Goal: Task Accomplishment & Management: Complete application form

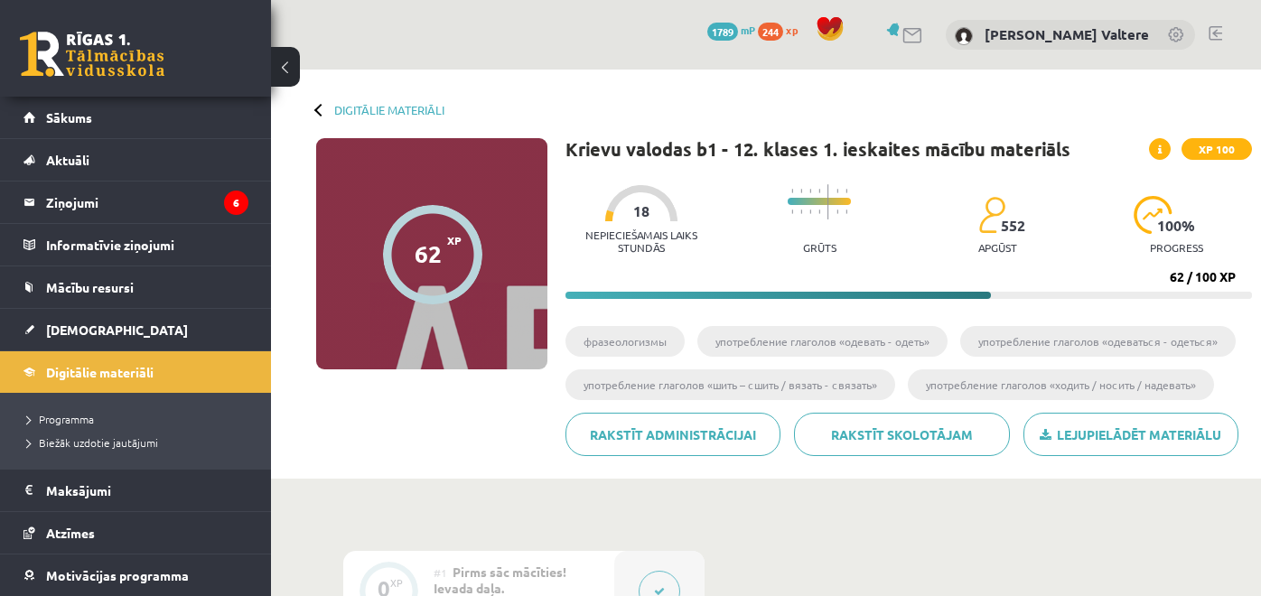
scroll to position [208, 0]
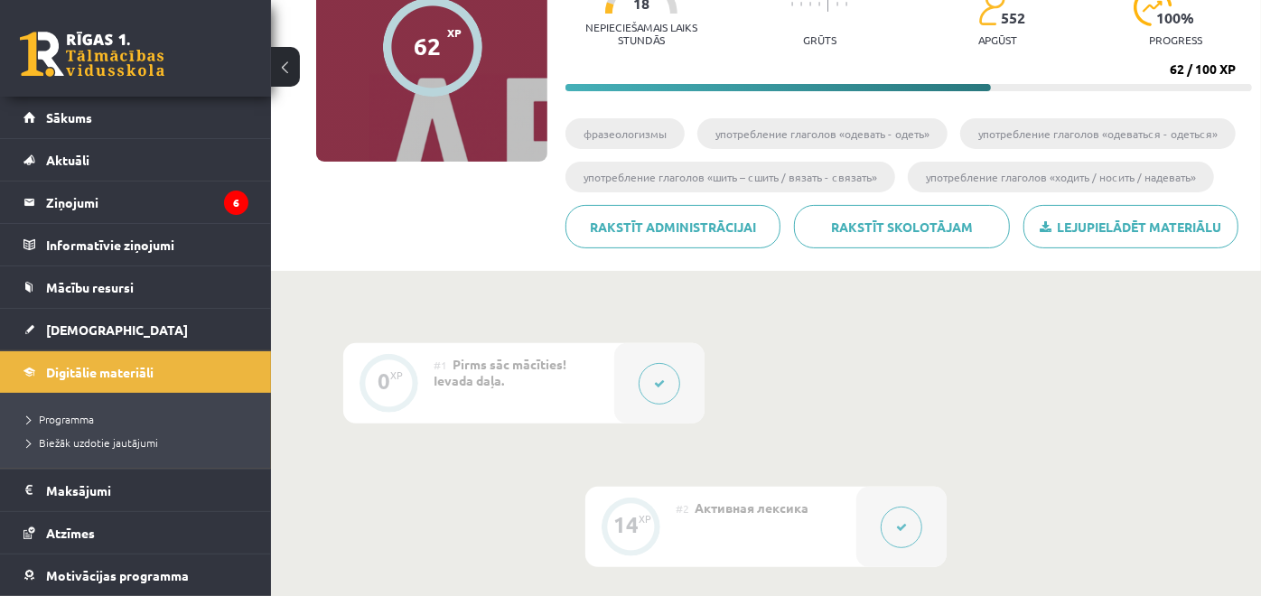
click at [78, 61] on link at bounding box center [92, 54] width 144 height 45
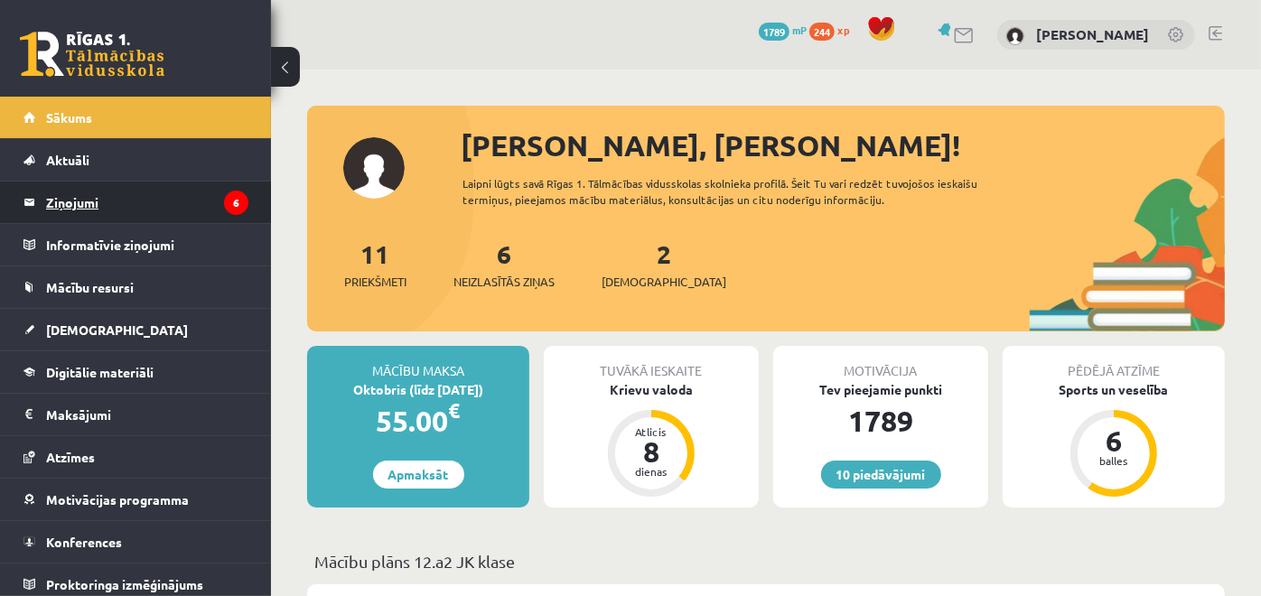
click at [105, 191] on legend "Ziņojumi 6" at bounding box center [147, 203] width 202 height 42
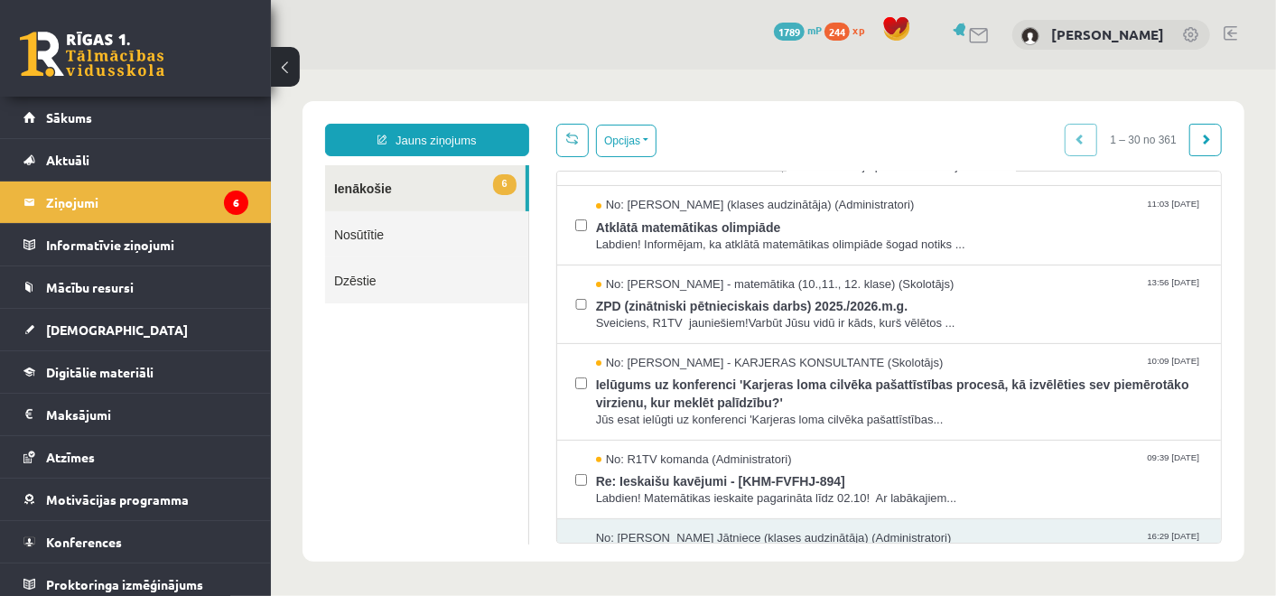
scroll to position [222, 0]
click at [828, 235] on span "Labdien! Informējam, ka atklātā matemātikas olimpiāde šogad notiks ..." at bounding box center [898, 243] width 607 height 17
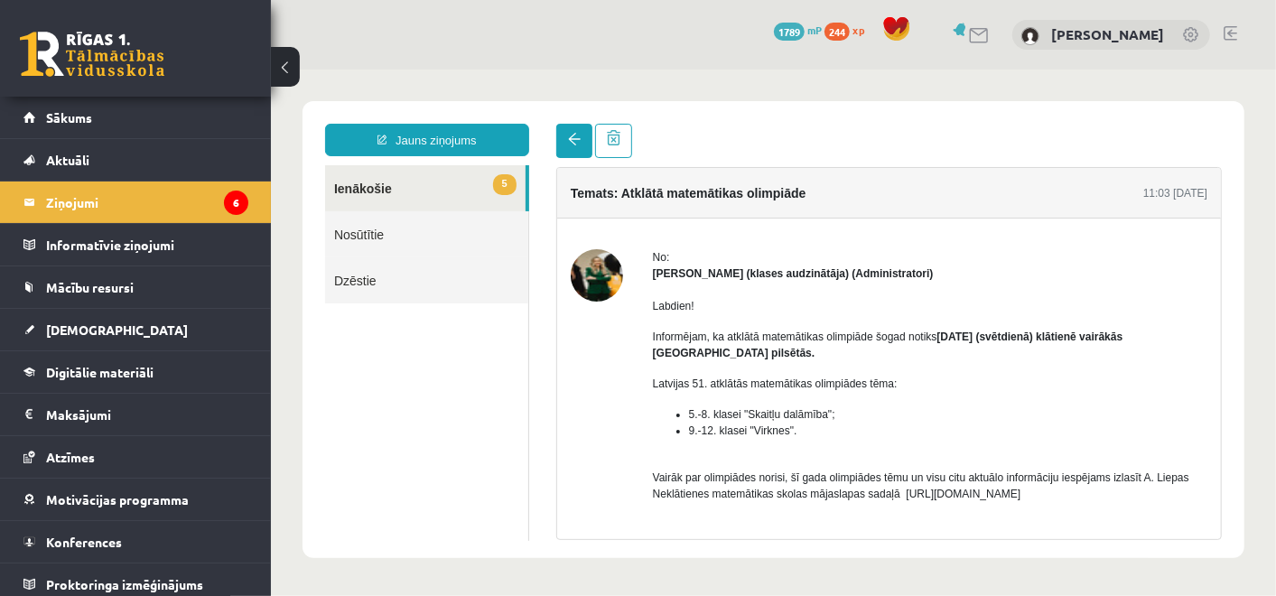
scroll to position [0, 0]
click at [573, 133] on span at bounding box center [573, 138] width 13 height 13
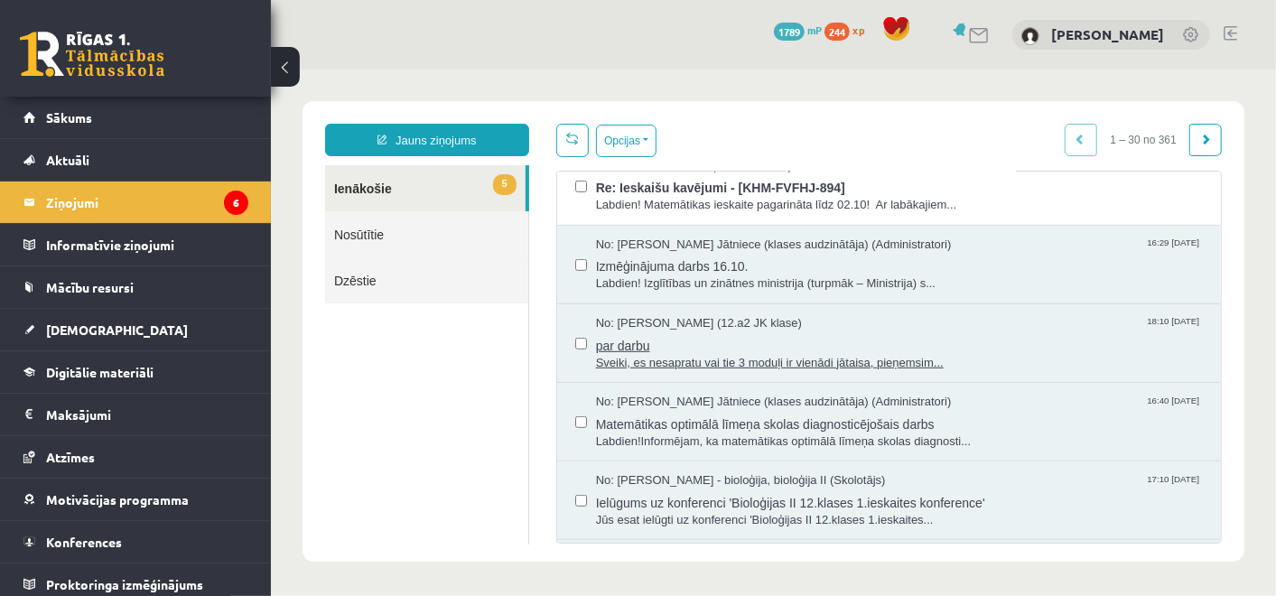
scroll to position [516, 0]
click at [819, 257] on span "Izmēģinājuma darbs 16.10." at bounding box center [898, 262] width 607 height 23
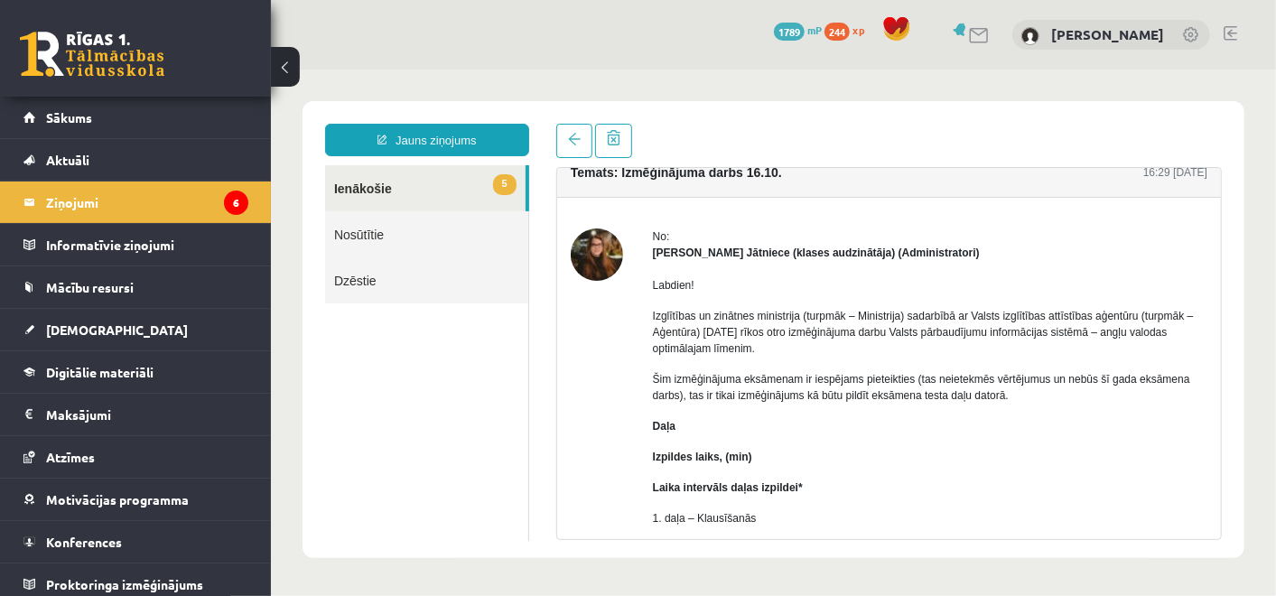
scroll to position [0, 0]
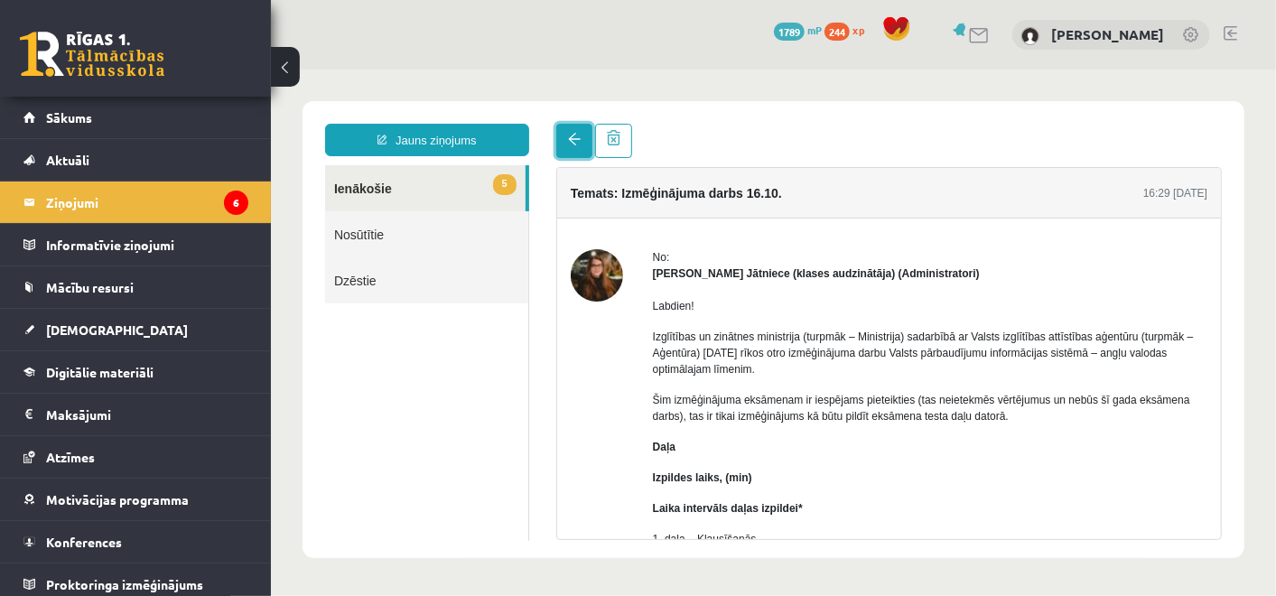
click at [572, 127] on link at bounding box center [573, 140] width 36 height 34
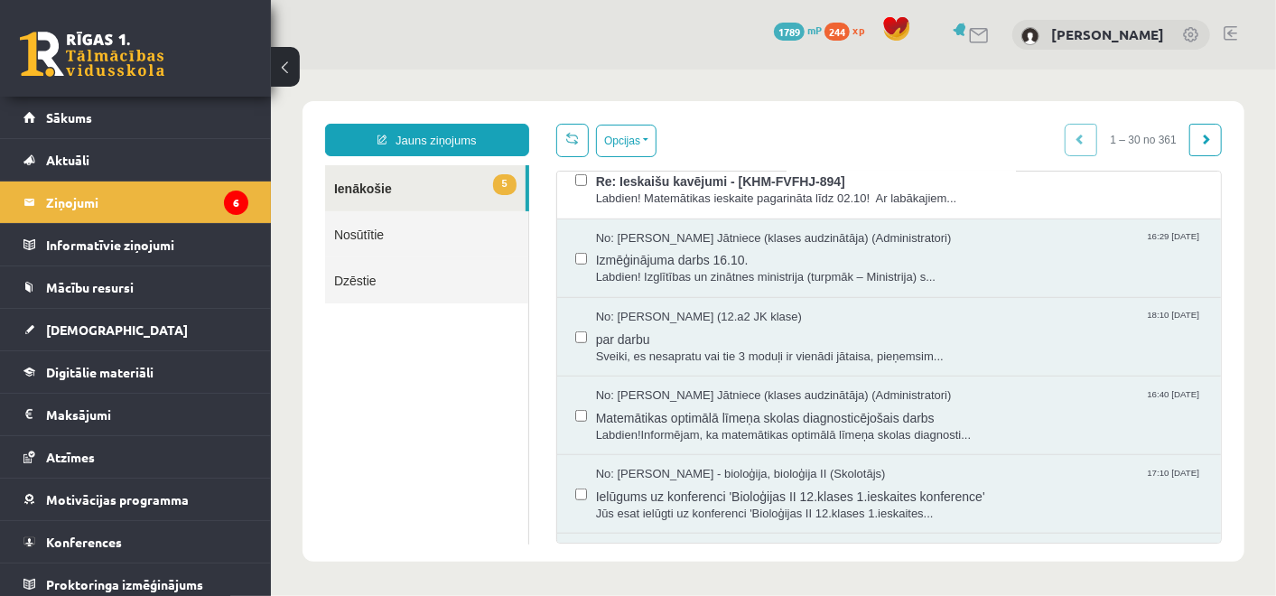
scroll to position [525, 0]
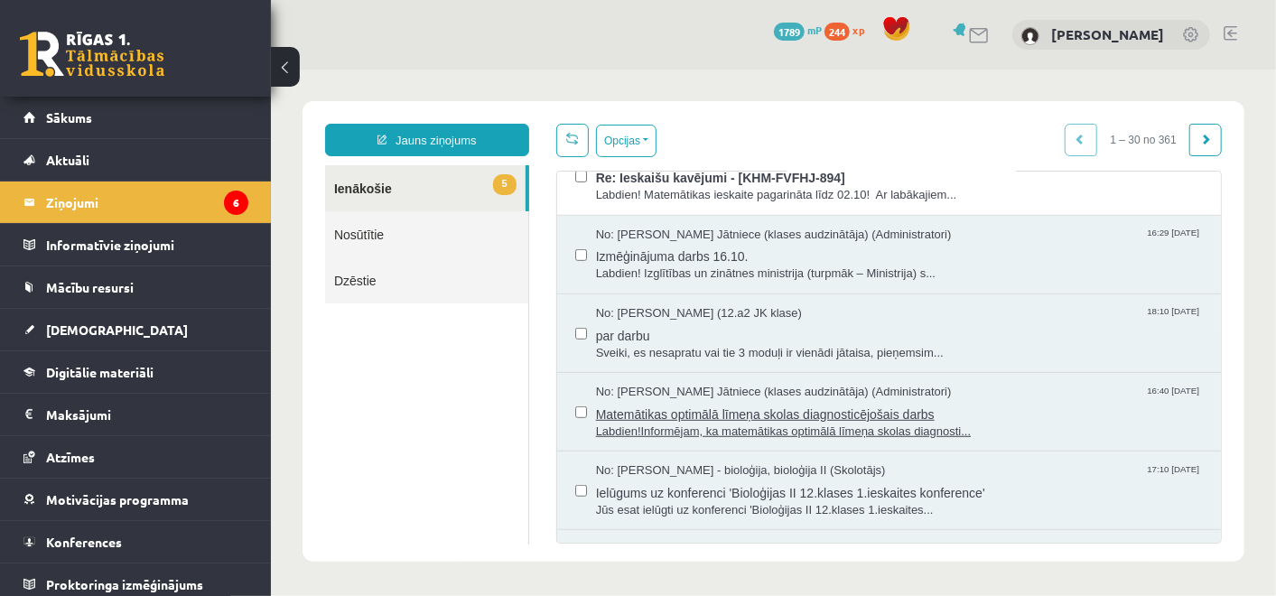
click at [809, 416] on span "Matemātikas optimālā līmeņa skolas diagnosticējošais darbs" at bounding box center [898, 411] width 607 height 23
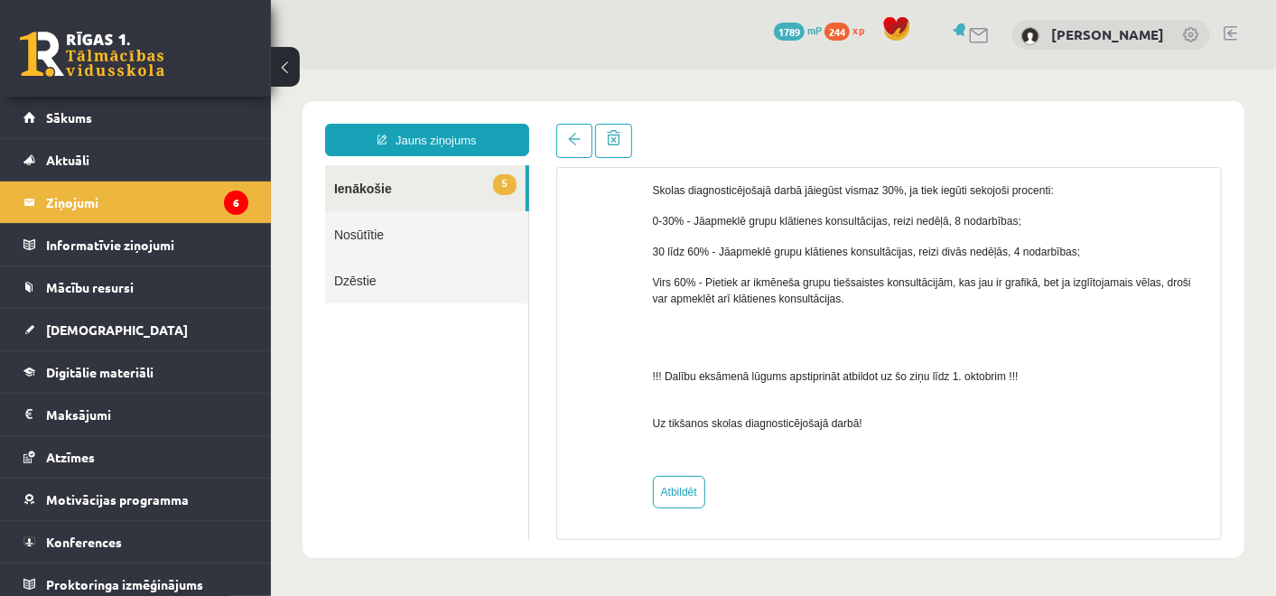
scroll to position [857, 0]
click at [678, 486] on link "Atbildēt" at bounding box center [678, 491] width 52 height 33
type input "**********"
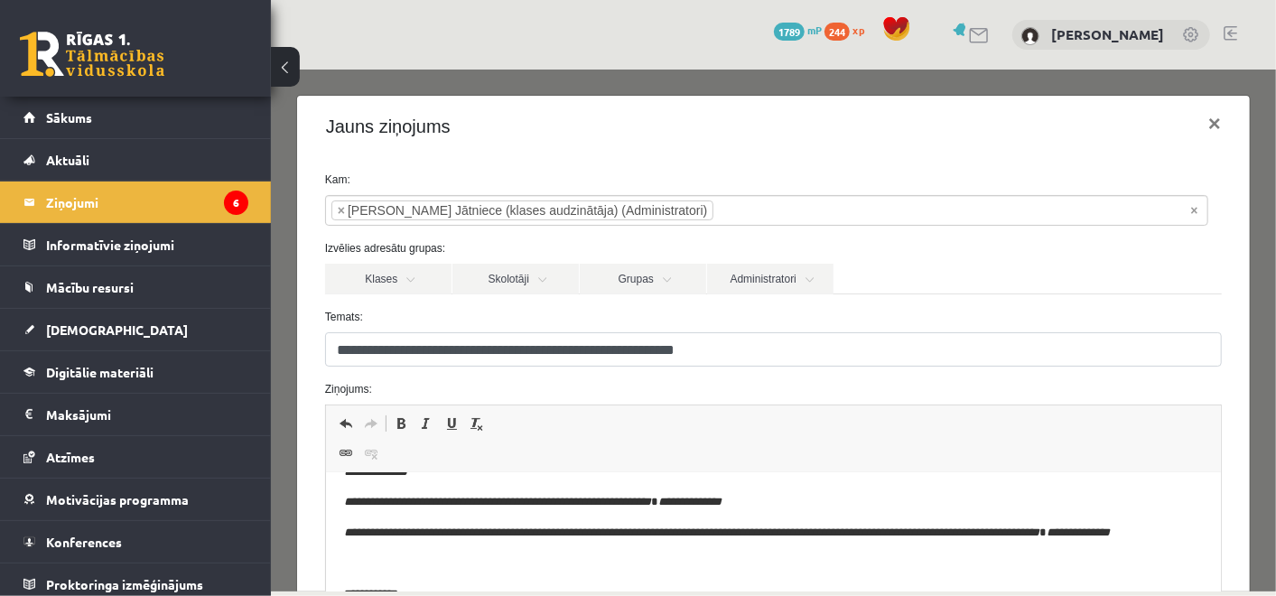
scroll to position [0, 0]
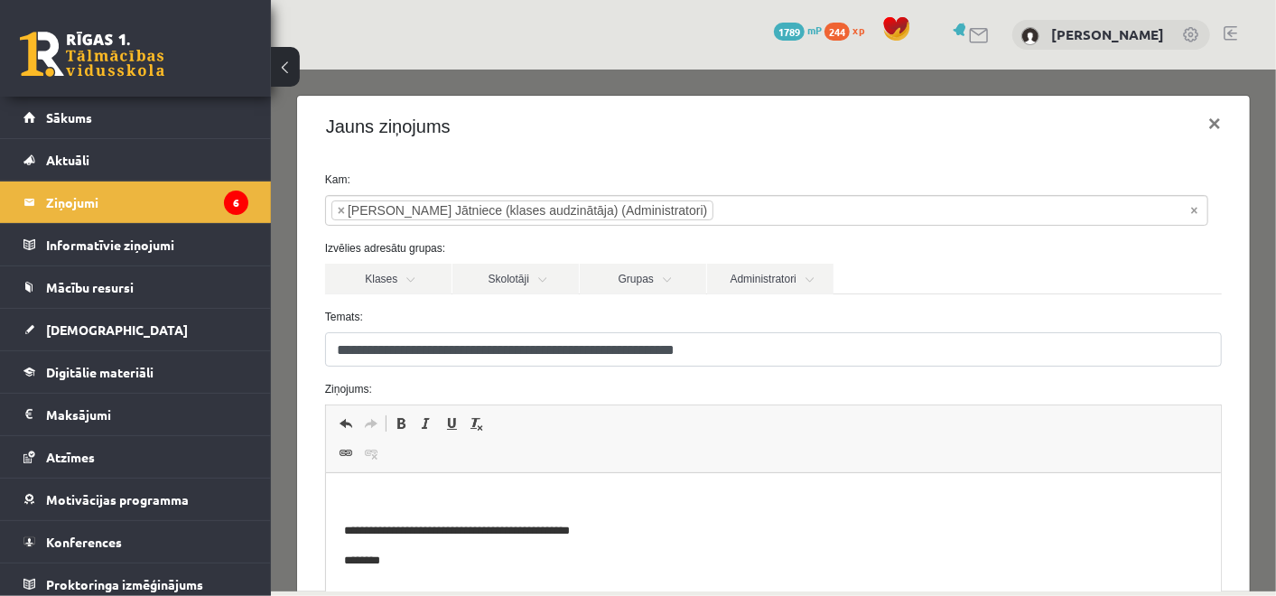
click at [548, 501] on p "Визуальный текстовый редактор, wiswyg-editor-47433978664580-1759937408-396" at bounding box center [772, 500] width 859 height 19
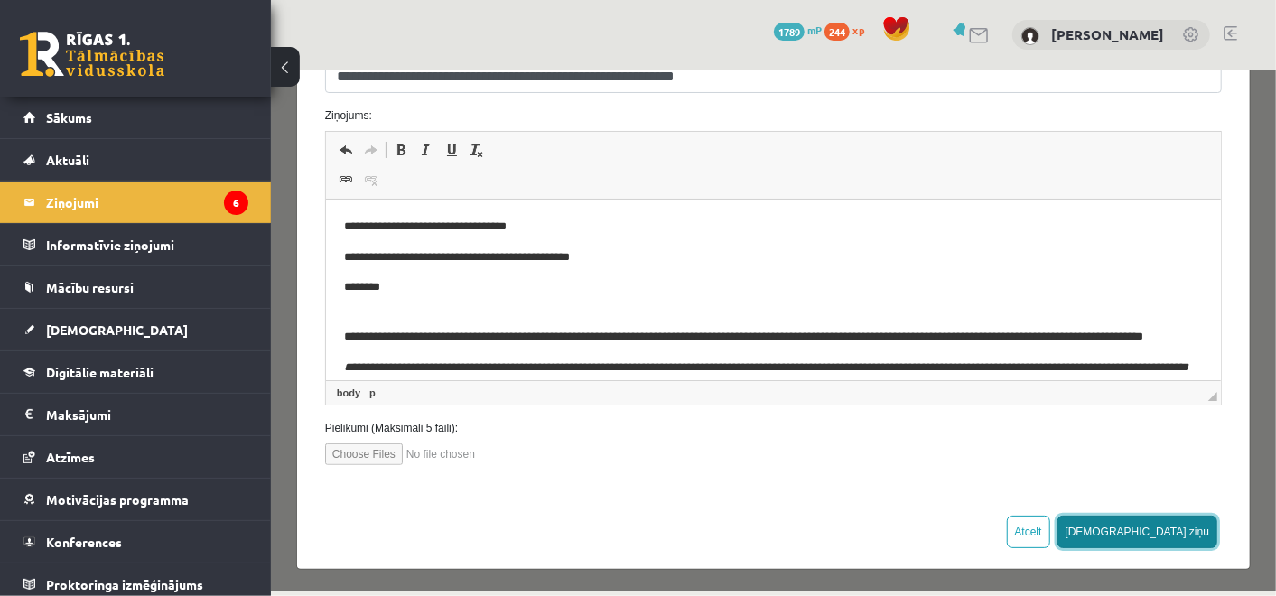
click at [1188, 517] on button "Sūtīt ziņu" at bounding box center [1137, 531] width 161 height 33
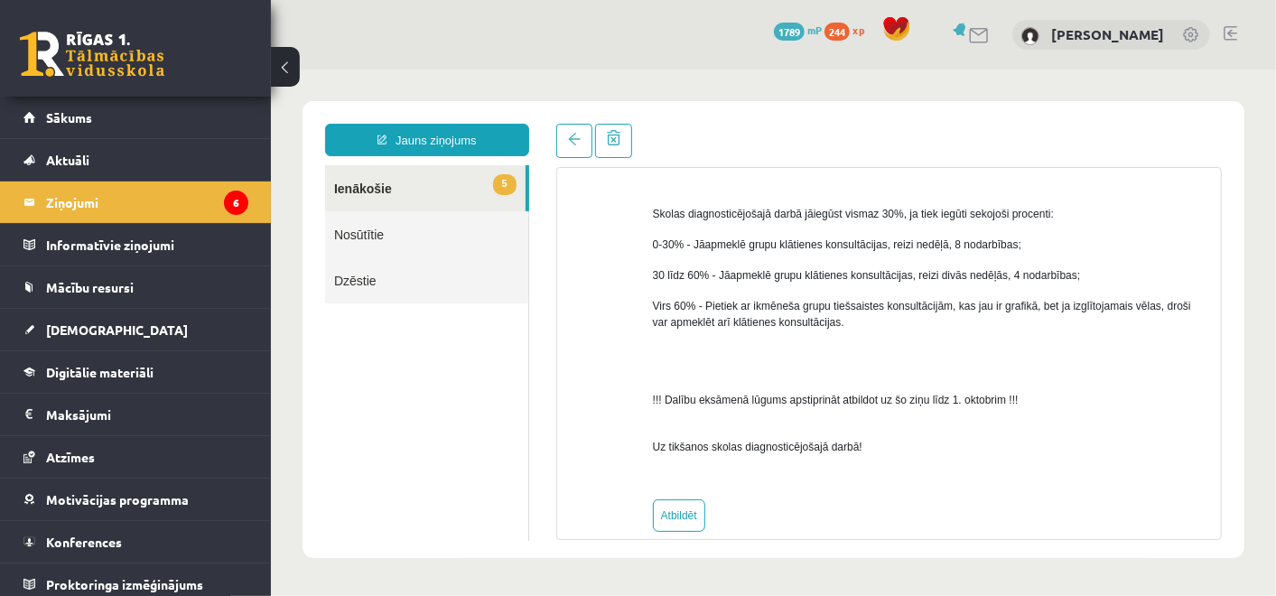
scroll to position [833, 0]
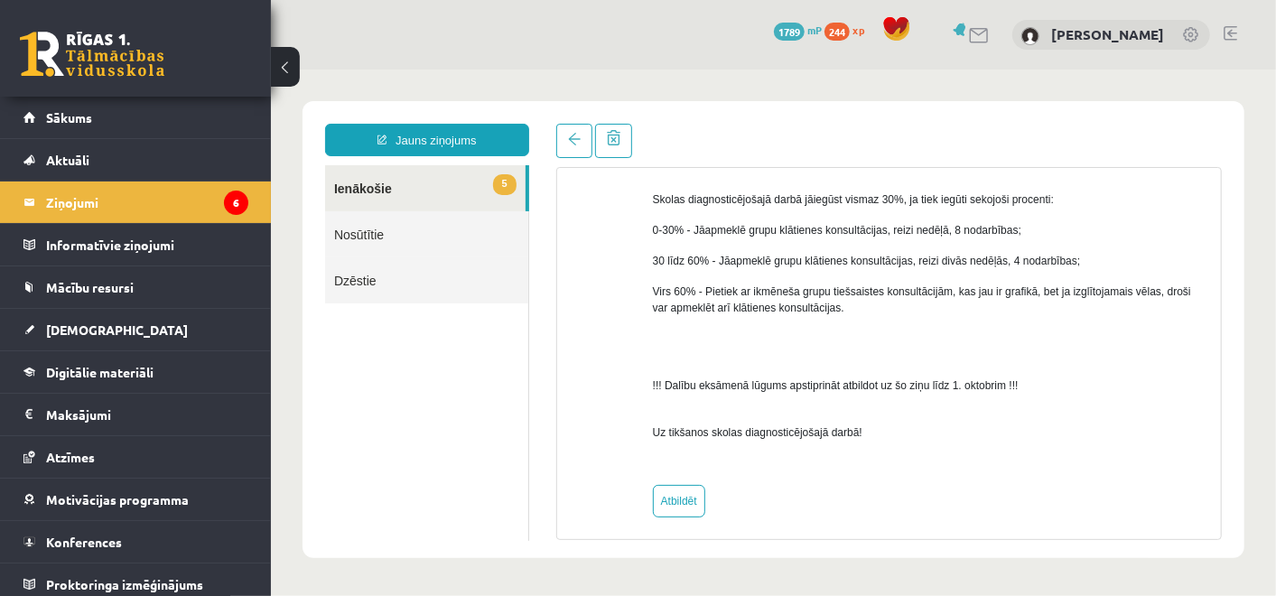
click at [580, 121] on div "Jauns ziņojums 5 Ienākošie Nosūtītie Dzēstie * ********* ********* ******* Tema…" at bounding box center [773, 328] width 942 height 457
click at [567, 143] on span at bounding box center [573, 138] width 13 height 13
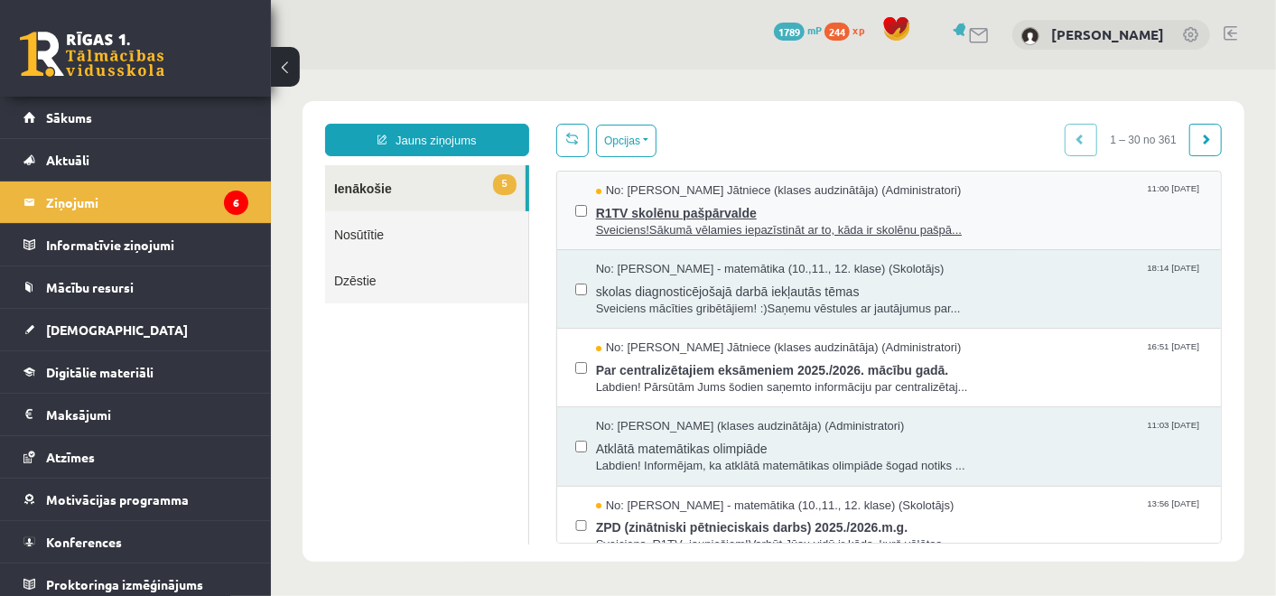
scroll to position [0, 0]
click at [716, 221] on span "Sveiciens!Sākumā vēlamies iepazīstināt ar to, kāda ir skolēnu pašpā..." at bounding box center [898, 229] width 607 height 17
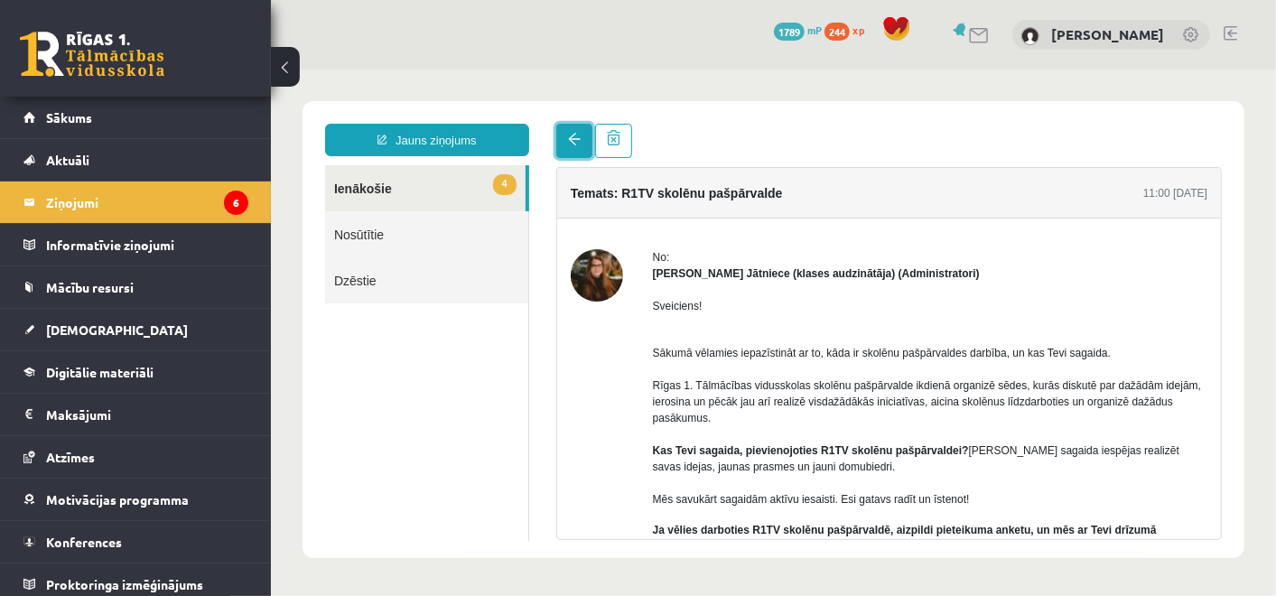
click at [572, 135] on span at bounding box center [573, 138] width 13 height 13
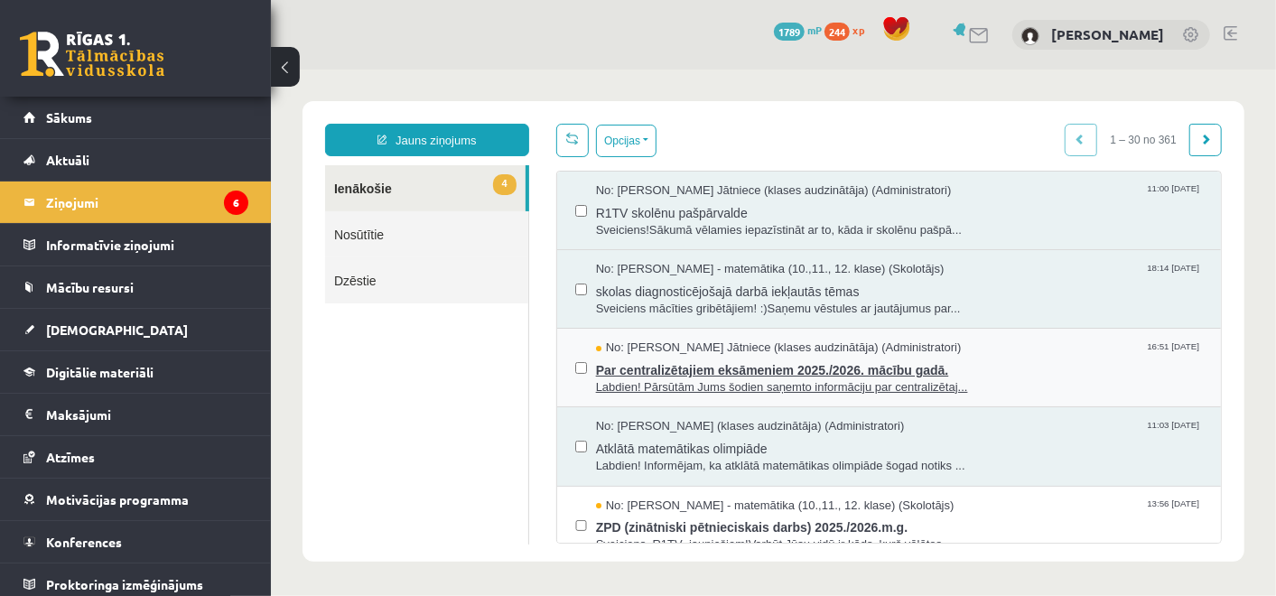
click at [802, 359] on span "Par centralizētajiem eksāmeniem 2025./2026. mācību gadā." at bounding box center [898, 367] width 607 height 23
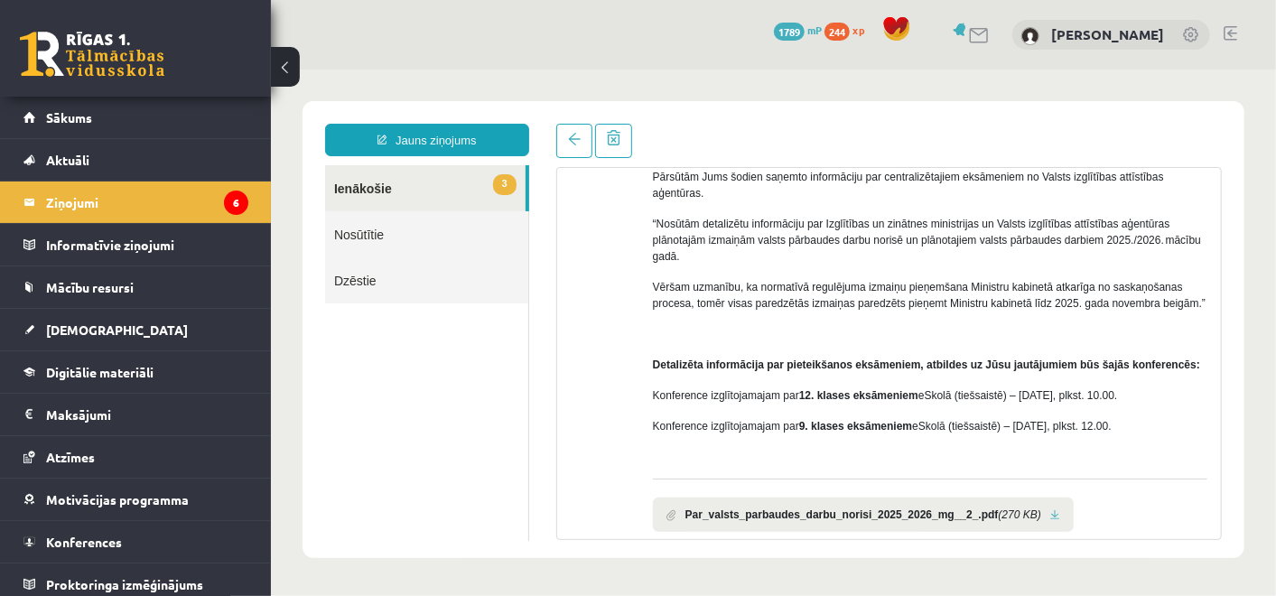
scroll to position [160, 0]
click at [571, 134] on span at bounding box center [573, 138] width 13 height 13
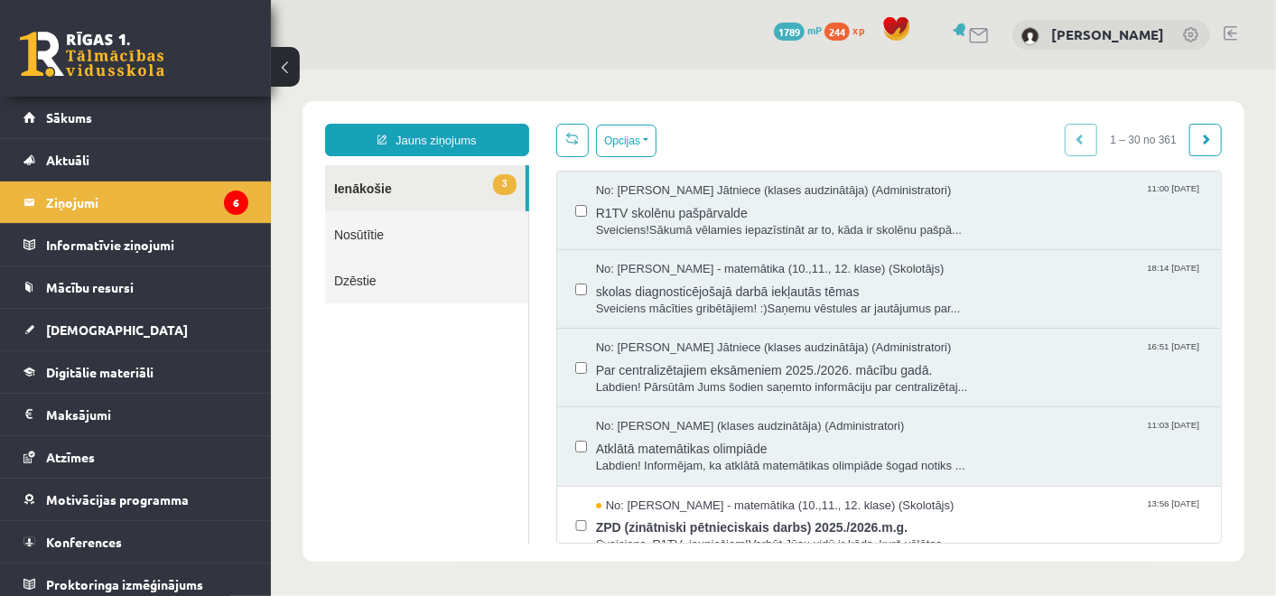
scroll to position [0, 0]
click at [655, 531] on span "ZPD (zinātniski pētnieciskais darbs) 2025./2026.m.g." at bounding box center [898, 524] width 607 height 23
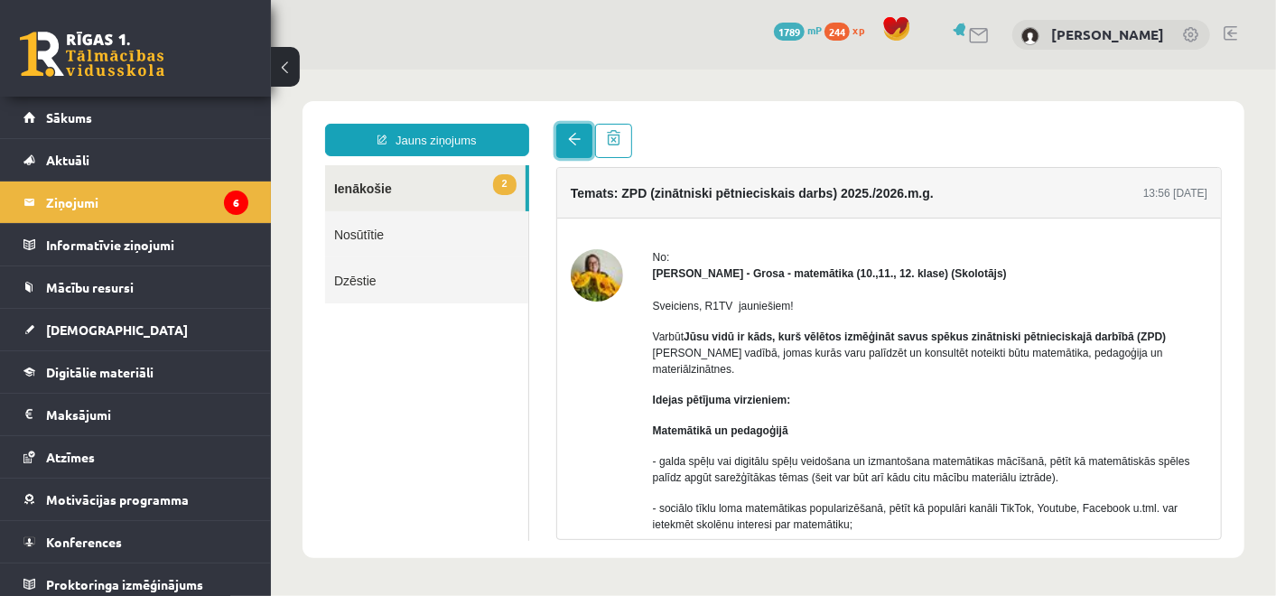
click at [564, 144] on link at bounding box center [573, 140] width 36 height 34
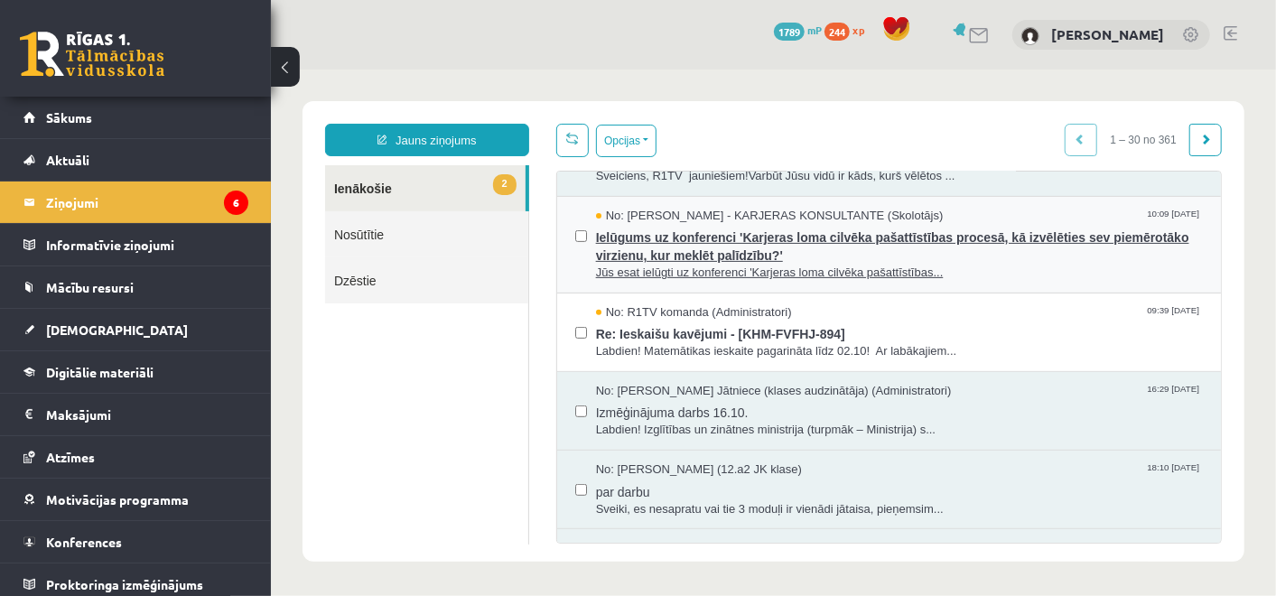
click at [755, 241] on span "Ielūgums uz konferenci 'Karjeras loma cilvēka pašattīstības procesā, kā izvēlēt…" at bounding box center [898, 243] width 607 height 41
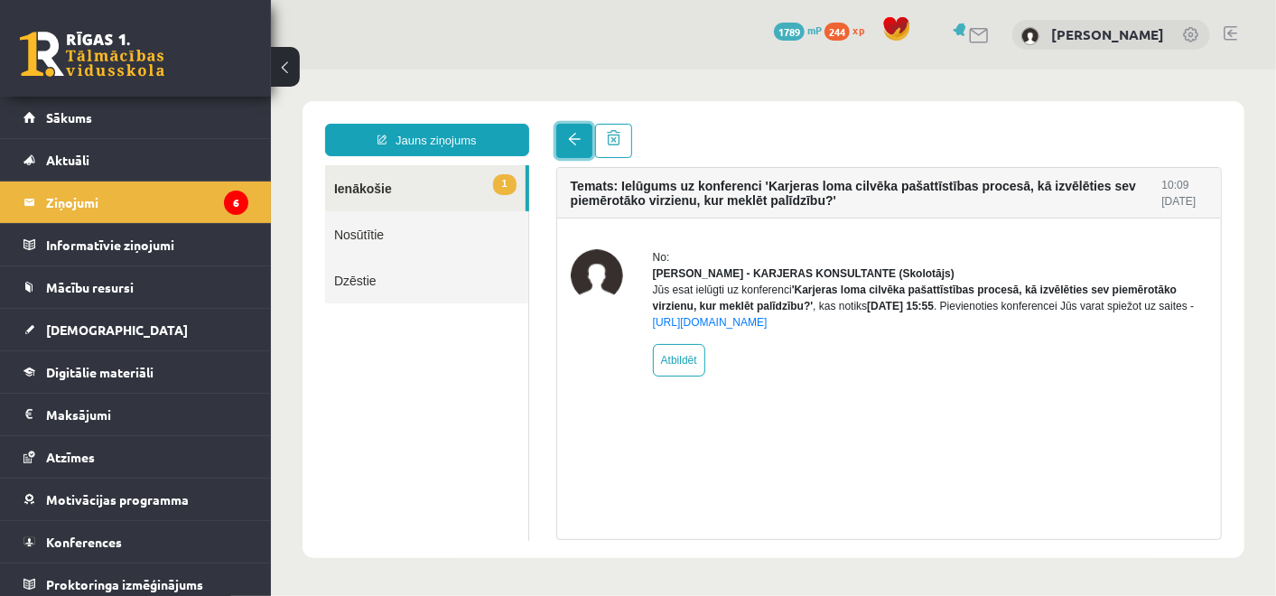
click at [568, 131] on link at bounding box center [573, 140] width 36 height 34
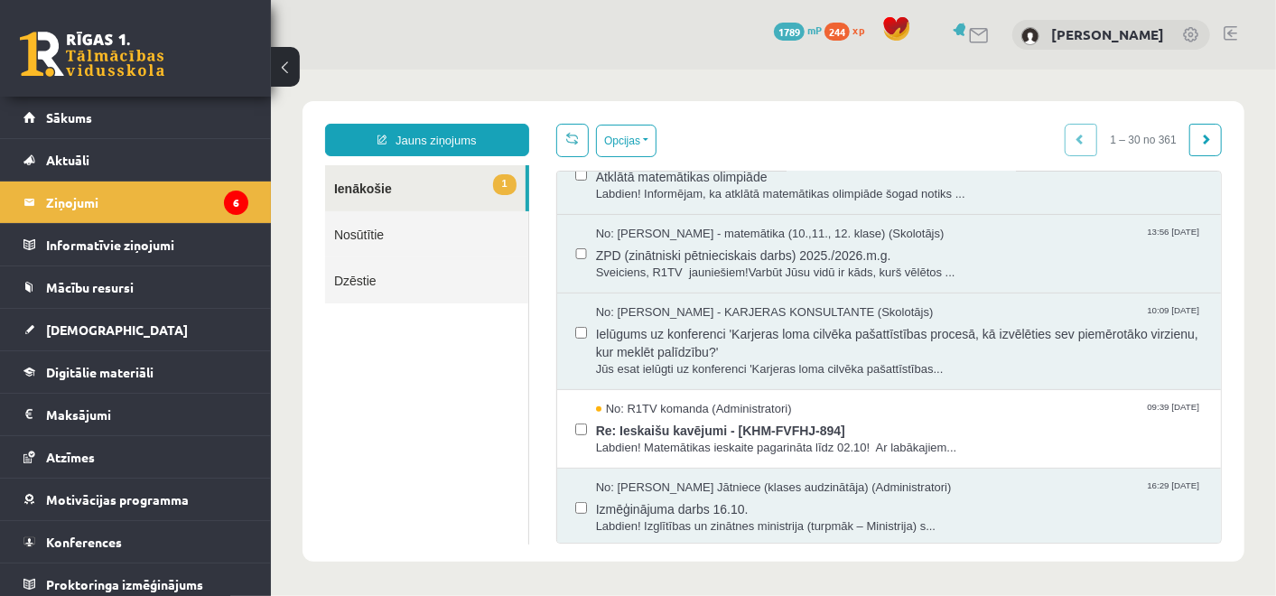
click at [775, 412] on span "No: R1TV komanda (Administratori)" at bounding box center [693, 408] width 196 height 17
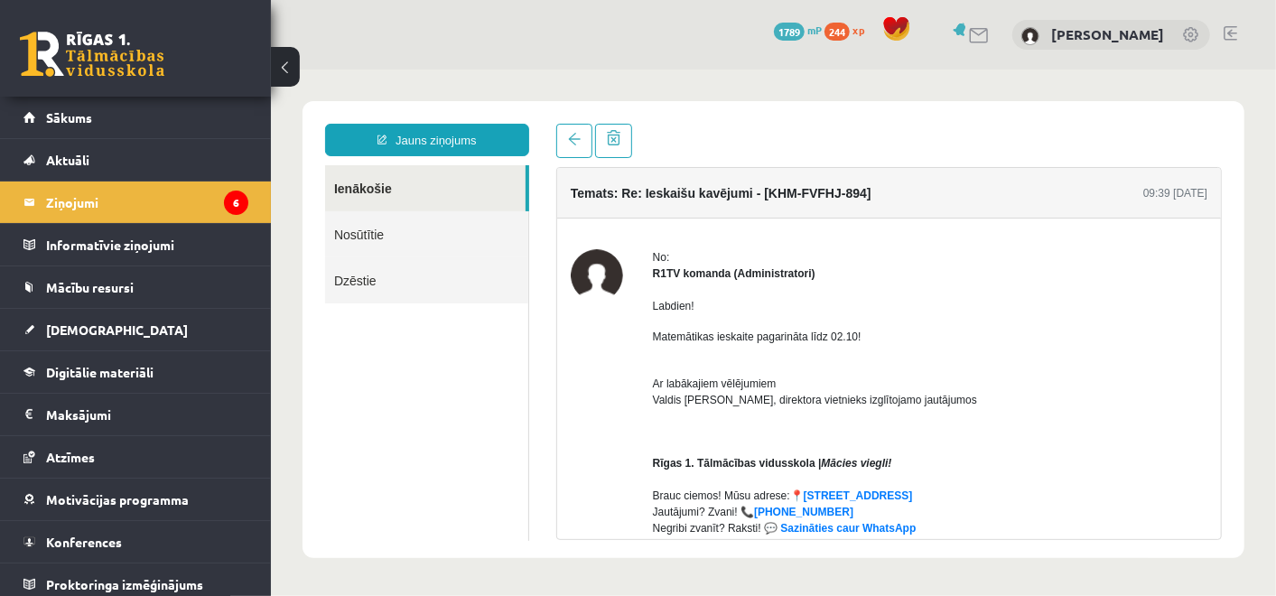
click at [95, 48] on link at bounding box center [92, 54] width 144 height 45
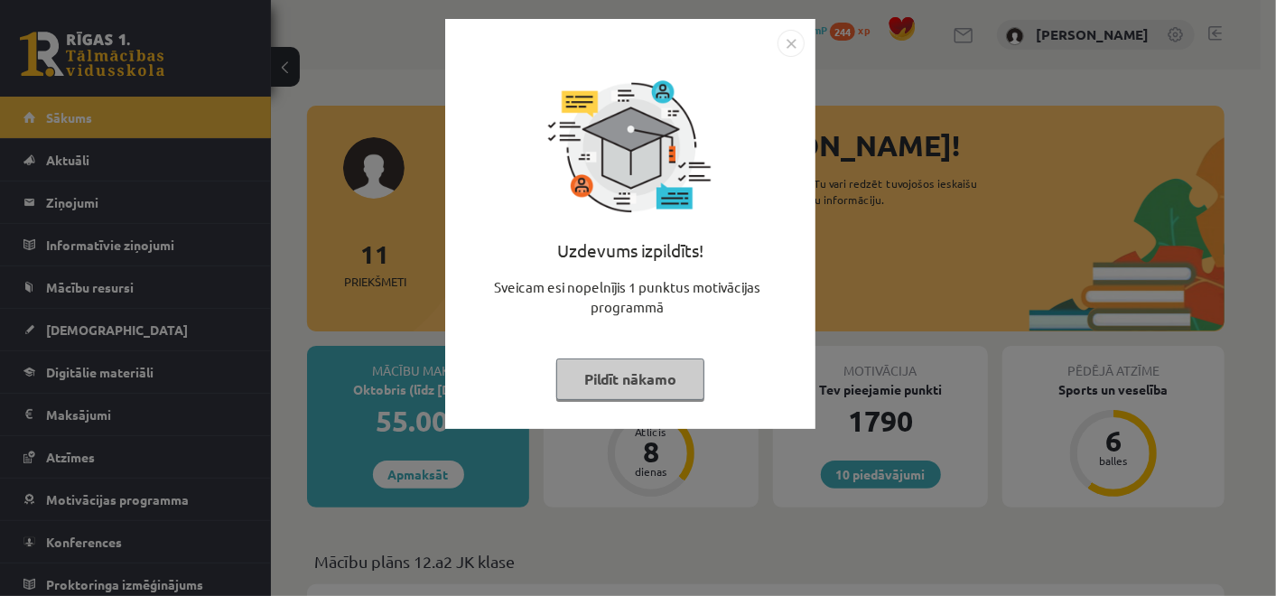
click at [648, 385] on button "Pildīt nākamo" at bounding box center [630, 380] width 148 height 42
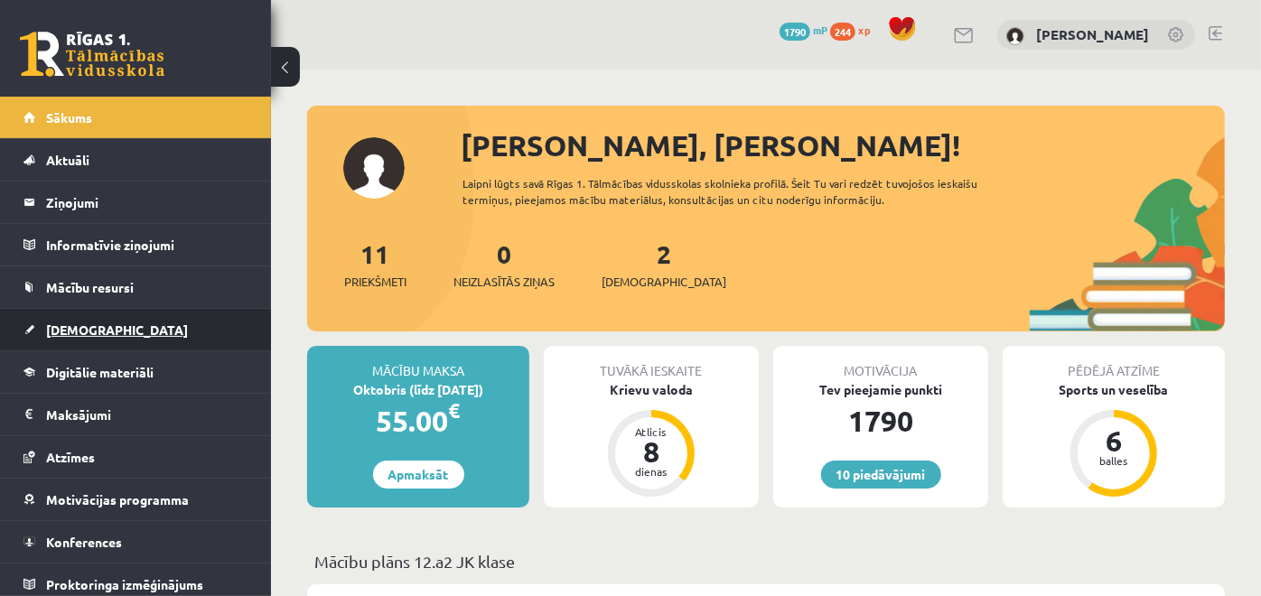
click at [88, 317] on link "[DEMOGRAPHIC_DATA]" at bounding box center [135, 330] width 225 height 42
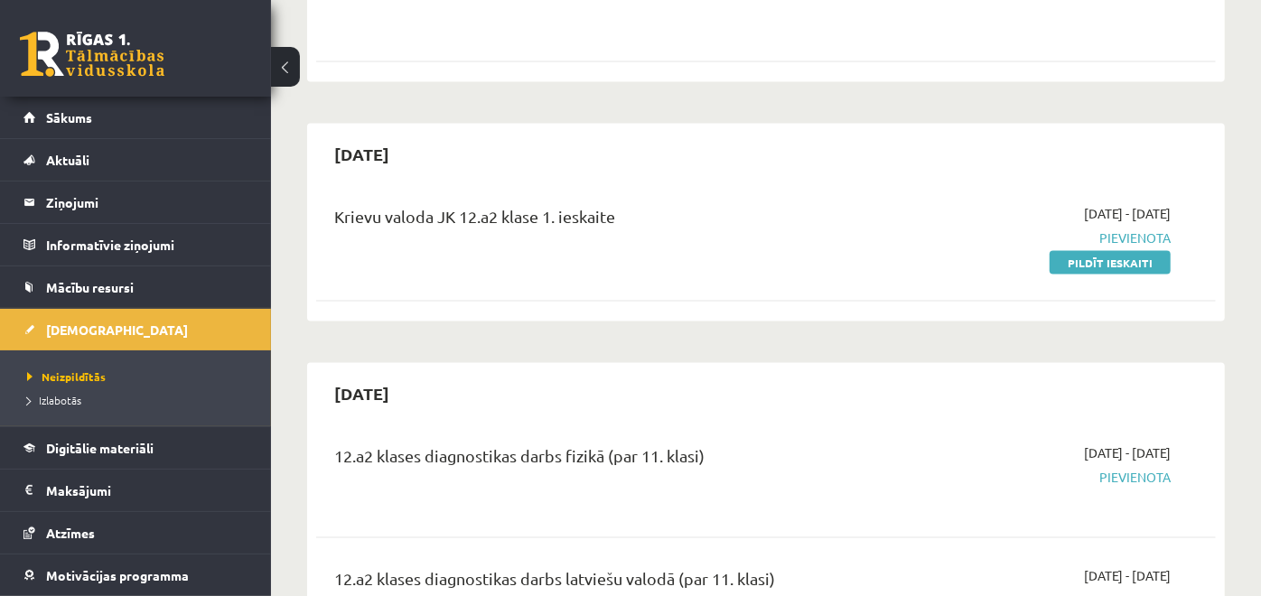
scroll to position [1633, 0]
click at [1104, 253] on link "Pildīt ieskaiti" at bounding box center [1109, 264] width 121 height 23
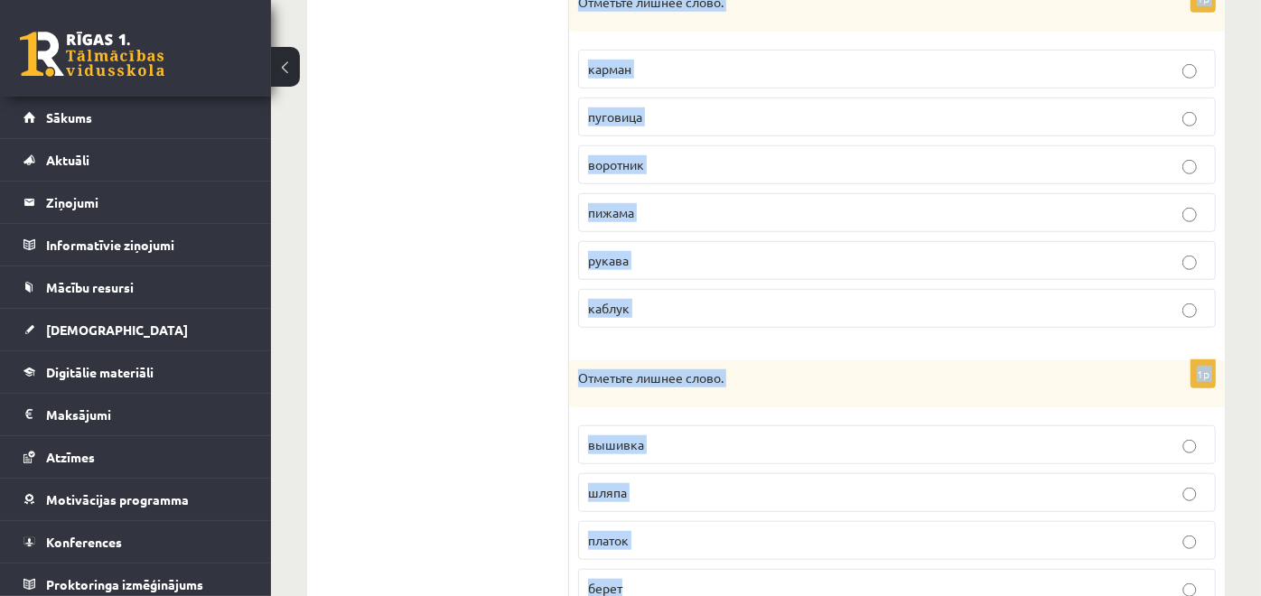
scroll to position [899, 0]
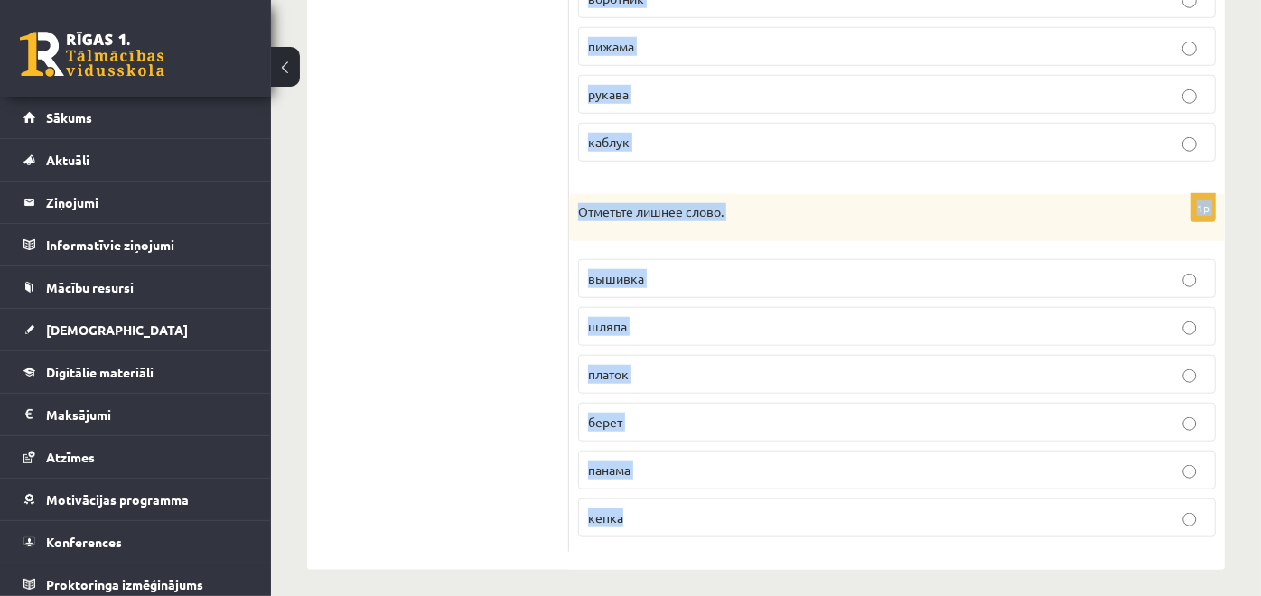
drag, startPoint x: 581, startPoint y: 95, endPoint x: 792, endPoint y: 510, distance: 466.1
copy form "Отметьте лишнее слово. сандалии туфли босоножки галстук сапоги кроссовки 1p Отм…"
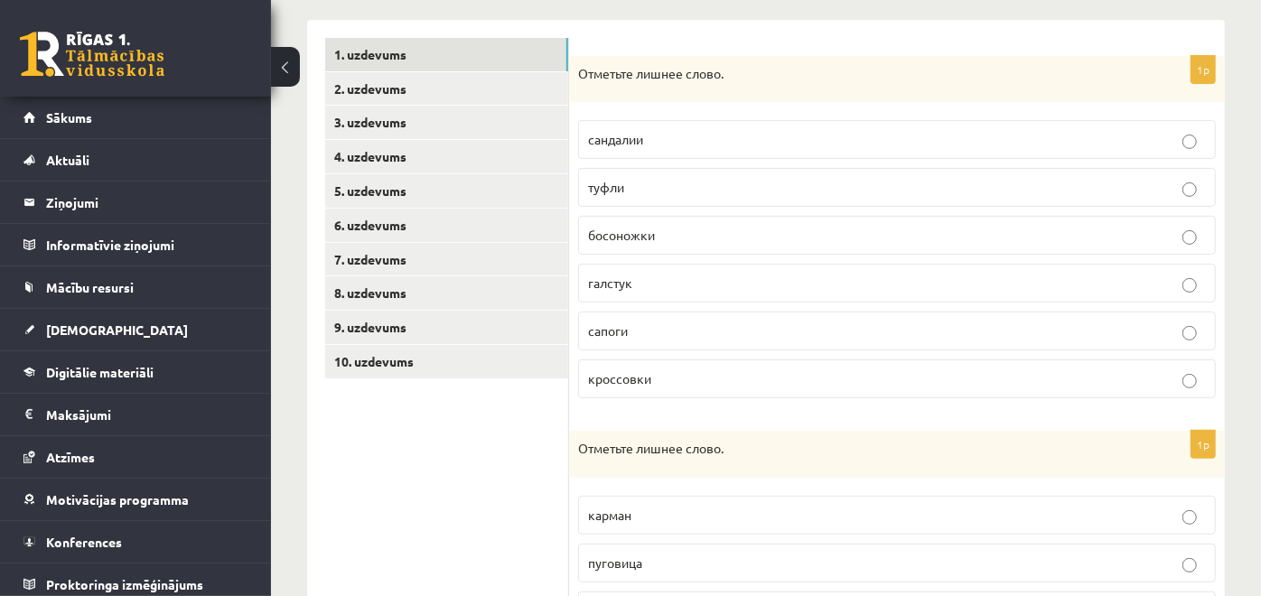
scroll to position [296, 0]
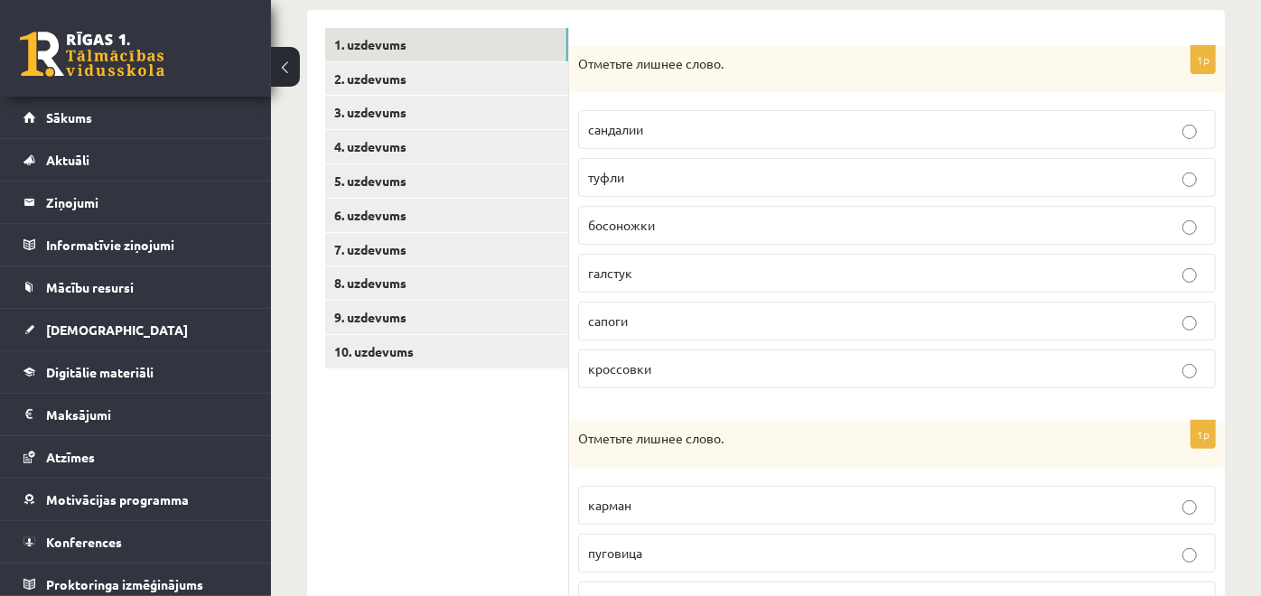
click at [1008, 256] on label "галстук" at bounding box center [897, 273] width 638 height 39
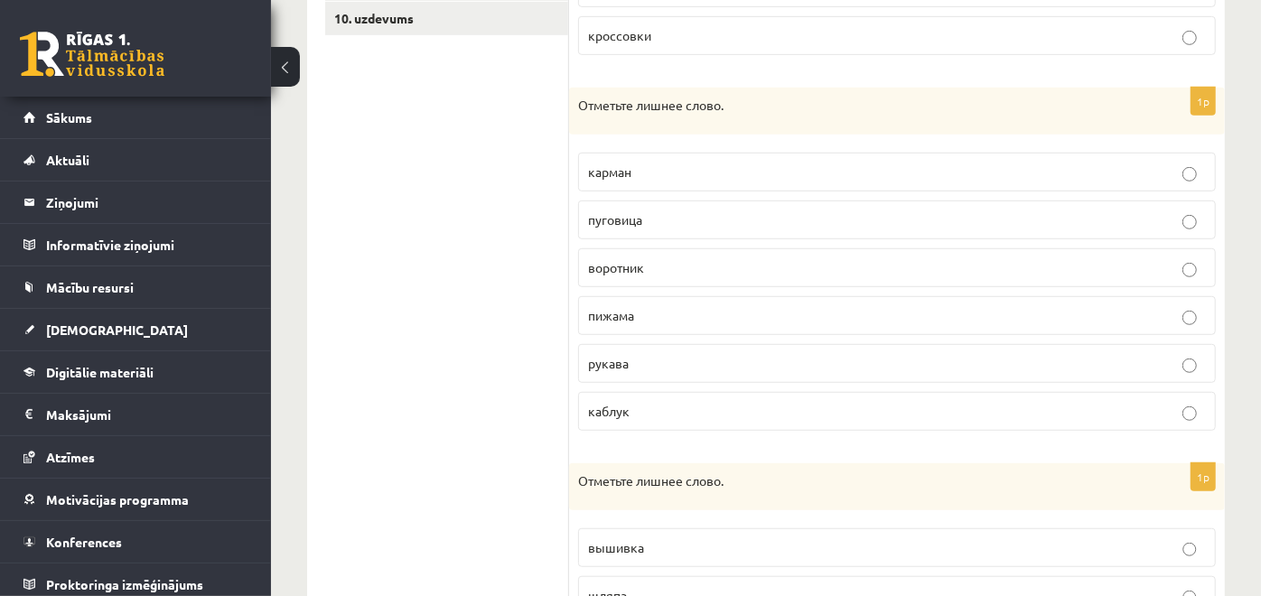
scroll to position [631, 0]
click at [918, 209] on p "пуговица" at bounding box center [897, 218] width 618 height 19
click at [620, 400] on p "каблук" at bounding box center [897, 409] width 618 height 19
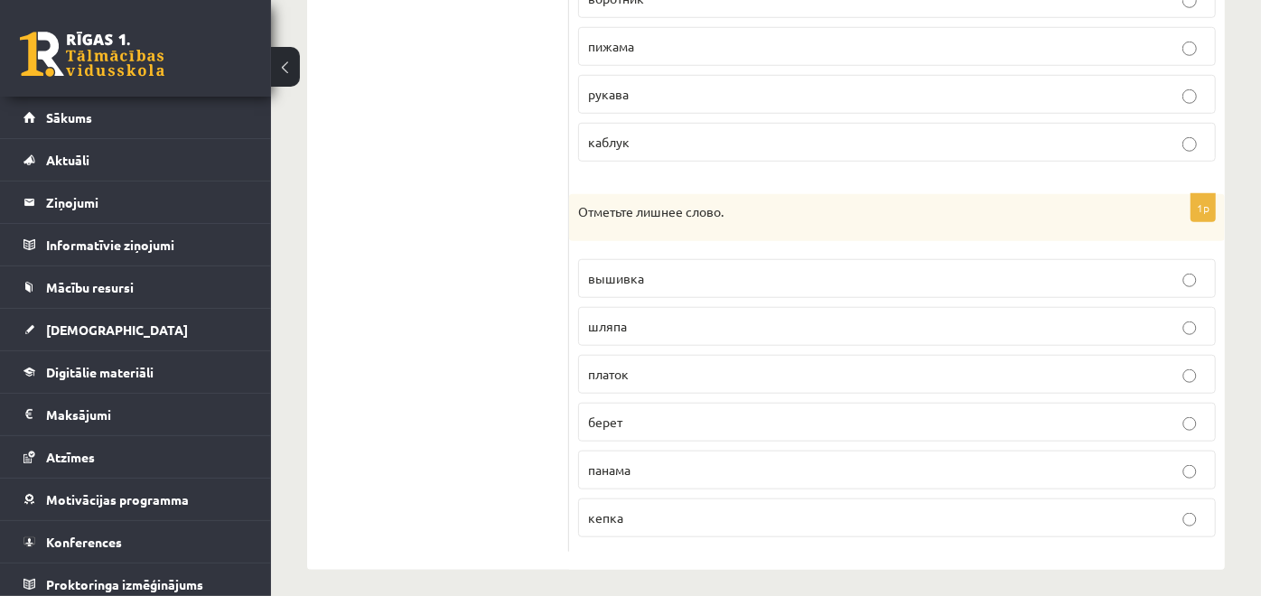
click at [679, 269] on p "вышивка" at bounding box center [897, 278] width 618 height 19
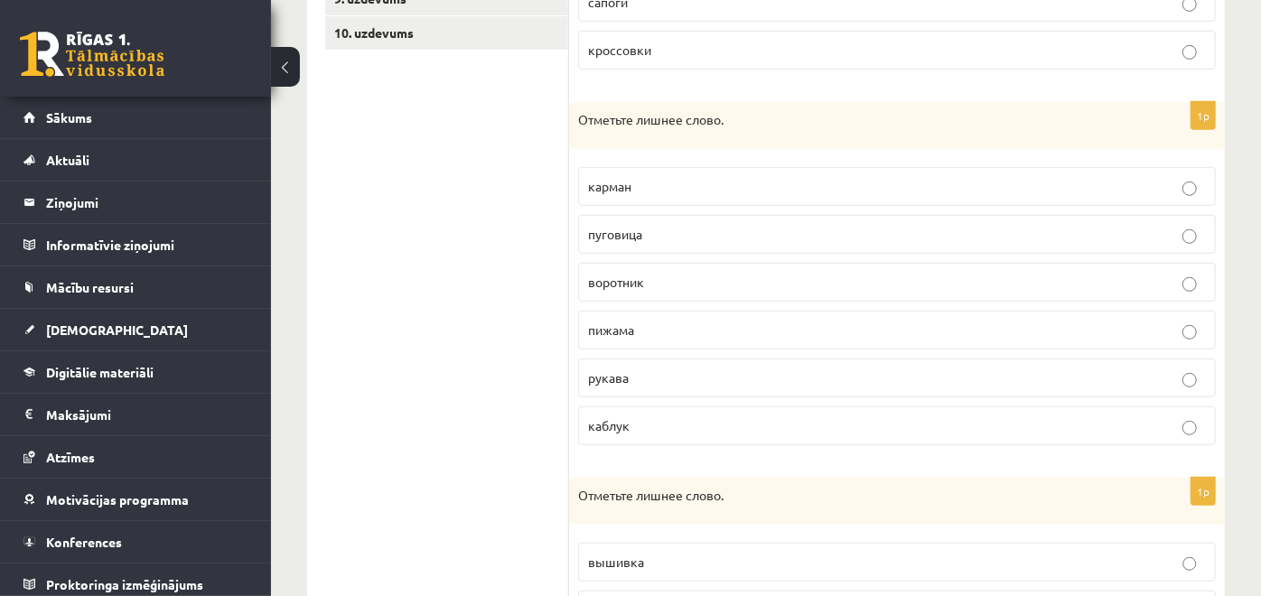
scroll to position [623, 0]
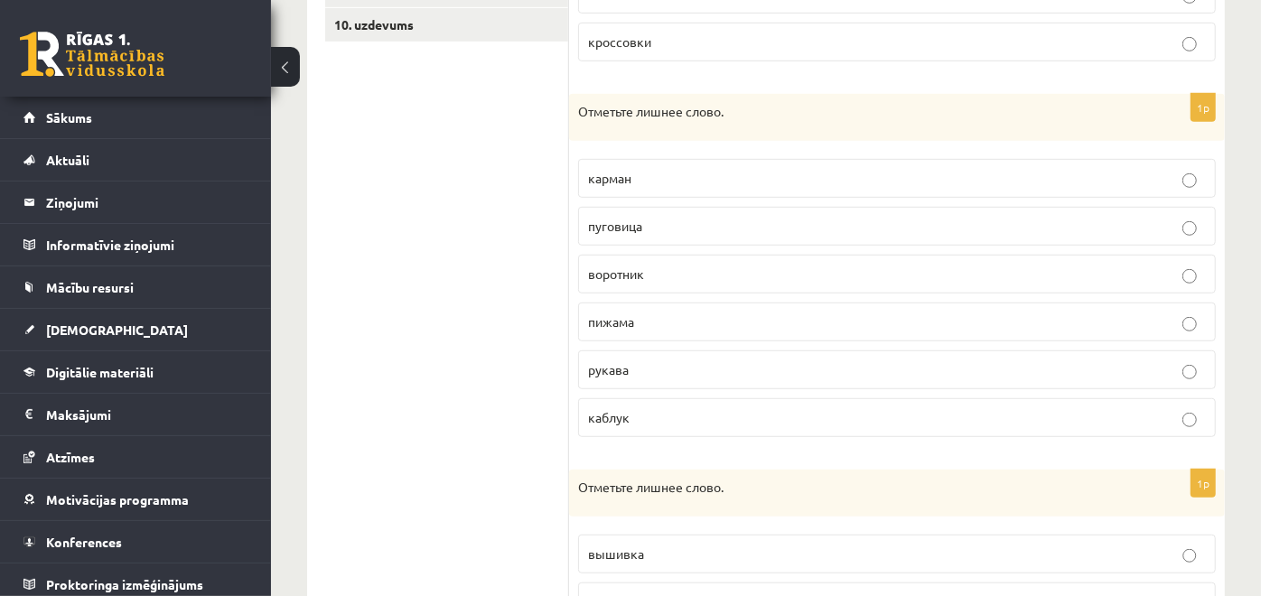
click at [695, 303] on label "пижама" at bounding box center [897, 322] width 638 height 39
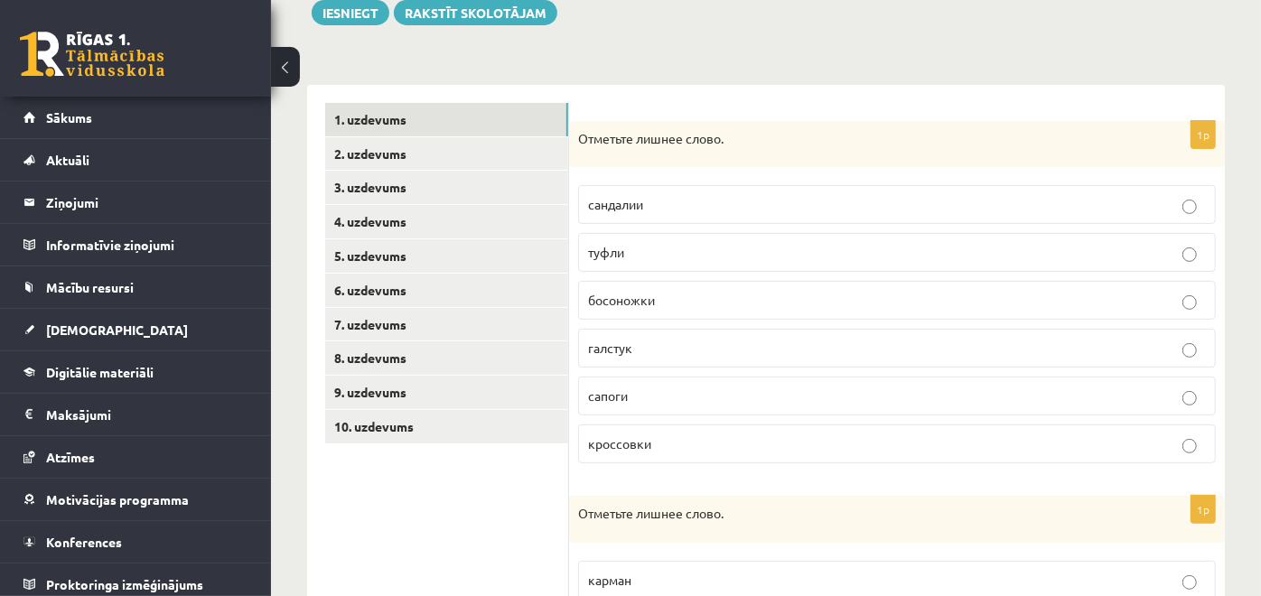
scroll to position [220, 0]
click at [451, 148] on link "2. uzdevums" at bounding box center [446, 154] width 243 height 33
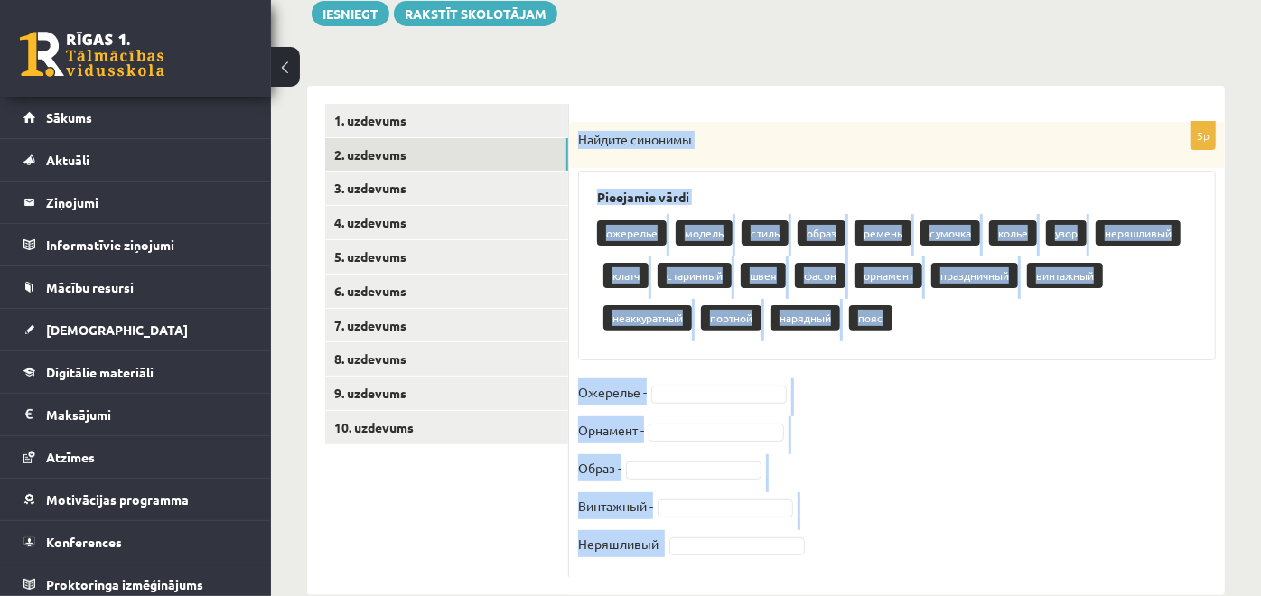
scroll to position [255, 0]
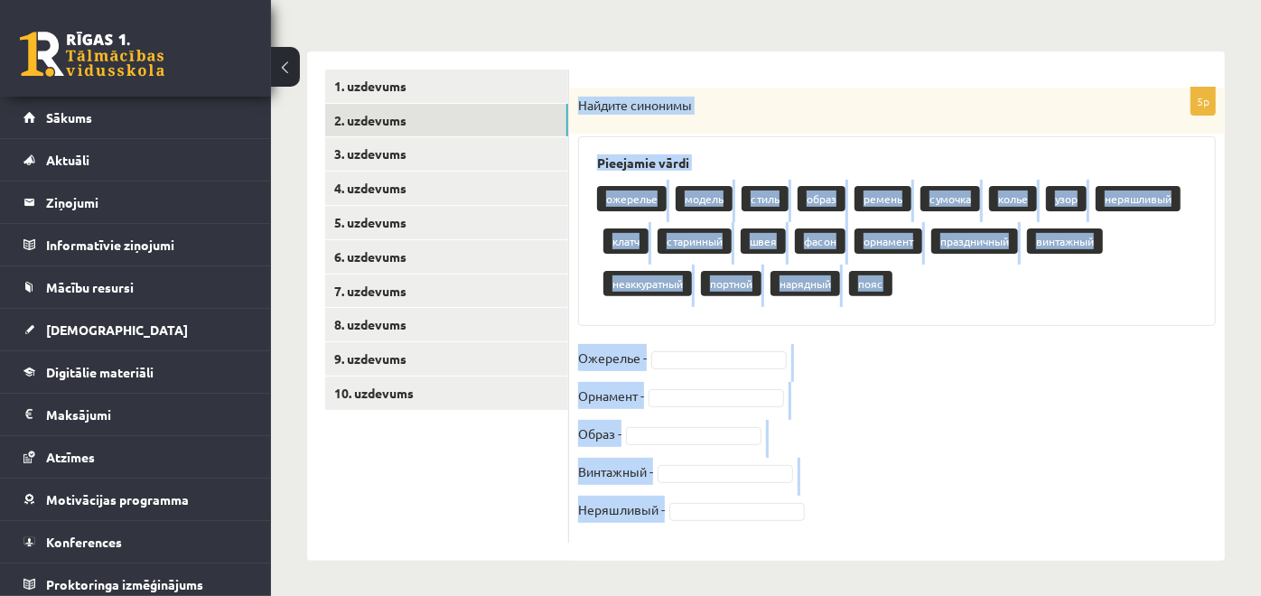
drag, startPoint x: 578, startPoint y: 140, endPoint x: 892, endPoint y: 542, distance: 510.2
click at [892, 542] on div "5p Найдите синонимы Pieejamie vārdi ожерелье модель стиль образ ремень сумочка …" at bounding box center [897, 305] width 656 height 509
copy div "Найдите синонимы Pieejamie vārdi ожерелье модель стиль образ ремень сумочка кол…"
click at [846, 70] on form "5p Найдите синонимы Pieejamie vārdi ожерелье модель стиль образ ремень сумочка …" at bounding box center [897, 306] width 620 height 473
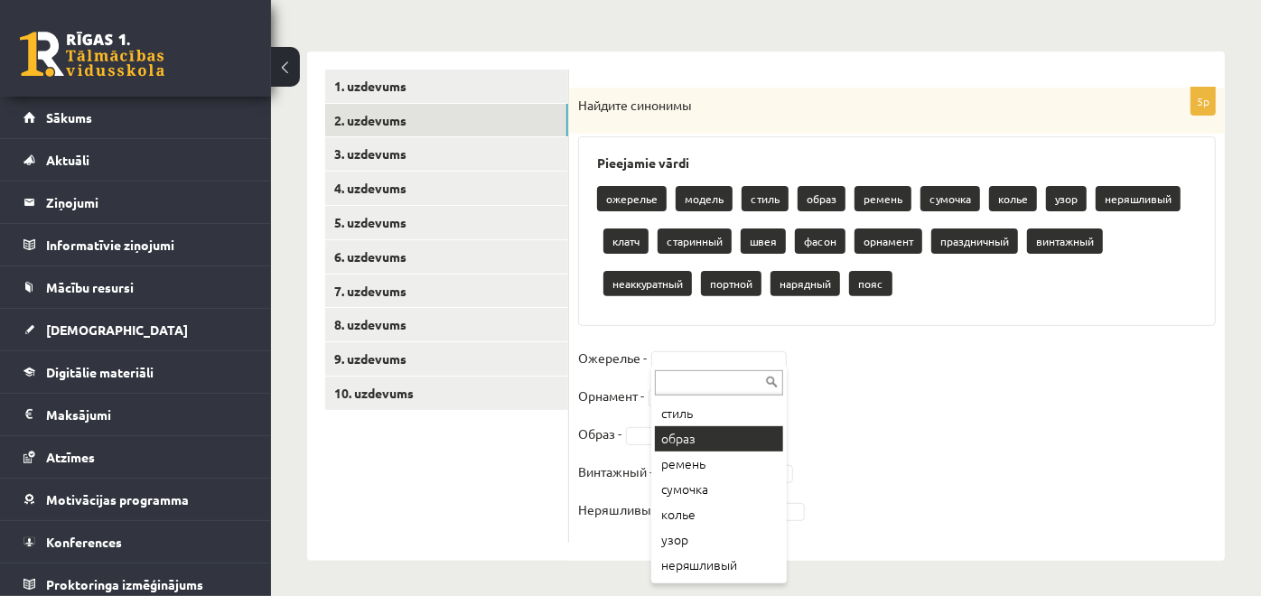
scroll to position [83, 0]
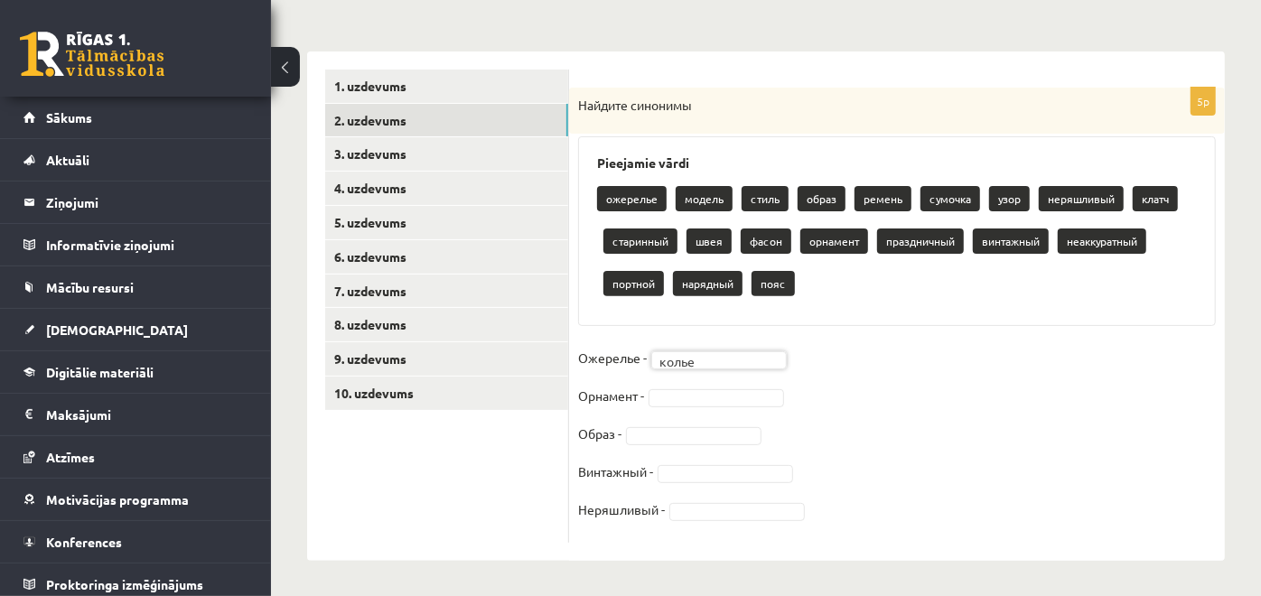
click at [677, 406] on fieldset "Ожерелье - колье ***** Орнамент - Образ - Винтажный - Неряшливый -" at bounding box center [897, 439] width 638 height 190
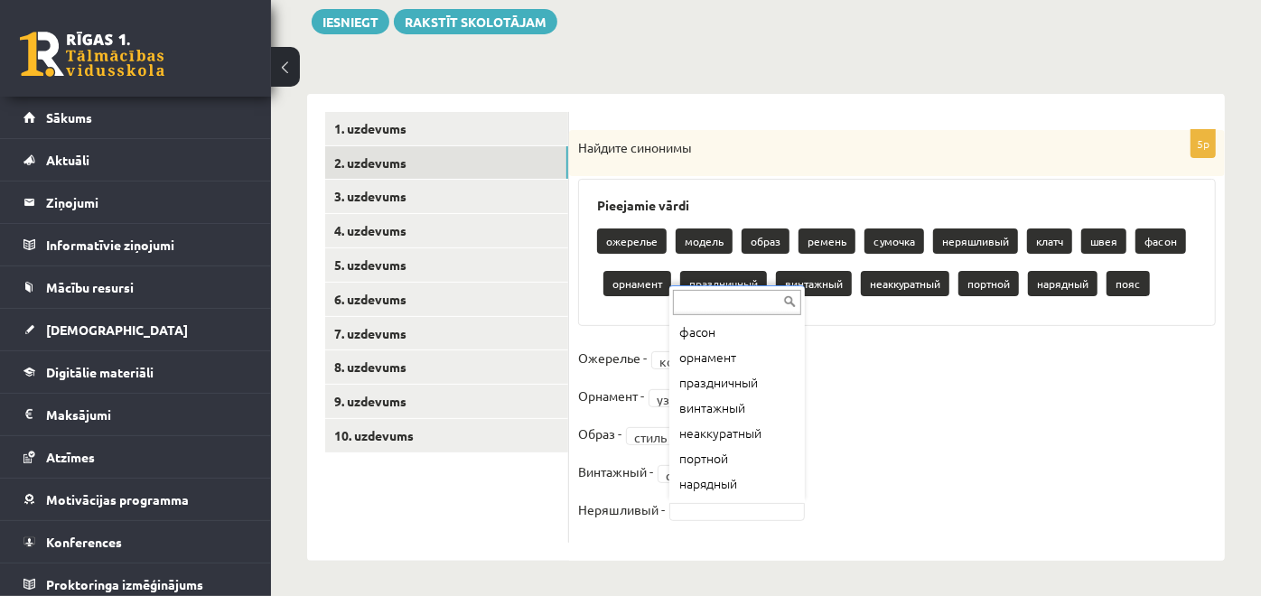
scroll to position [228, 0]
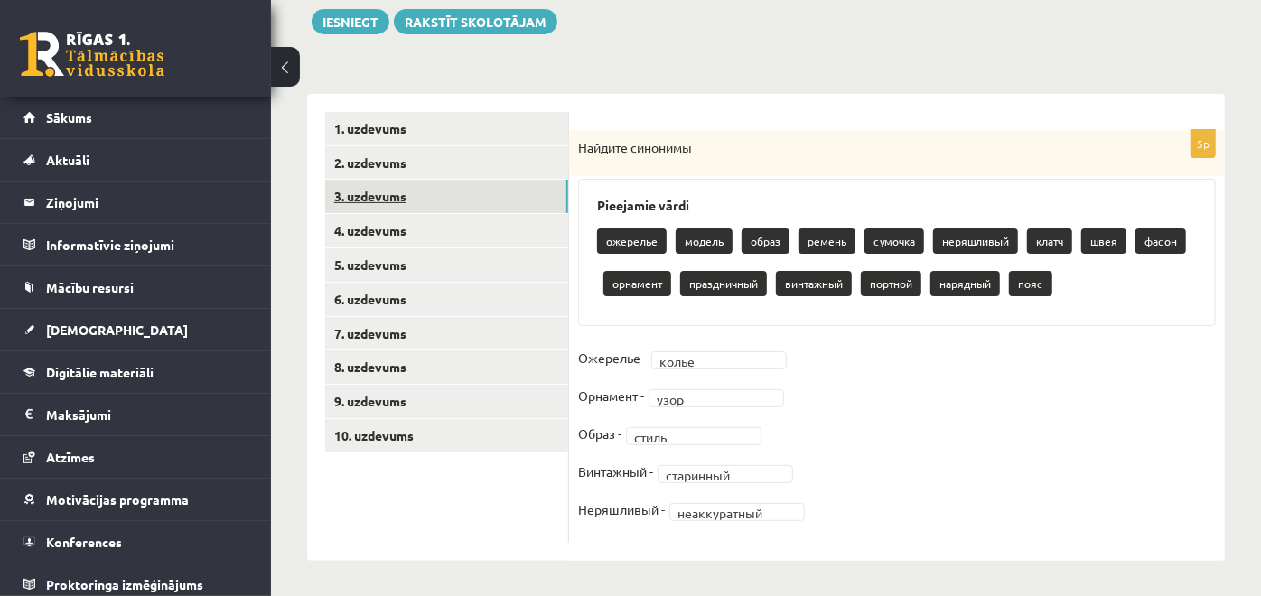
click at [489, 188] on link "3. uzdevums" at bounding box center [446, 196] width 243 height 33
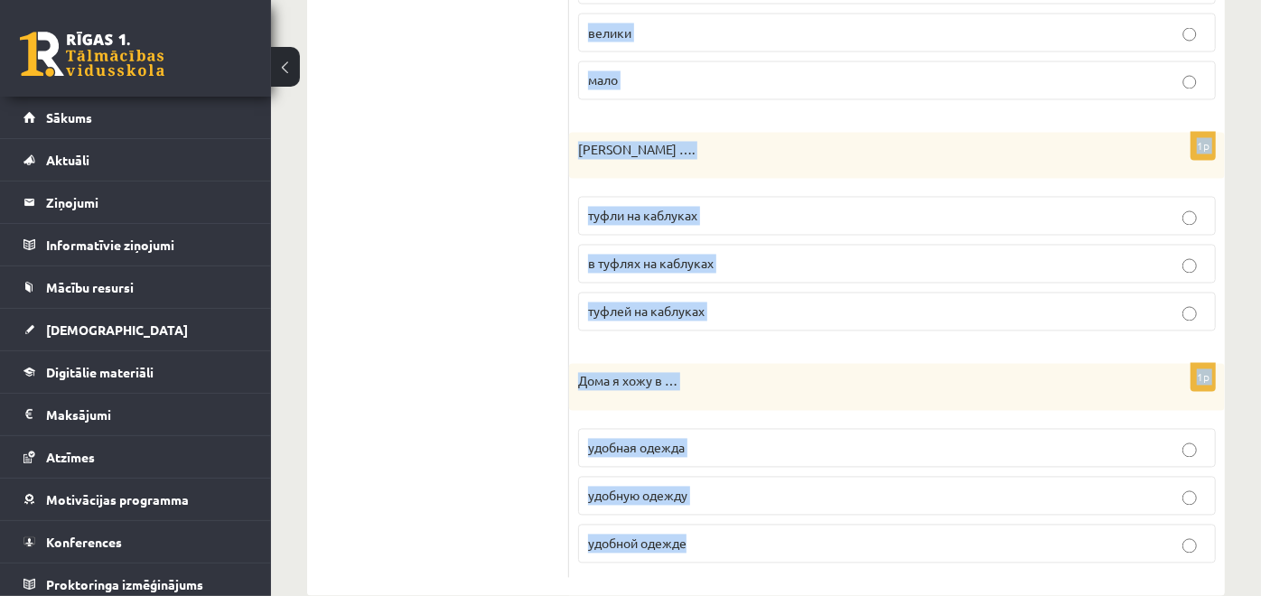
scroll to position [2083, 0]
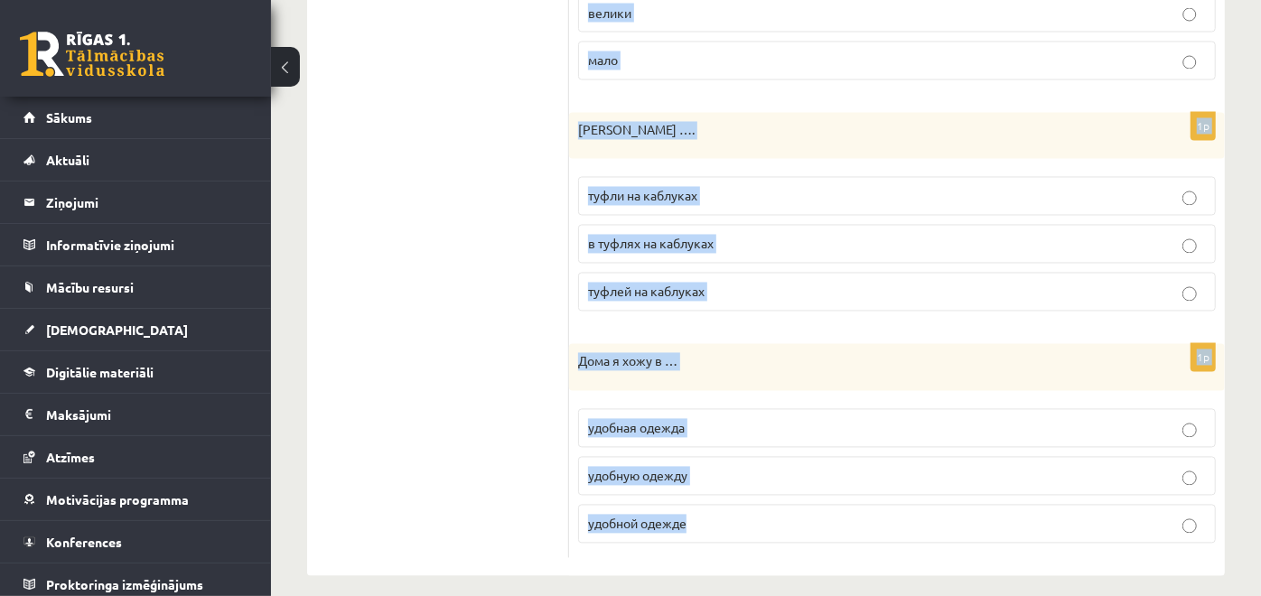
drag, startPoint x: 575, startPoint y: 146, endPoint x: 860, endPoint y: 499, distance: 453.4
copy form "На празднике коллектив выступает …. национальный костюм в национальном костюме …"
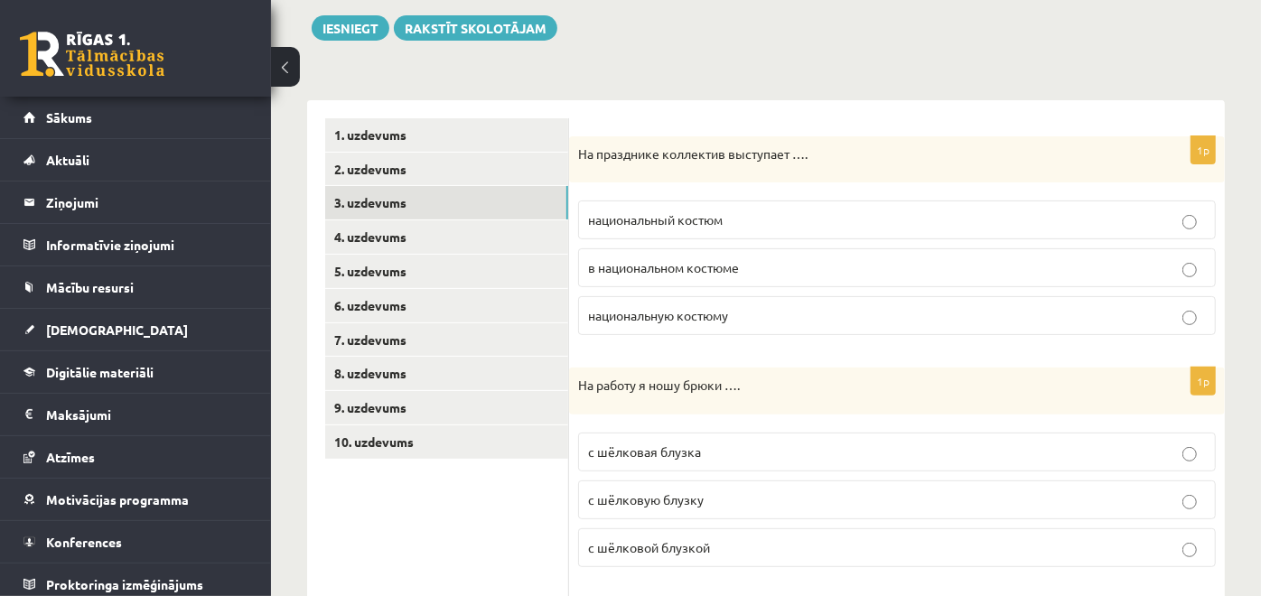
scroll to position [207, 0]
click at [813, 261] on p "в национальном костюме" at bounding box center [897, 266] width 618 height 19
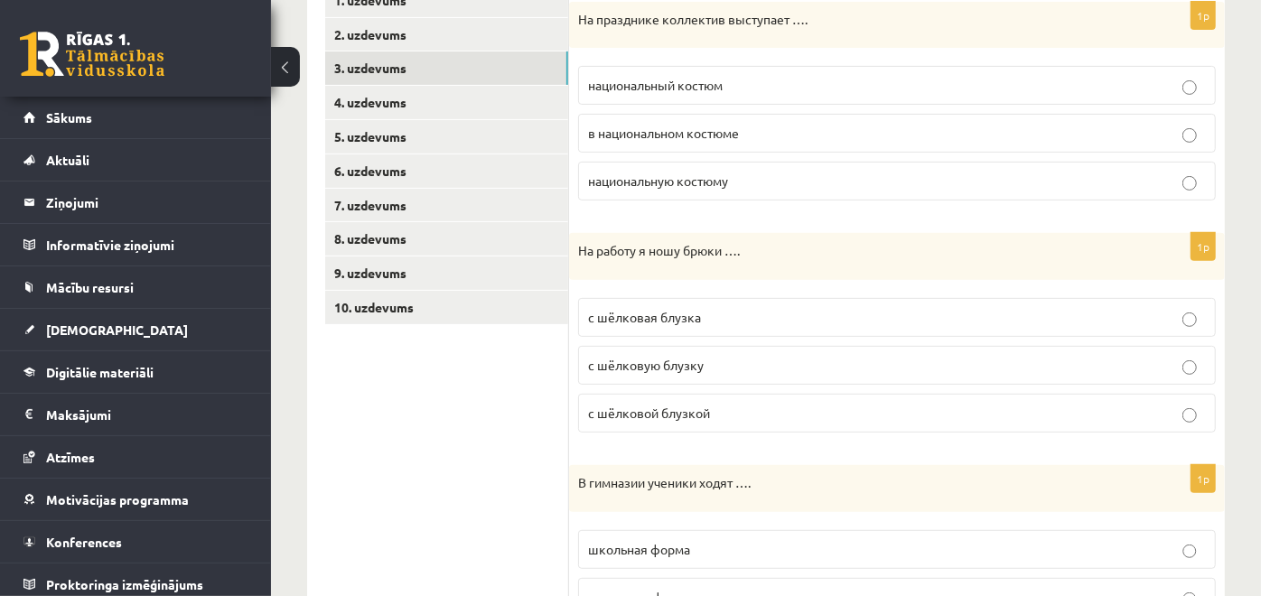
scroll to position [340, 0]
click at [748, 412] on p "с шёлковой блузкой" at bounding box center [897, 414] width 618 height 19
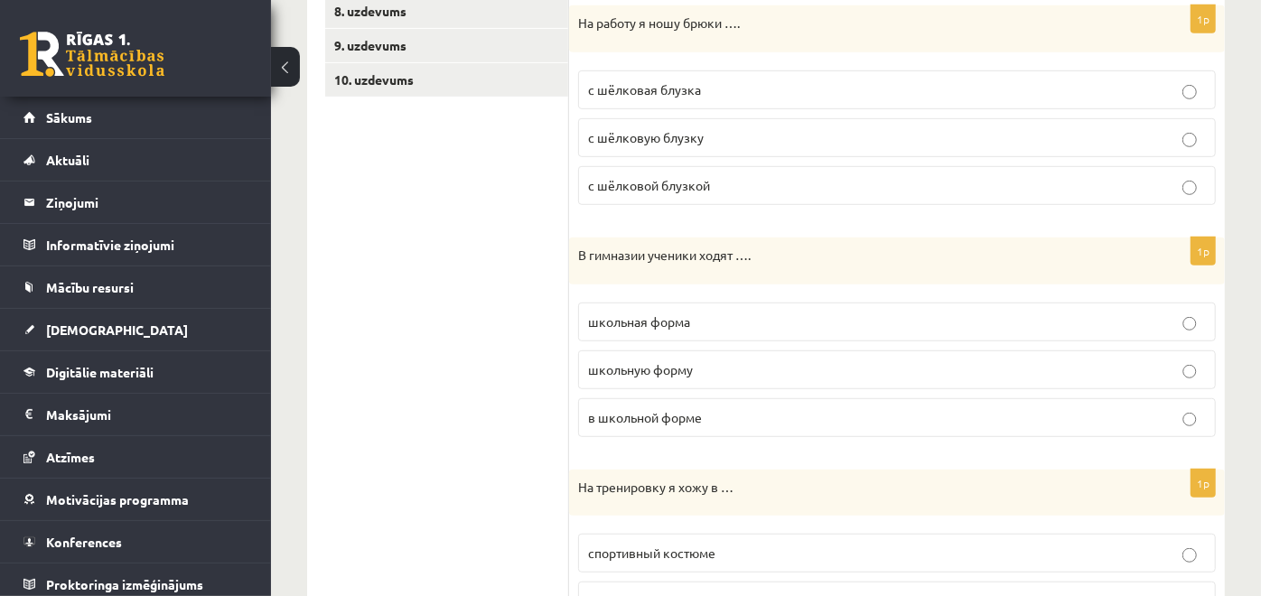
scroll to position [570, 0]
click at [734, 418] on p "в школьной форме" at bounding box center [897, 415] width 618 height 19
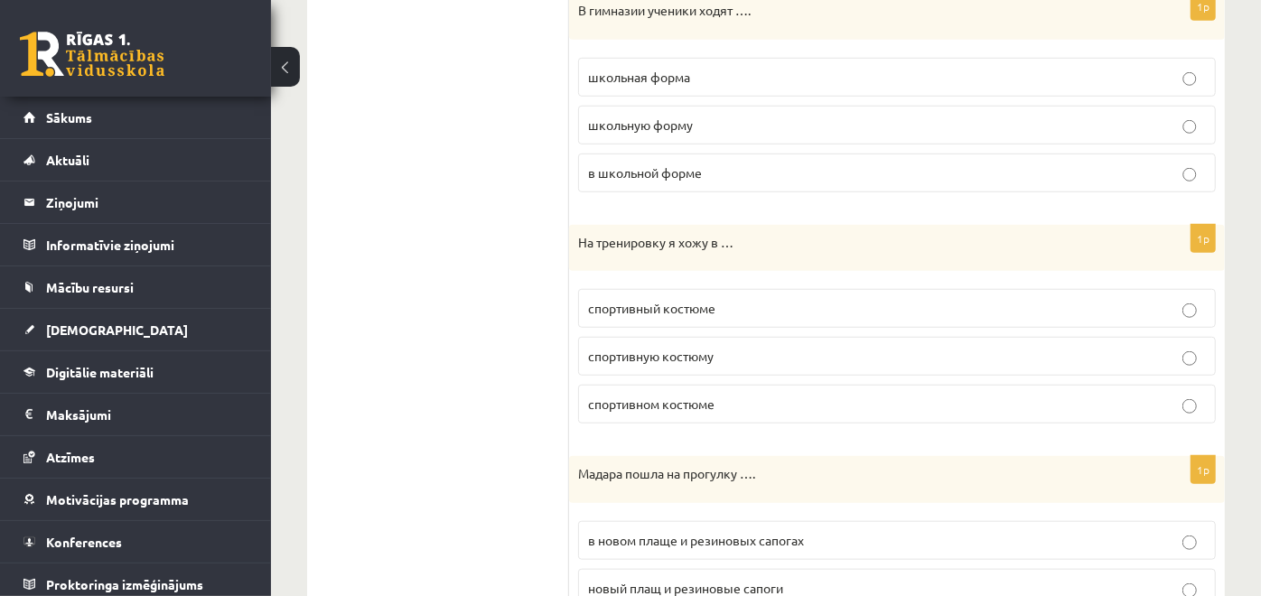
scroll to position [815, 0]
click at [738, 397] on p "спортивном костюме" at bounding box center [897, 402] width 618 height 19
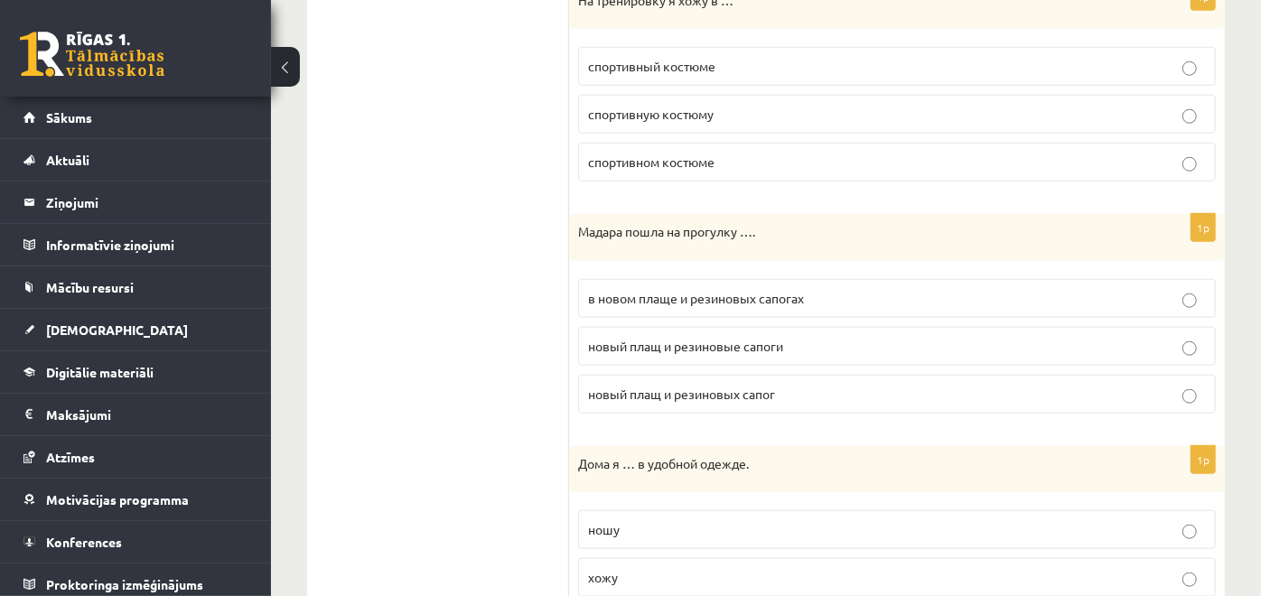
scroll to position [1061, 0]
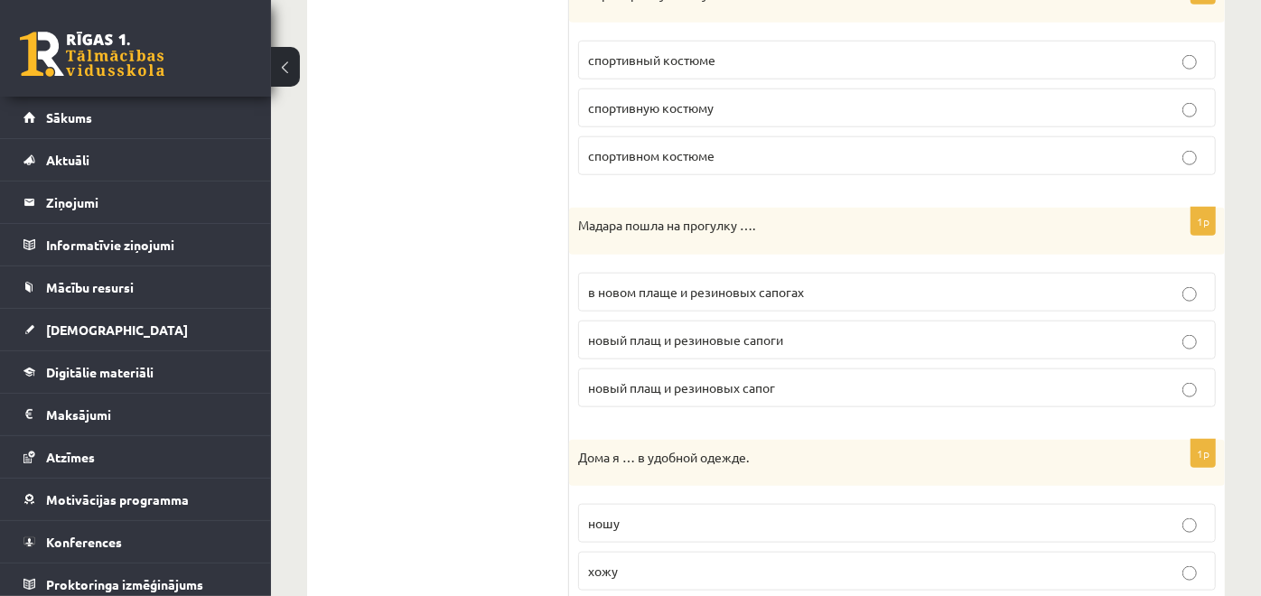
click at [730, 284] on span "в новом плаще и резиновых сапогах" at bounding box center [696, 292] width 216 height 16
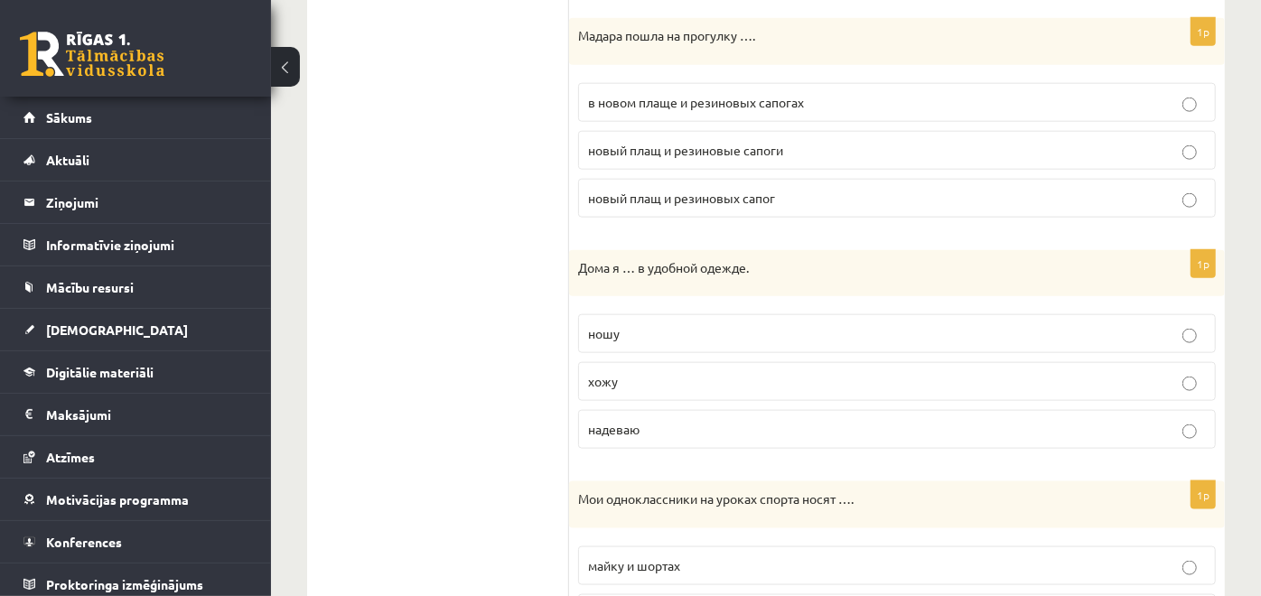
scroll to position [1252, 0]
click at [670, 323] on p "ношу" at bounding box center [897, 332] width 618 height 19
click at [685, 385] on label "хожу" at bounding box center [897, 380] width 638 height 39
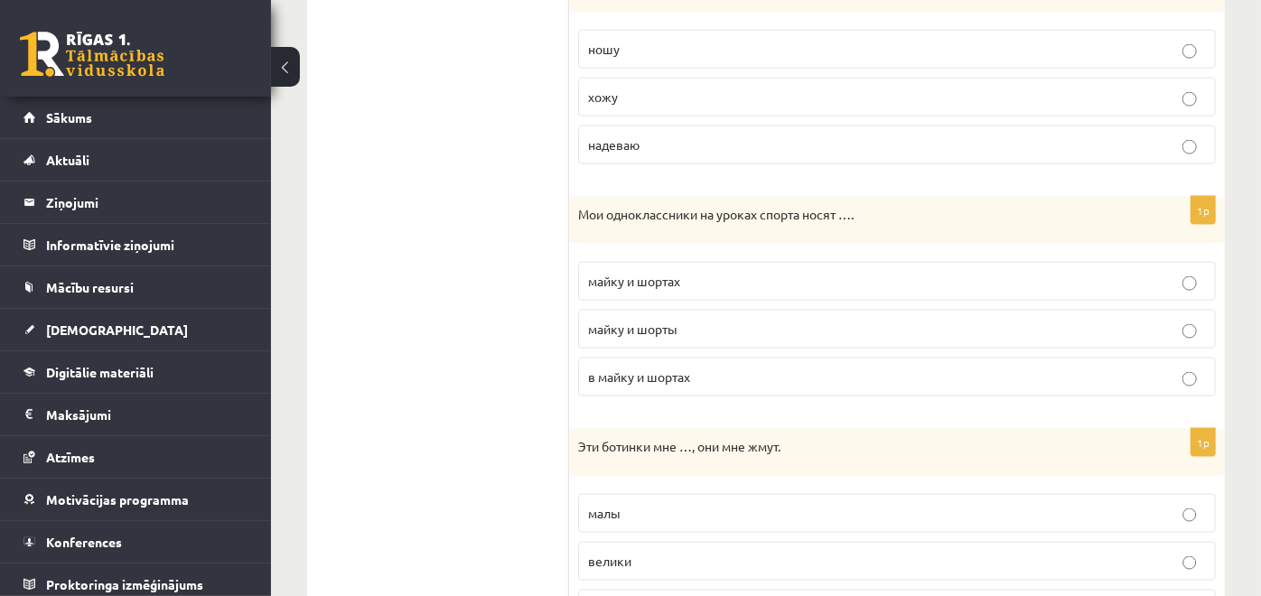
scroll to position [1537, 0]
click at [737, 320] on p "майку и шорты" at bounding box center [897, 327] width 618 height 19
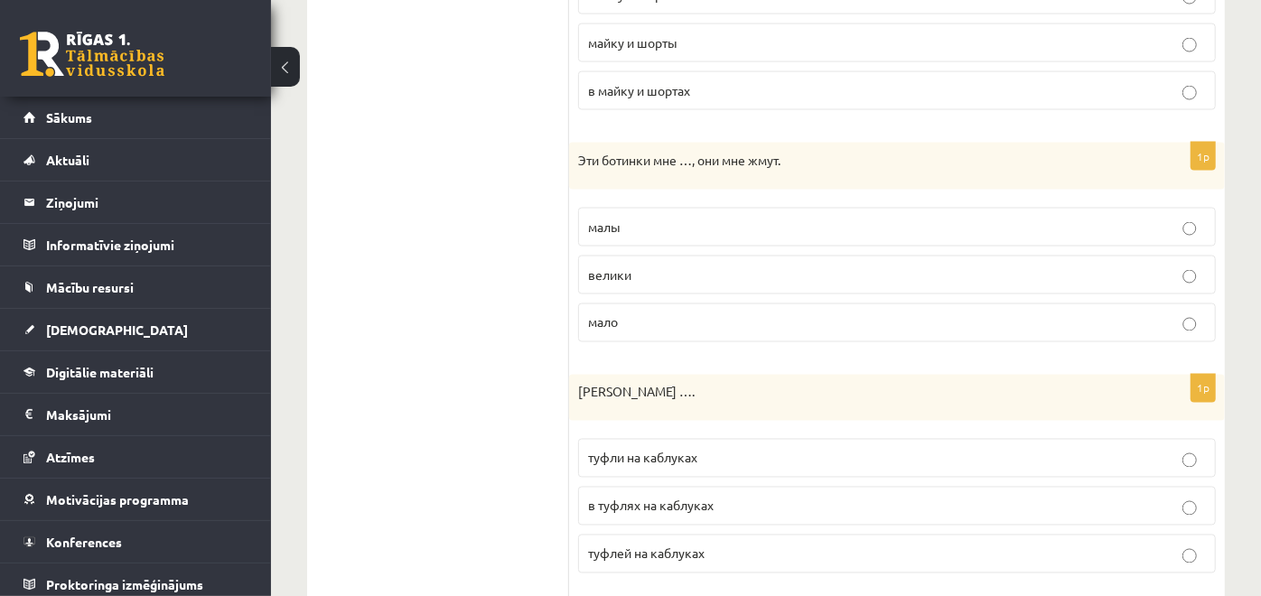
scroll to position [1824, 0]
click at [731, 219] on p "малы" at bounding box center [897, 224] width 618 height 19
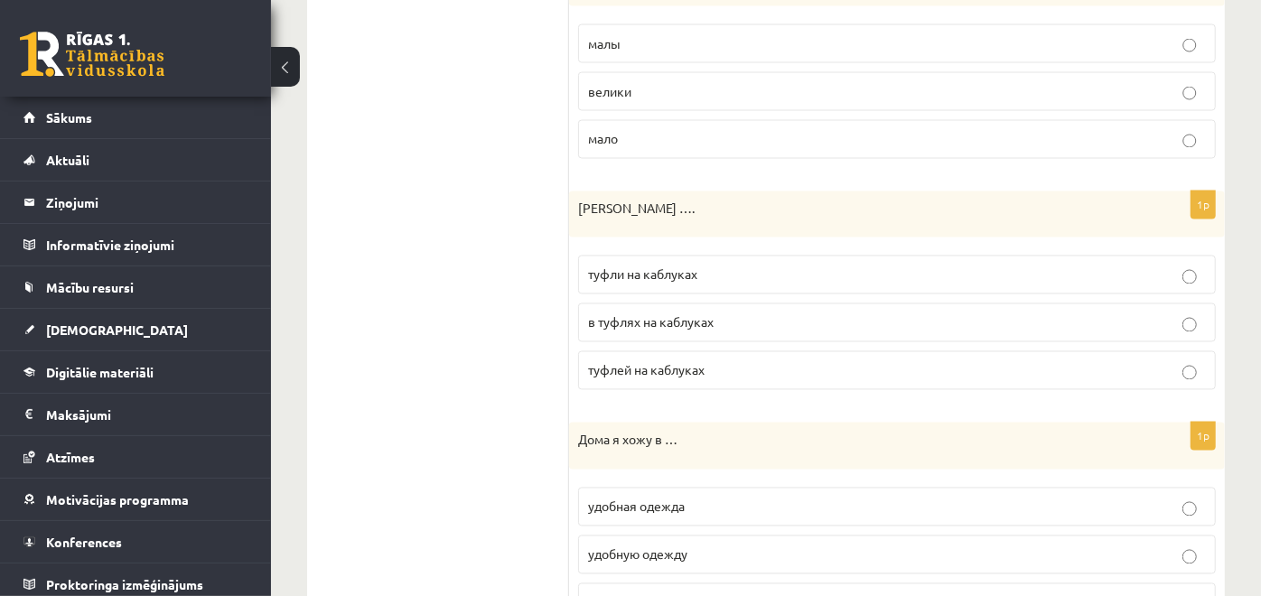
scroll to position [2007, 0]
click at [676, 266] on span "туфли на каблуках" at bounding box center [642, 273] width 109 height 16
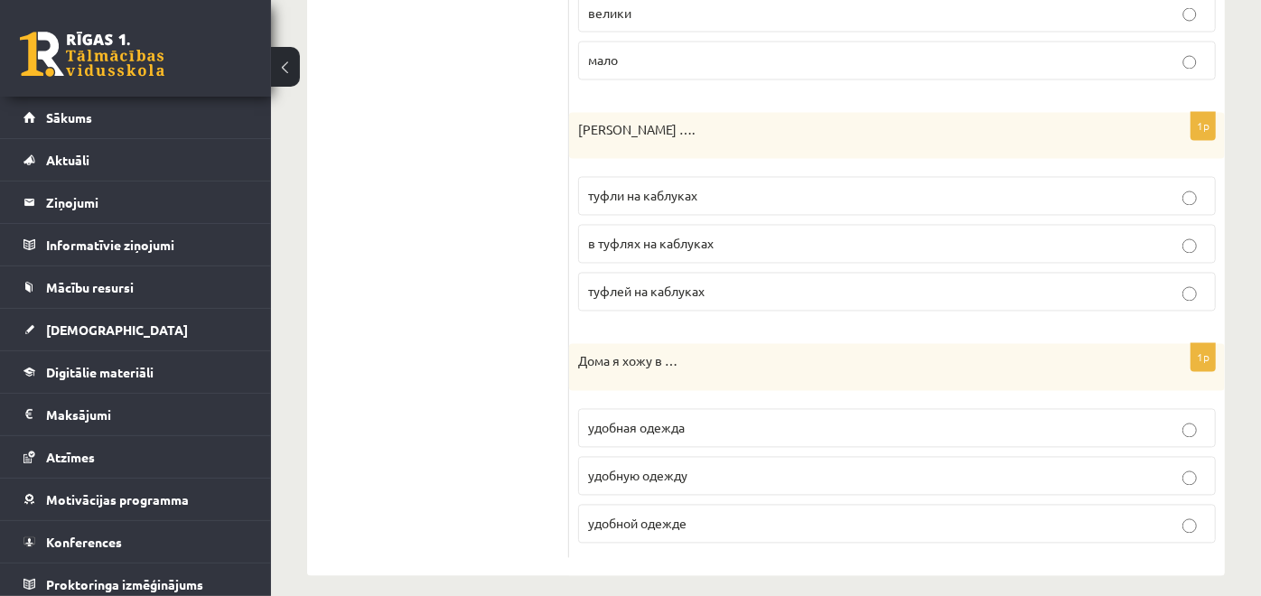
click at [646, 516] on span "удобной одежде" at bounding box center [637, 524] width 98 height 16
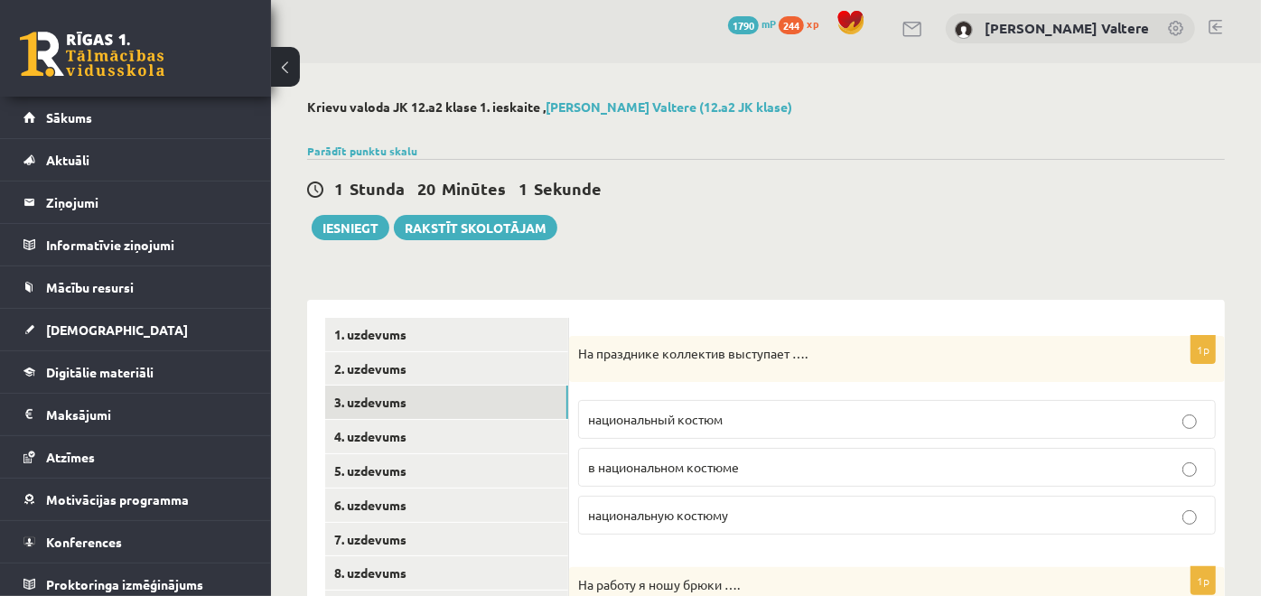
scroll to position [0, 0]
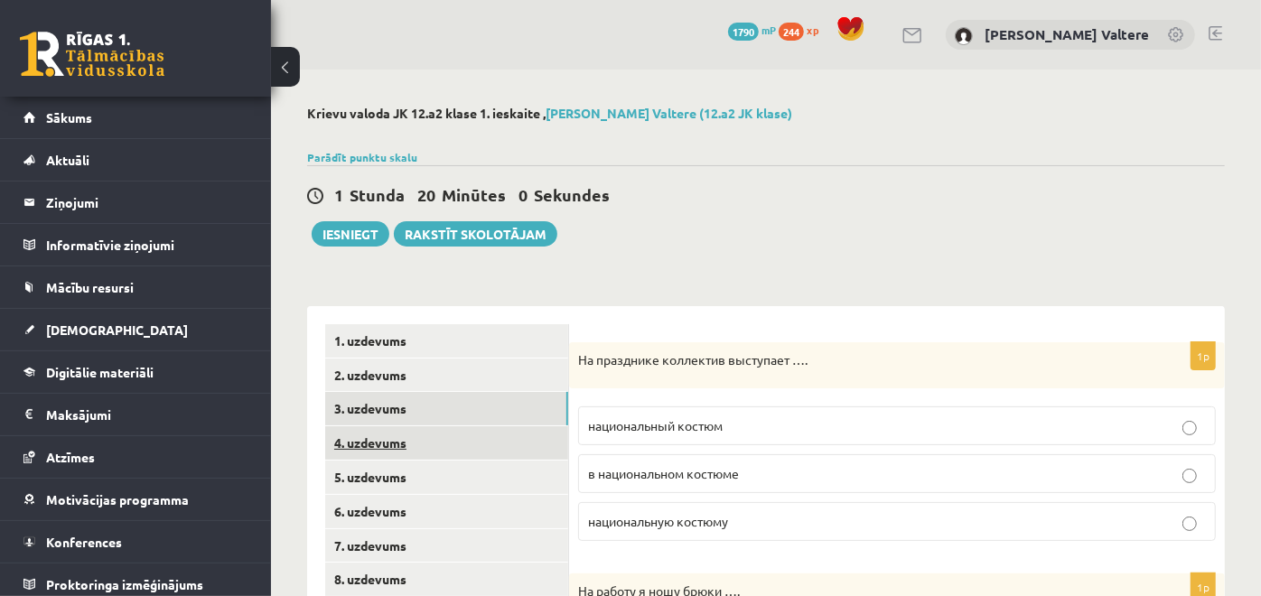
click at [464, 439] on link "4. uzdevums" at bounding box center [446, 442] width 243 height 33
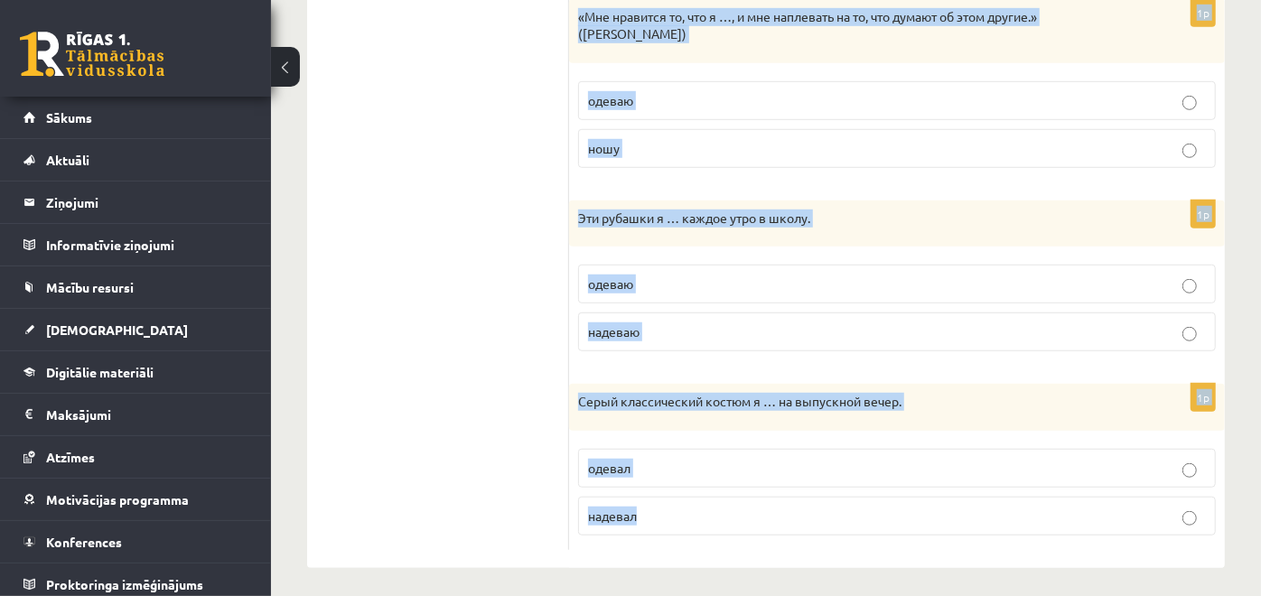
scroll to position [742, 0]
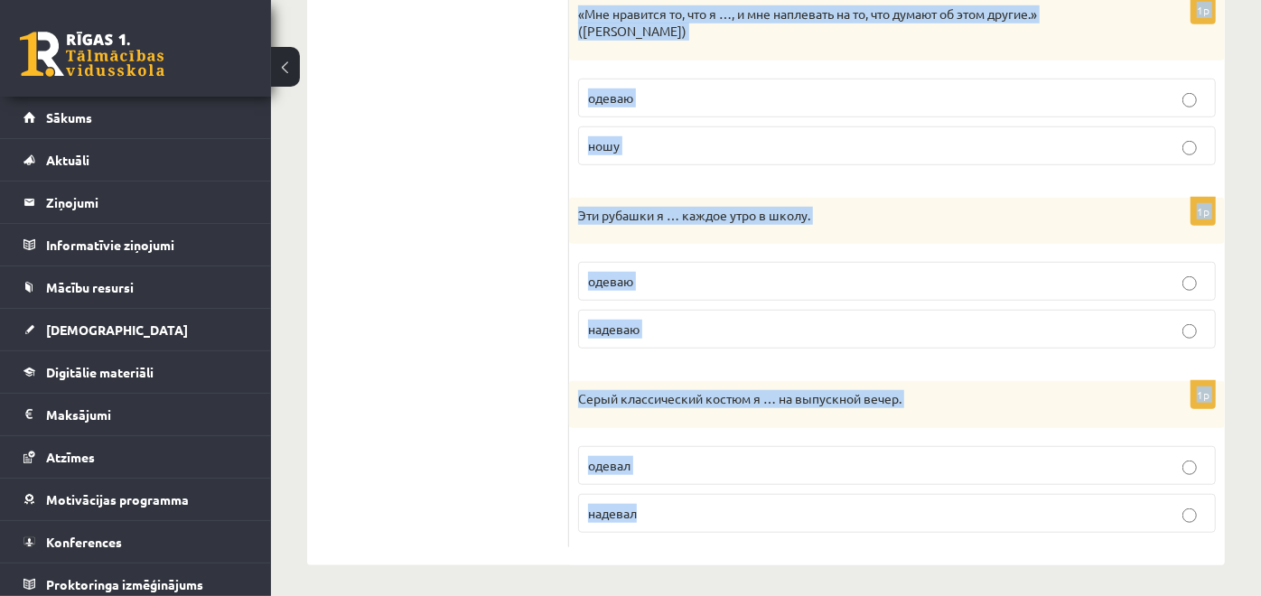
drag, startPoint x: 582, startPoint y: 330, endPoint x: 775, endPoint y: 533, distance: 279.8
click at [775, 533] on div "Выберите правильный глагол 1p Антон не … по последней моде, он предпочитает про…" at bounding box center [897, 65] width 656 height 1002
copy form "Выберите правильный глагол 1p Антон не … по последней моде, он предпочитает про…"
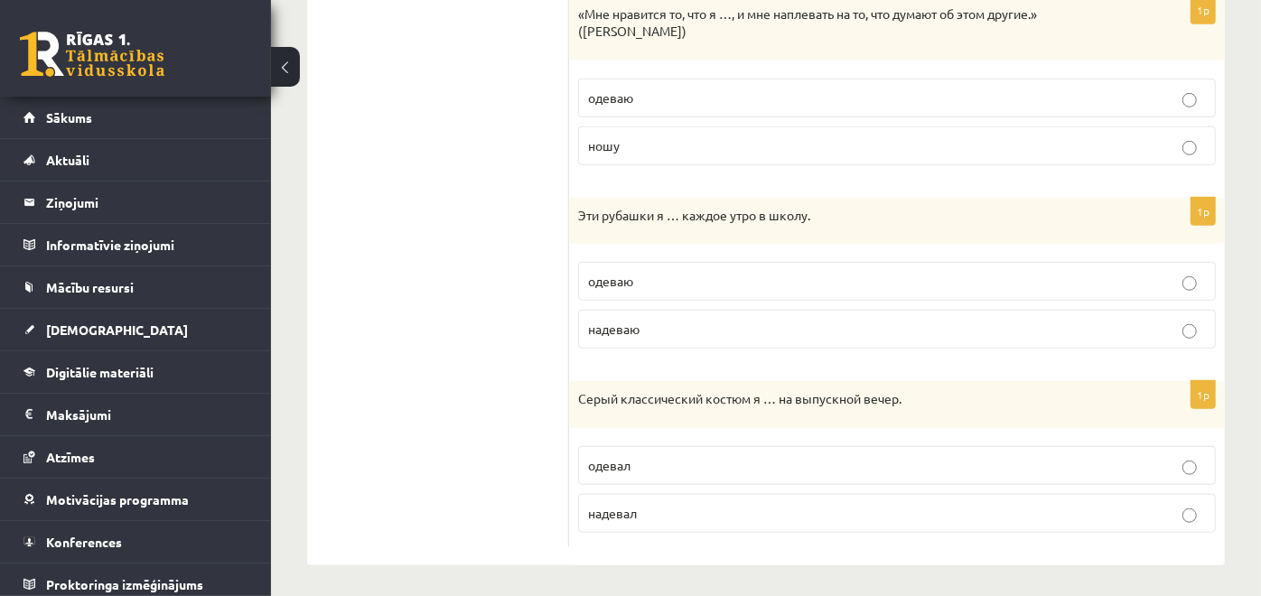
click at [513, 371] on ul "1. uzdevums 2. uzdevums 3. uzdevums 4. uzdevums 5. uzdevums 6. uzdevums 7. uzde…" at bounding box center [447, 64] width 244 height 965
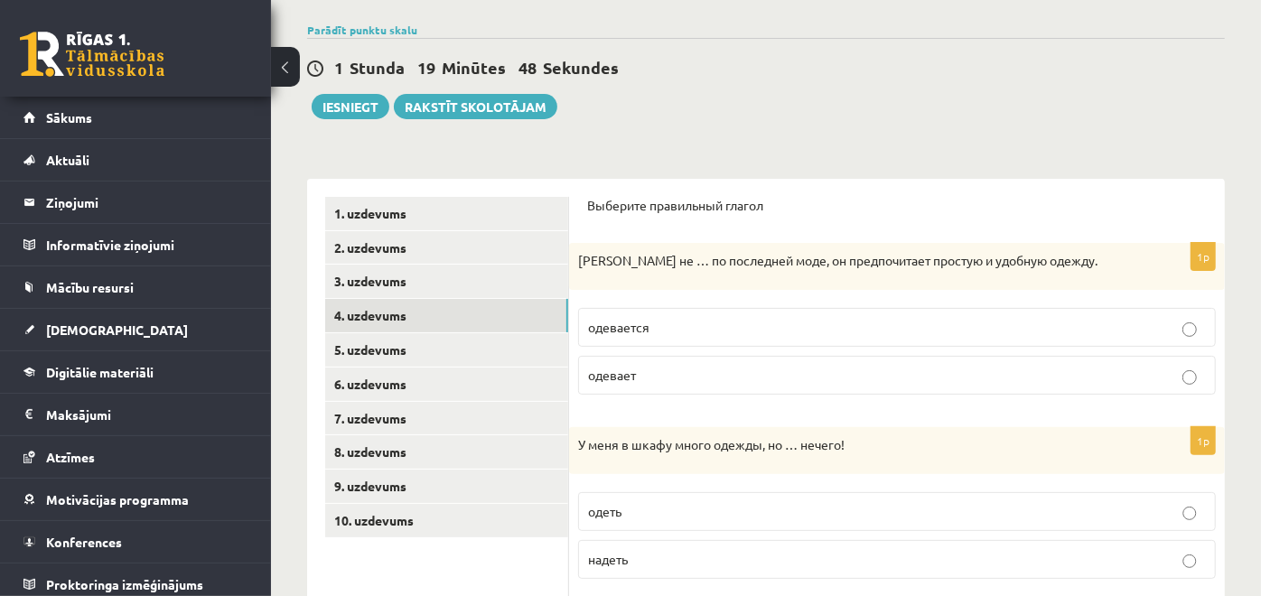
scroll to position [138, 0]
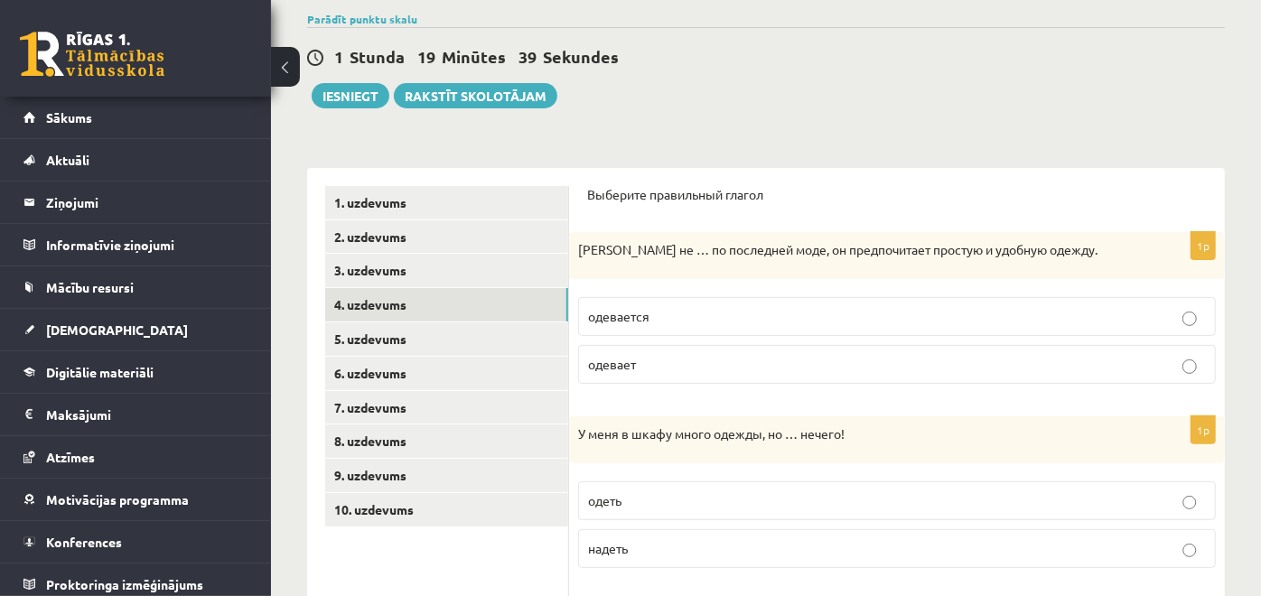
click at [704, 320] on p "одевается" at bounding box center [897, 316] width 618 height 19
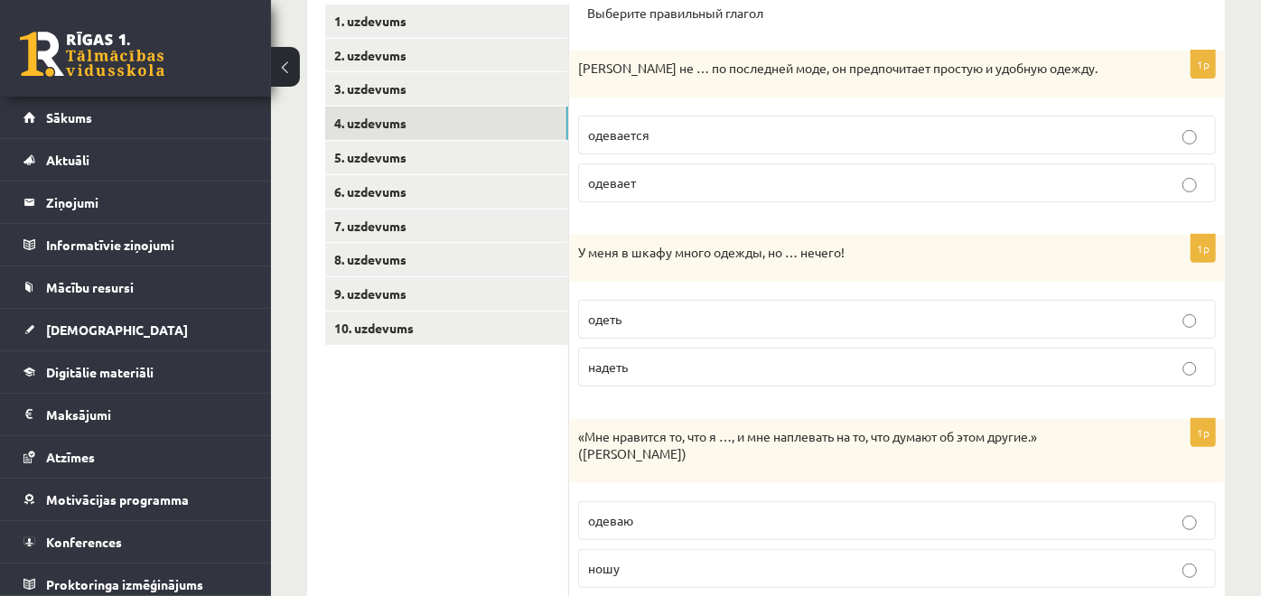
scroll to position [321, 0]
click at [704, 309] on p "одеть" at bounding box center [897, 318] width 618 height 19
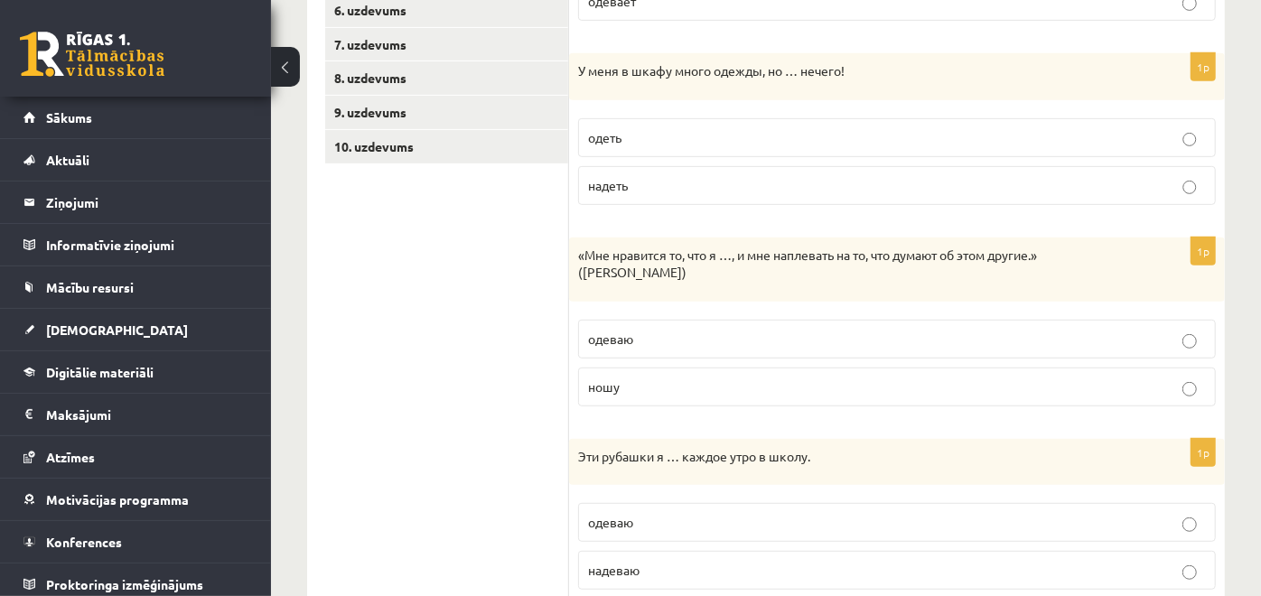
scroll to position [503, 0]
click at [632, 377] on p "ношу" at bounding box center [897, 385] width 618 height 19
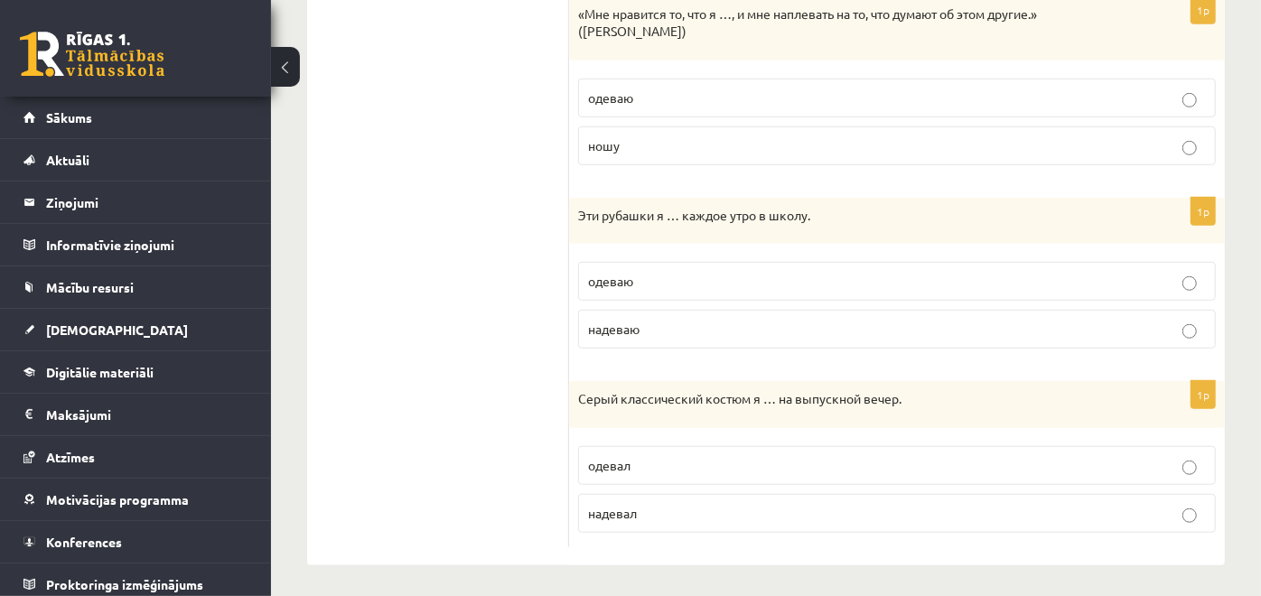
click at [646, 284] on p "одеваю" at bounding box center [897, 281] width 618 height 19
click at [643, 460] on p "одевал" at bounding box center [897, 465] width 618 height 19
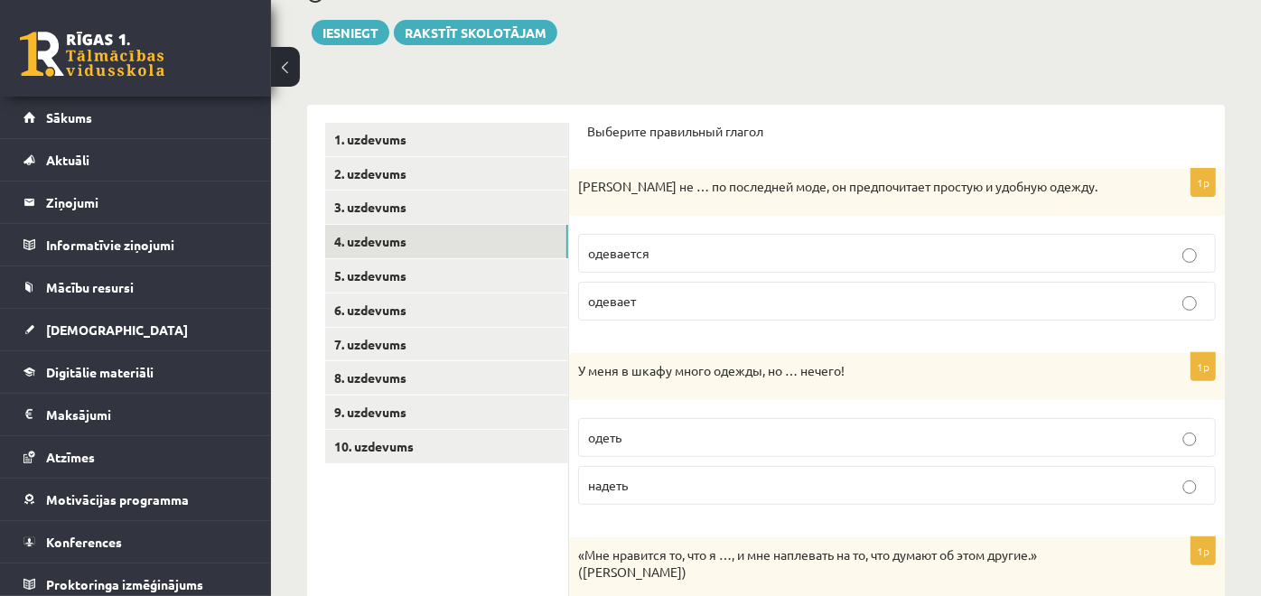
scroll to position [202, 0]
click at [659, 482] on p "надеть" at bounding box center [897, 484] width 618 height 19
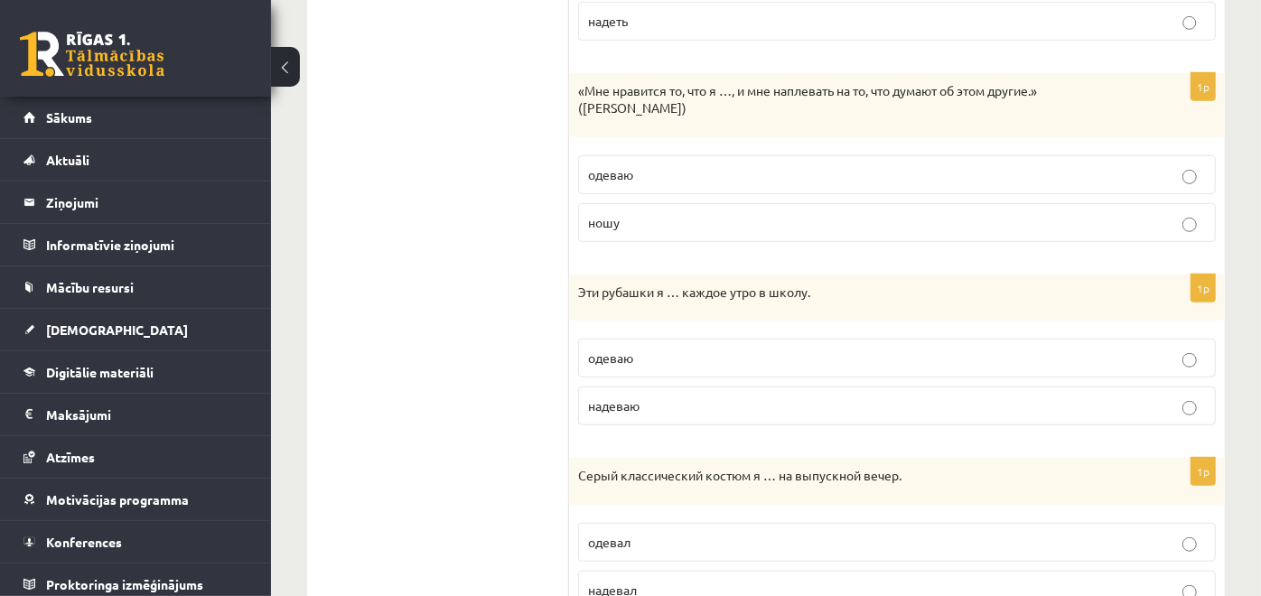
scroll to position [672, 0]
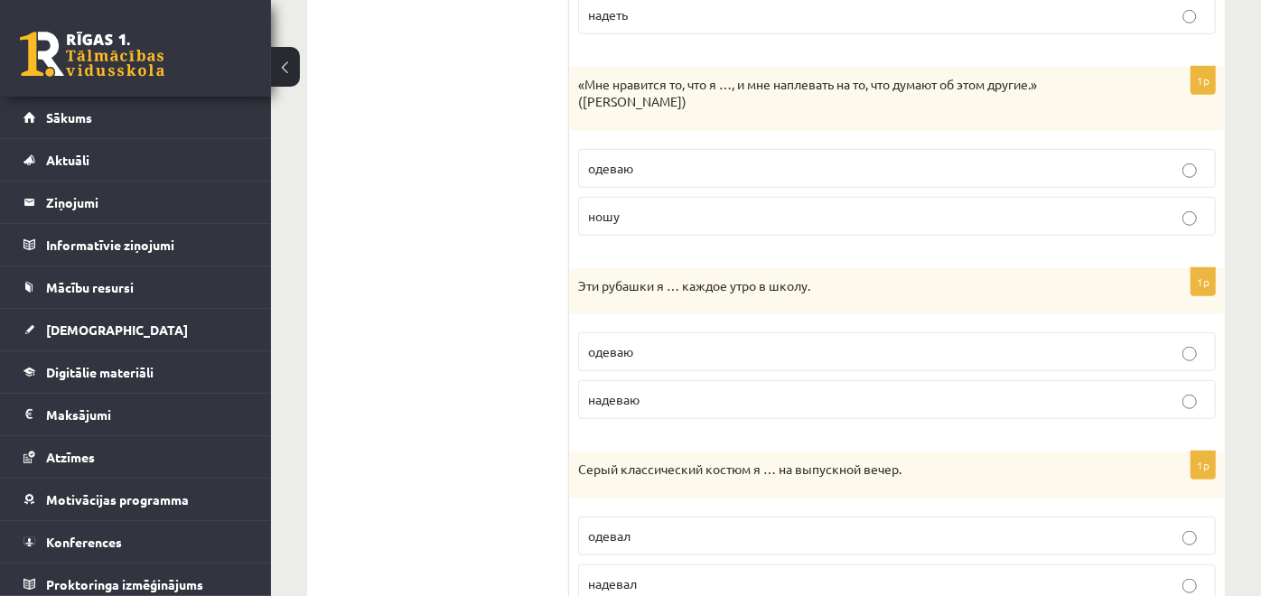
click at [678, 396] on p "надеваю" at bounding box center [897, 399] width 618 height 19
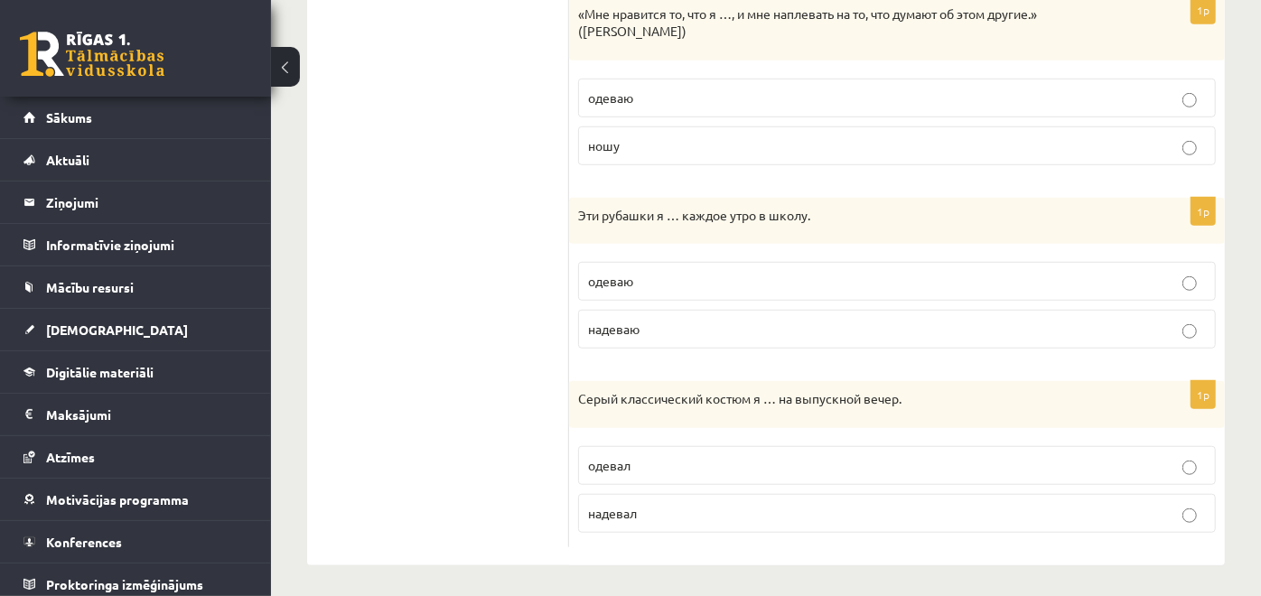
click at [720, 498] on label "надевал" at bounding box center [897, 513] width 638 height 39
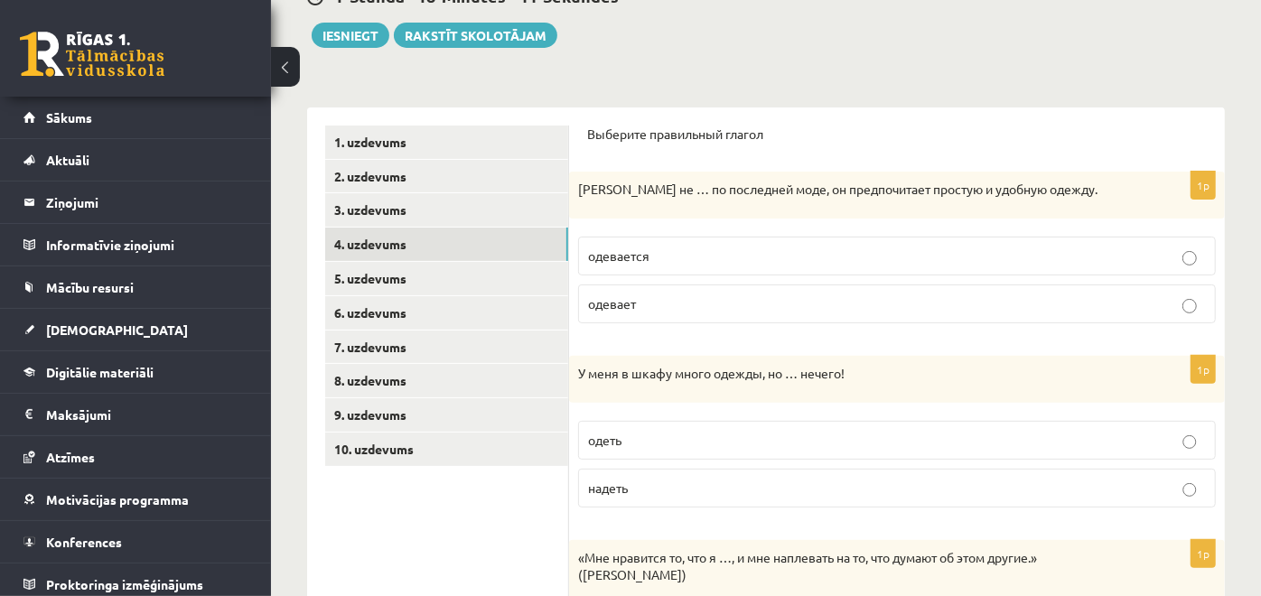
scroll to position [194, 0]
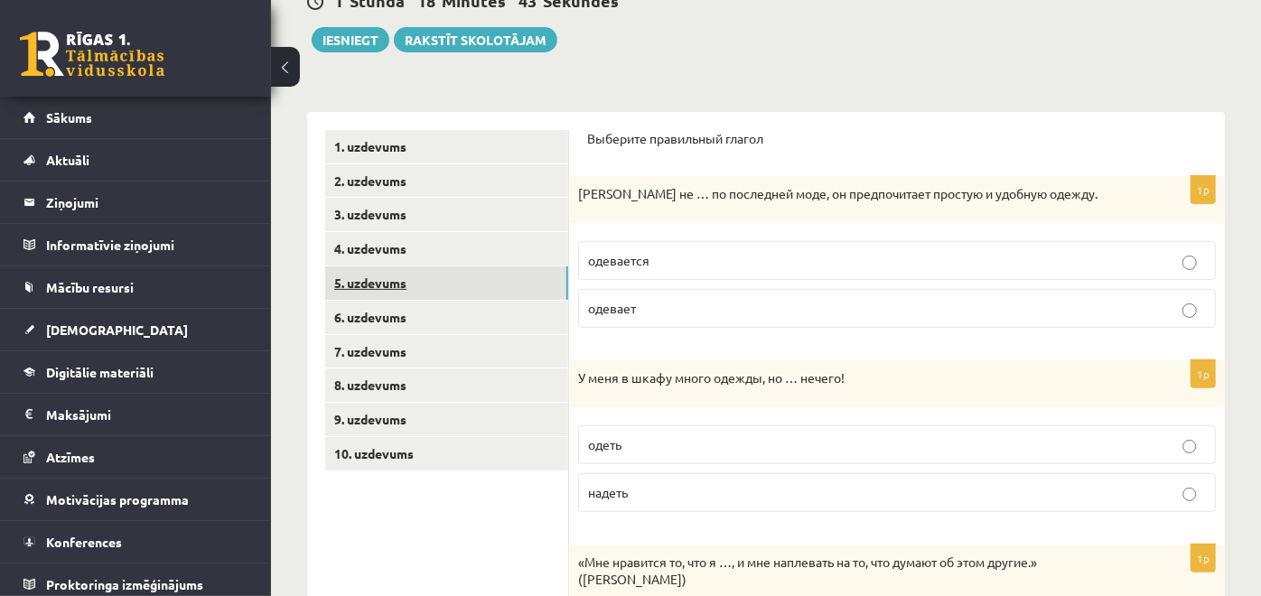
click at [461, 271] on link "5. uzdevums" at bounding box center [446, 282] width 243 height 33
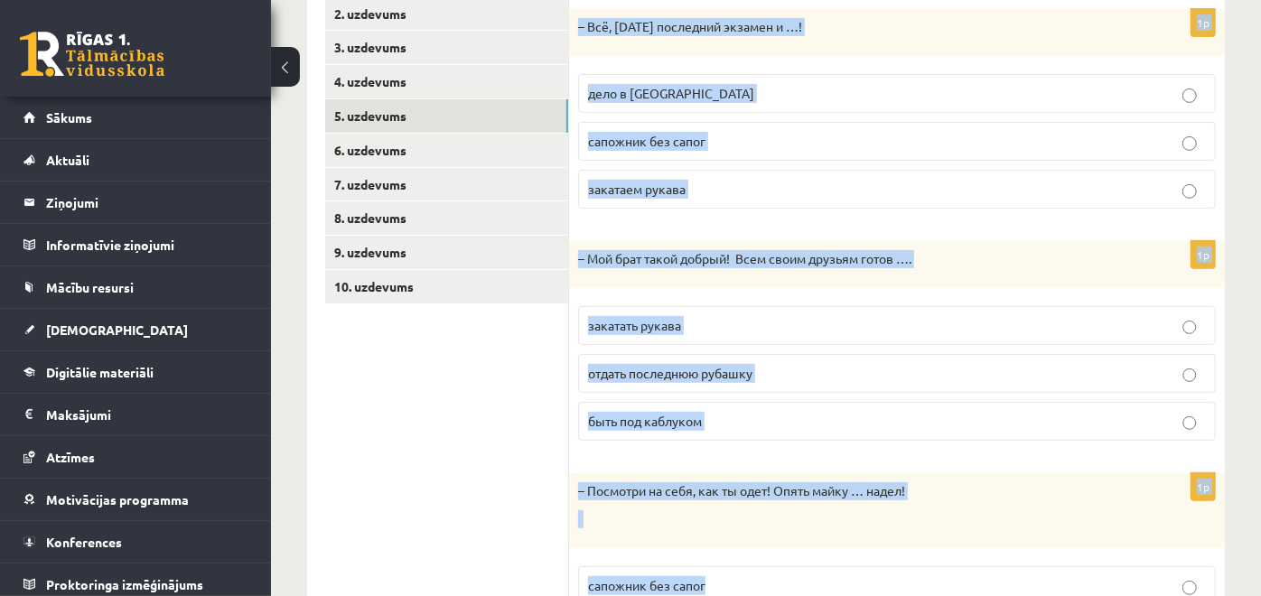
scroll to position [529, 0]
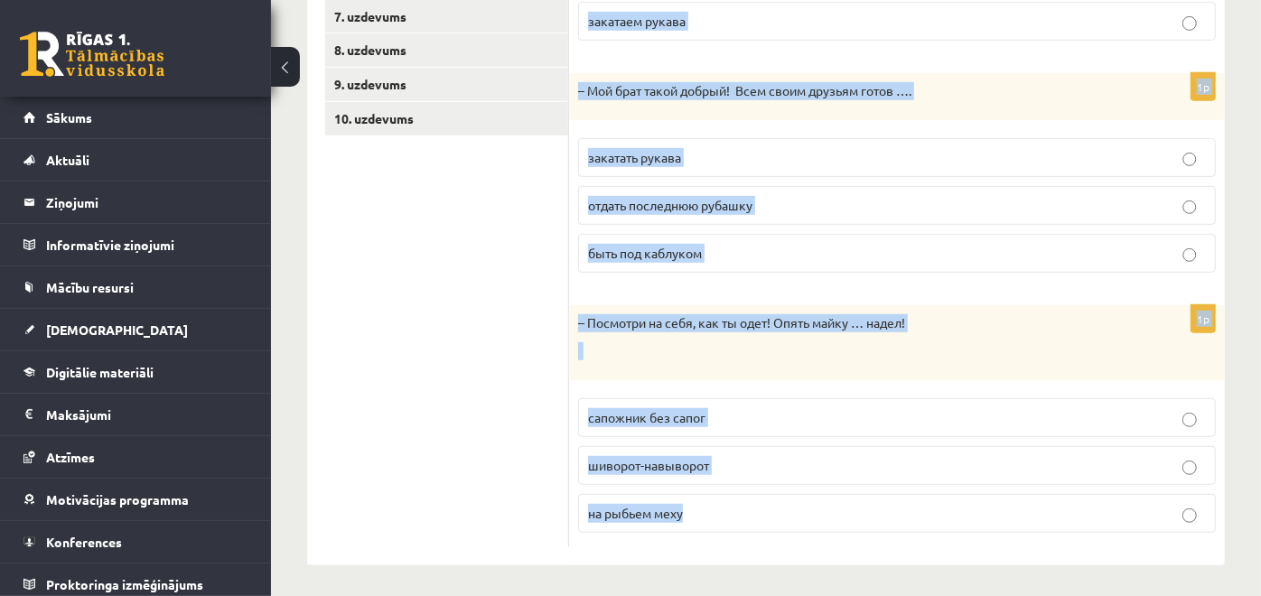
drag, startPoint x: 584, startPoint y: 136, endPoint x: 821, endPoint y: 511, distance: 443.2
click at [821, 511] on div "Дополните диалоги. 1p – Всё, завтра последний экзамен и …! дело в шляпе сапожни…" at bounding box center [897, 171] width 656 height 788
copy form "Дополните диалоги. 1p – Всё, завтра последний экзамен и …! дело в шляпе сапожни…"
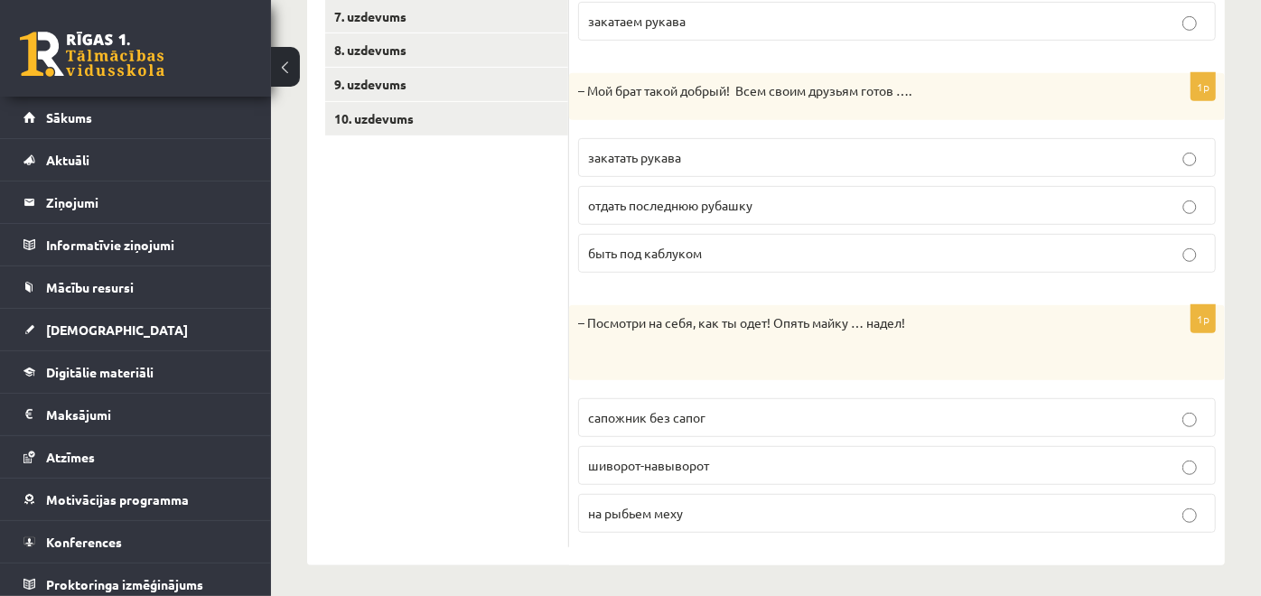
click at [467, 281] on ul "1. uzdevums 2. uzdevums 3. uzdevums 4. uzdevums 5. uzdevums 6. uzdevums 7. uzde…" at bounding box center [447, 171] width 244 height 752
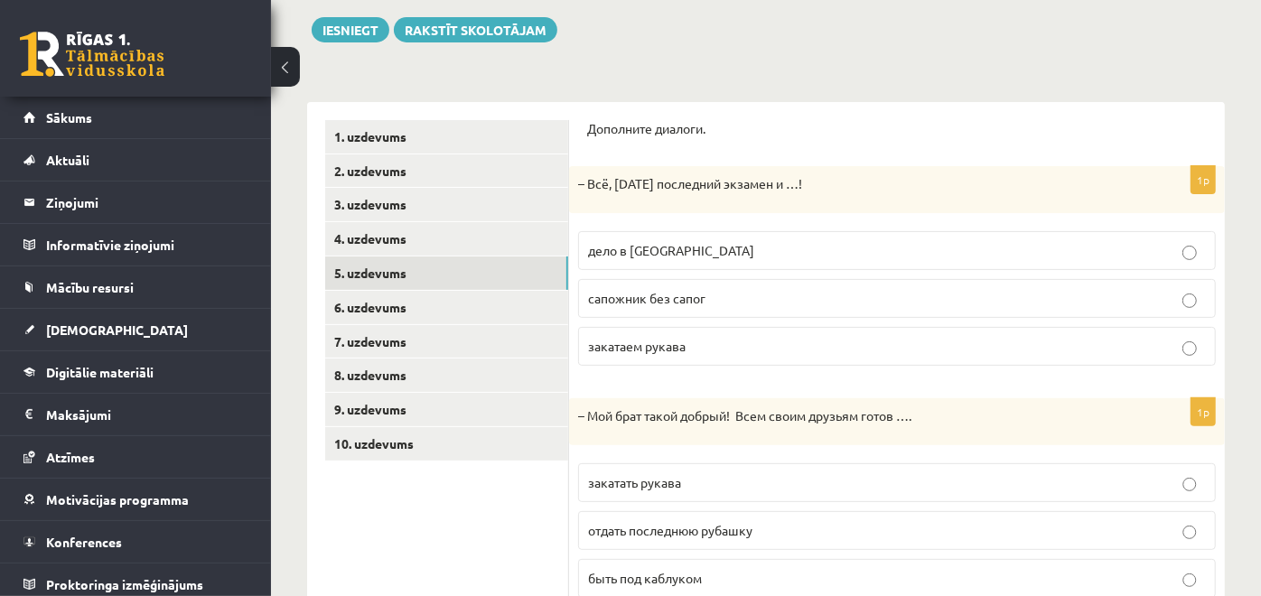
scroll to position [206, 0]
click at [729, 242] on p "дело в шляпе" at bounding box center [897, 248] width 618 height 19
click at [765, 509] on label "отдать последнюю рубашку" at bounding box center [897, 528] width 638 height 39
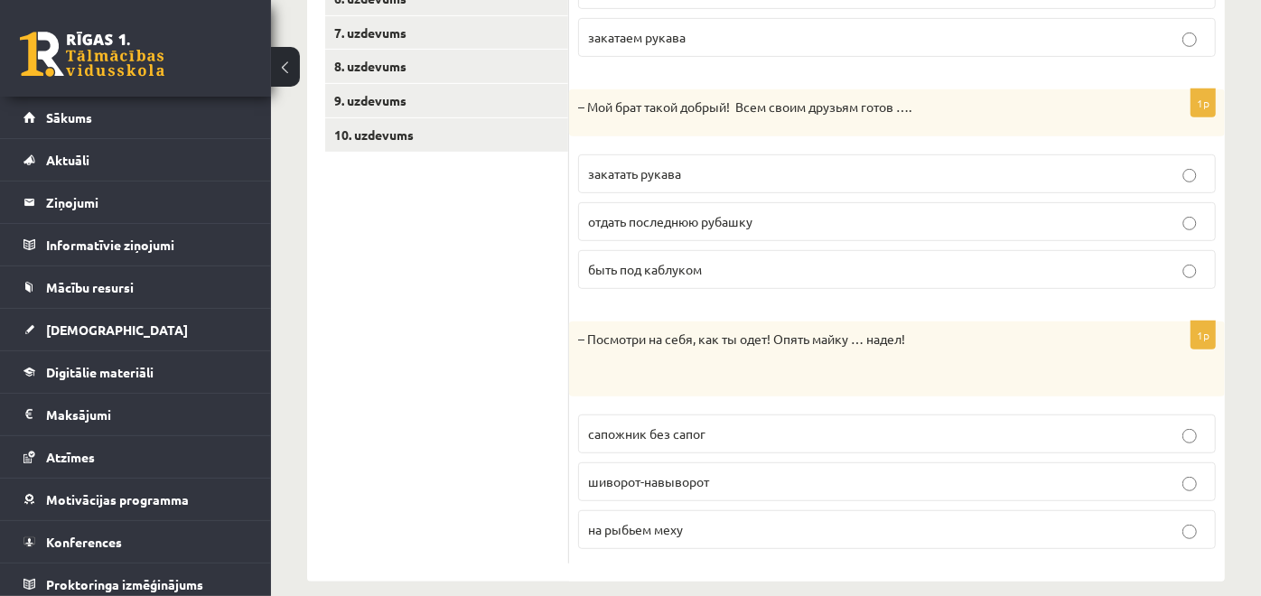
scroll to position [529, 0]
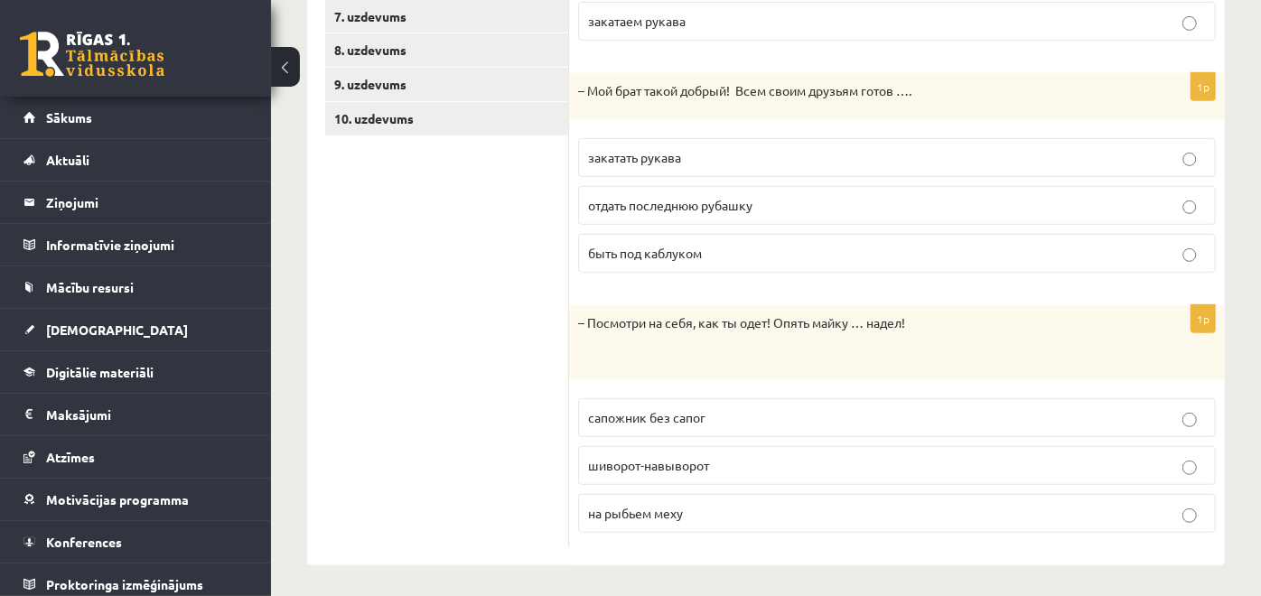
click at [698, 470] on label "шиворот-навыворот" at bounding box center [897, 465] width 638 height 39
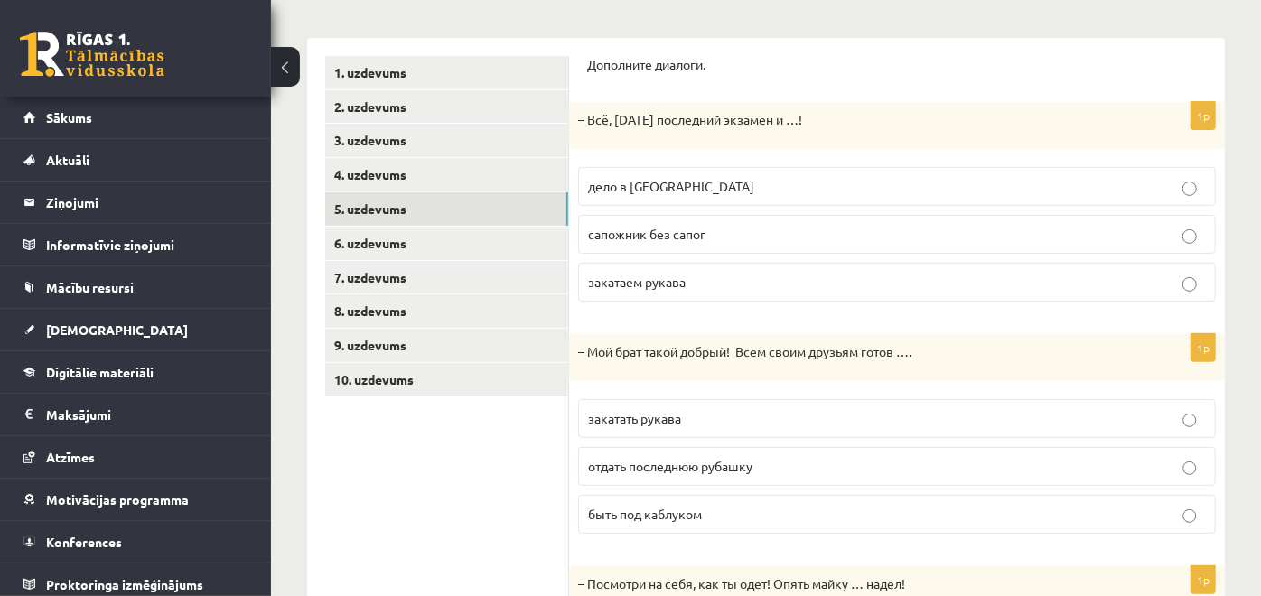
scroll to position [265, 0]
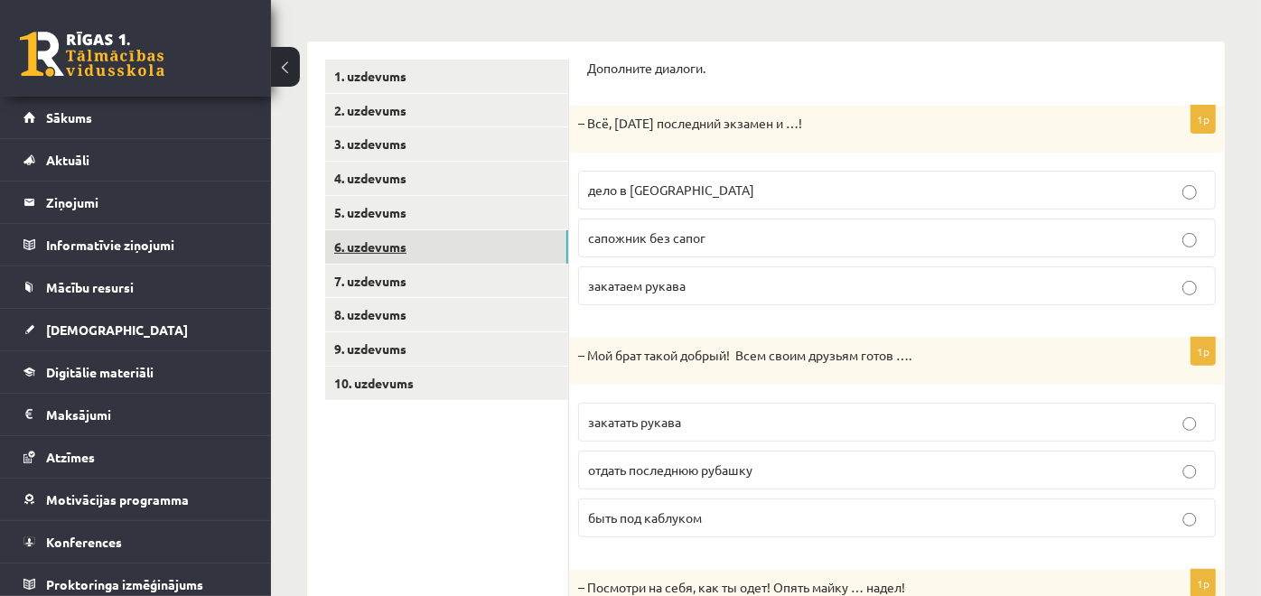
click at [469, 245] on link "6. uzdevums" at bounding box center [446, 246] width 243 height 33
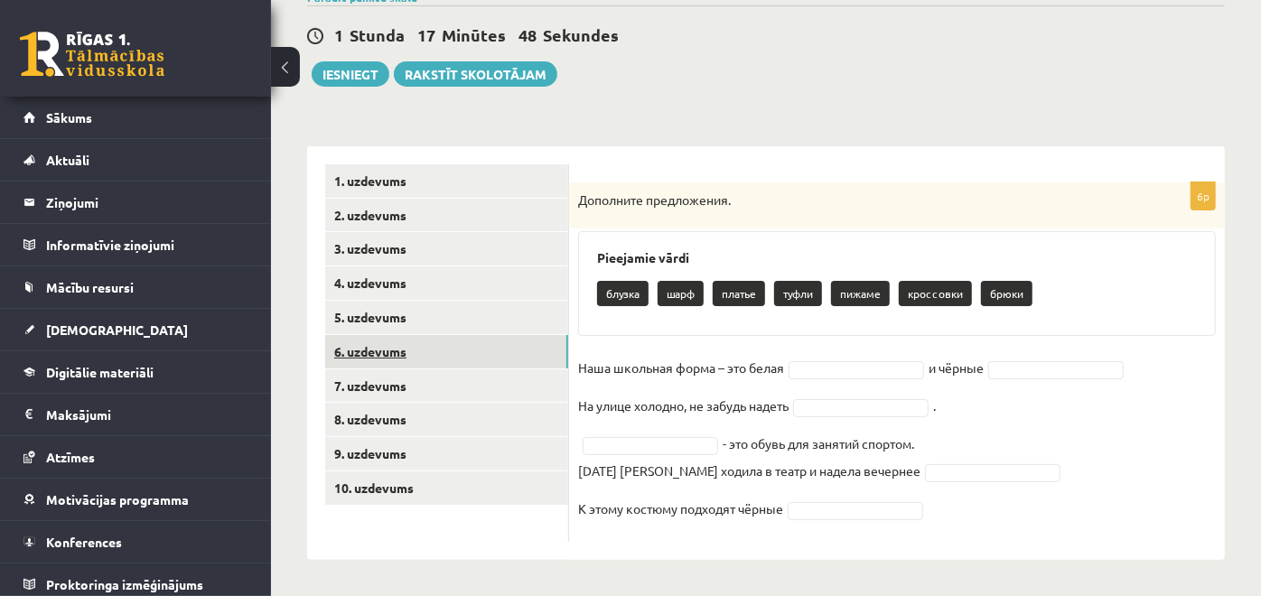
scroll to position [159, 0]
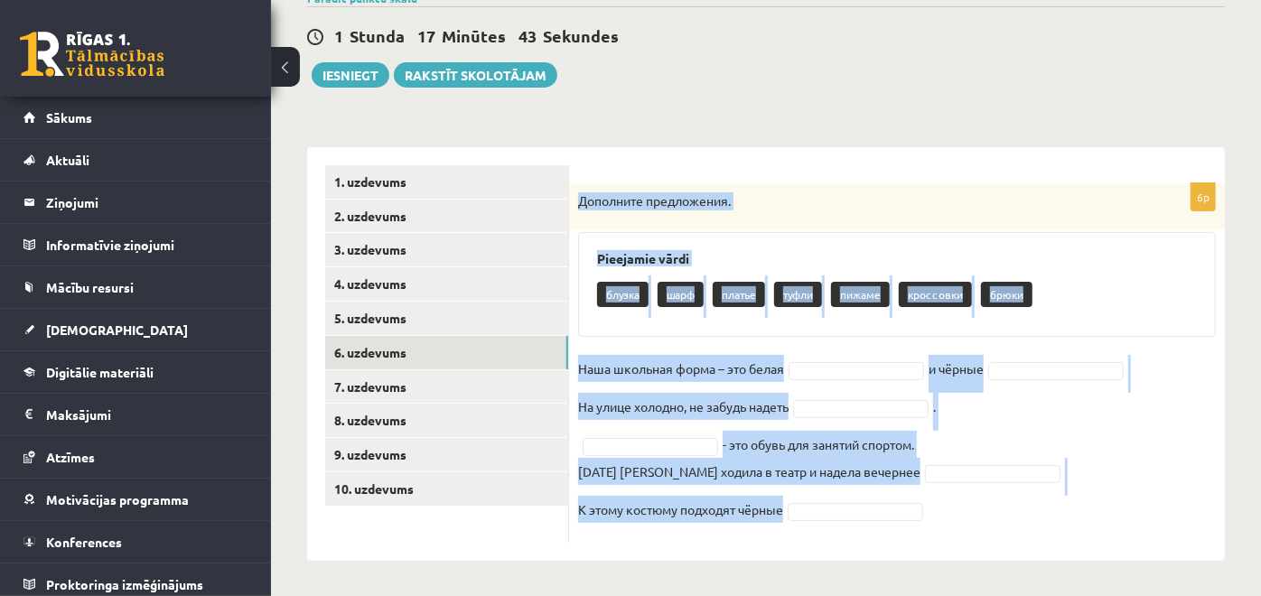
drag, startPoint x: 580, startPoint y: 197, endPoint x: 843, endPoint y: 528, distance: 423.5
click at [843, 528] on div "6p Дополните предложения. Pieejamie vārdi блузка шарф платье туфли пижаме кросс…" at bounding box center [897, 362] width 656 height 359
copy div "Дополните предложения. Pieejamie vārdi блузка шарф платье туфли пижаме кроссовк…"
click at [645, 157] on div "6p Дополните предложения. Pieejamie vārdi блузка шарф платье туфли пижаме кросс…" at bounding box center [897, 354] width 656 height 414
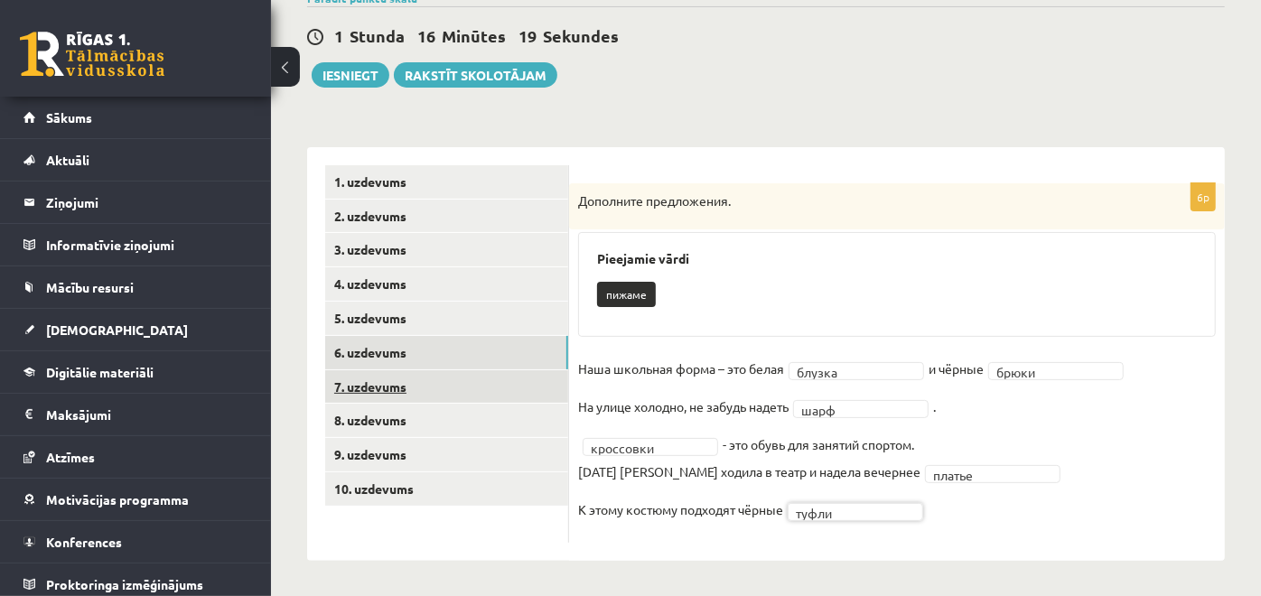
click at [420, 400] on link "7. uzdevums" at bounding box center [446, 386] width 243 height 33
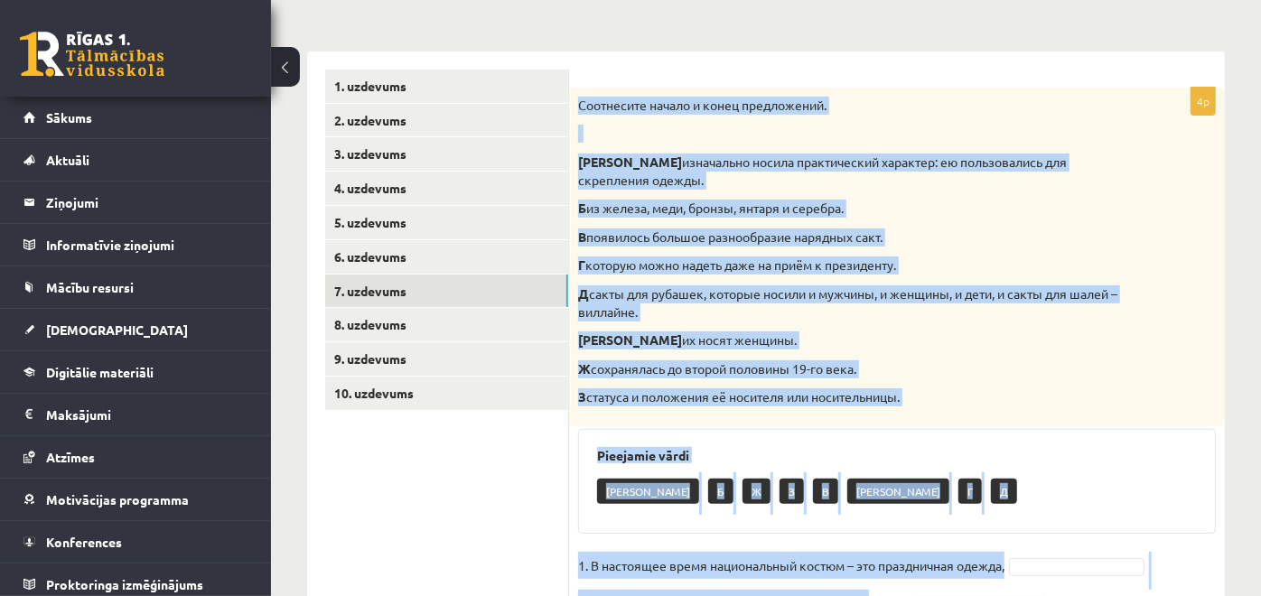
scroll to position [406, 0]
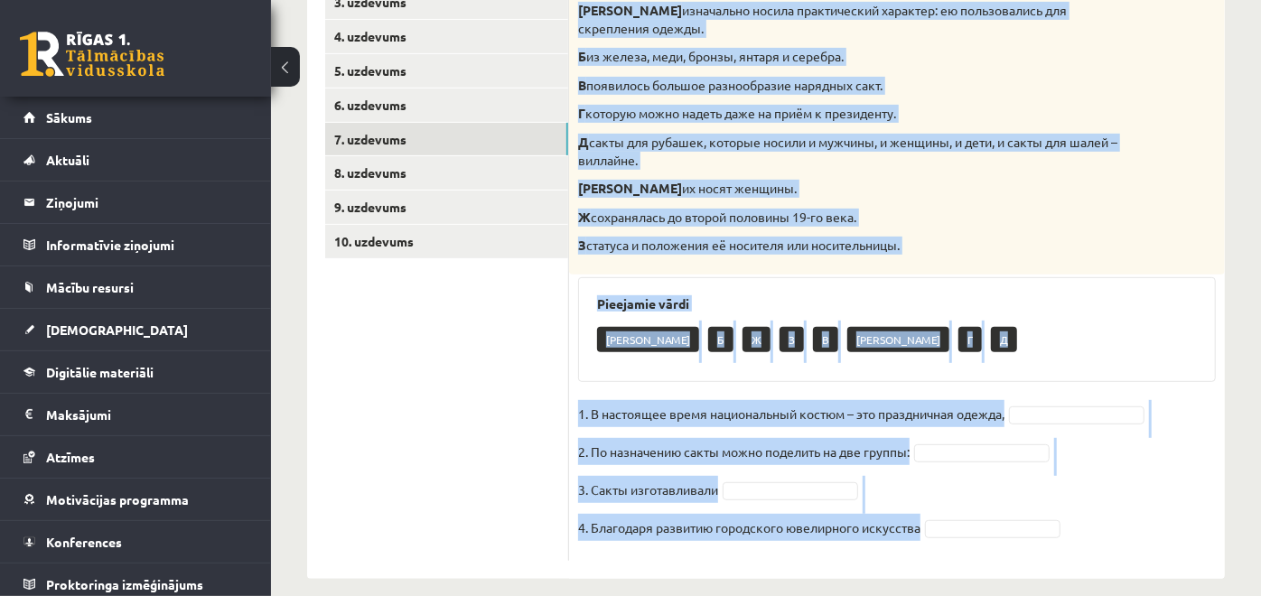
drag, startPoint x: 574, startPoint y: 193, endPoint x: 898, endPoint y: 567, distance: 494.3
click at [898, 568] on div "**********" at bounding box center [766, 139] width 990 height 952
copy div "Соотнесите начало и конец предложений. А изначально носила практический характе…"
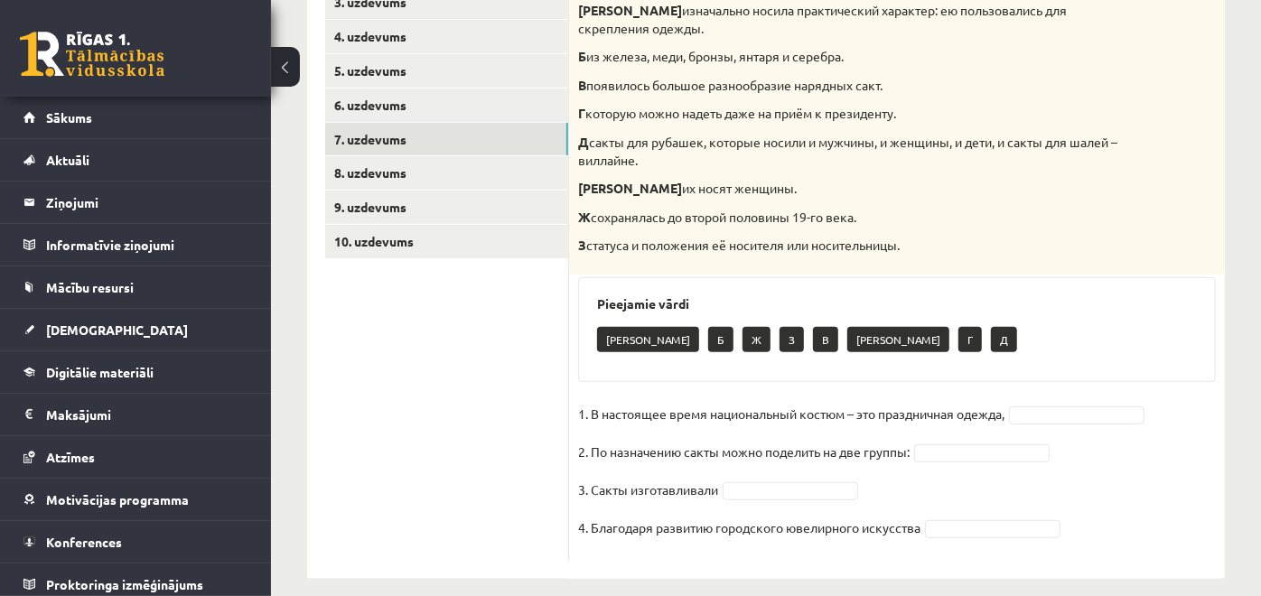
click at [557, 375] on ul "1. uzdevums 2. uzdevums 3. uzdevums 4. uzdevums 5. uzdevums 6. uzdevums 7. uzde…" at bounding box center [447, 239] width 244 height 643
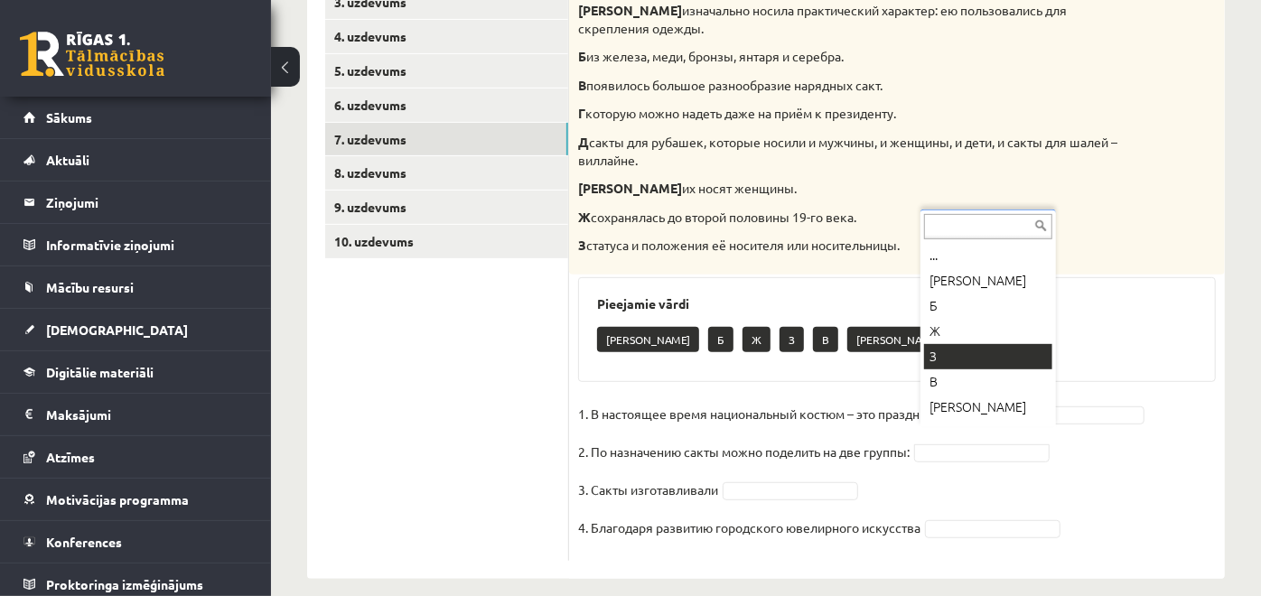
scroll to position [21, 0]
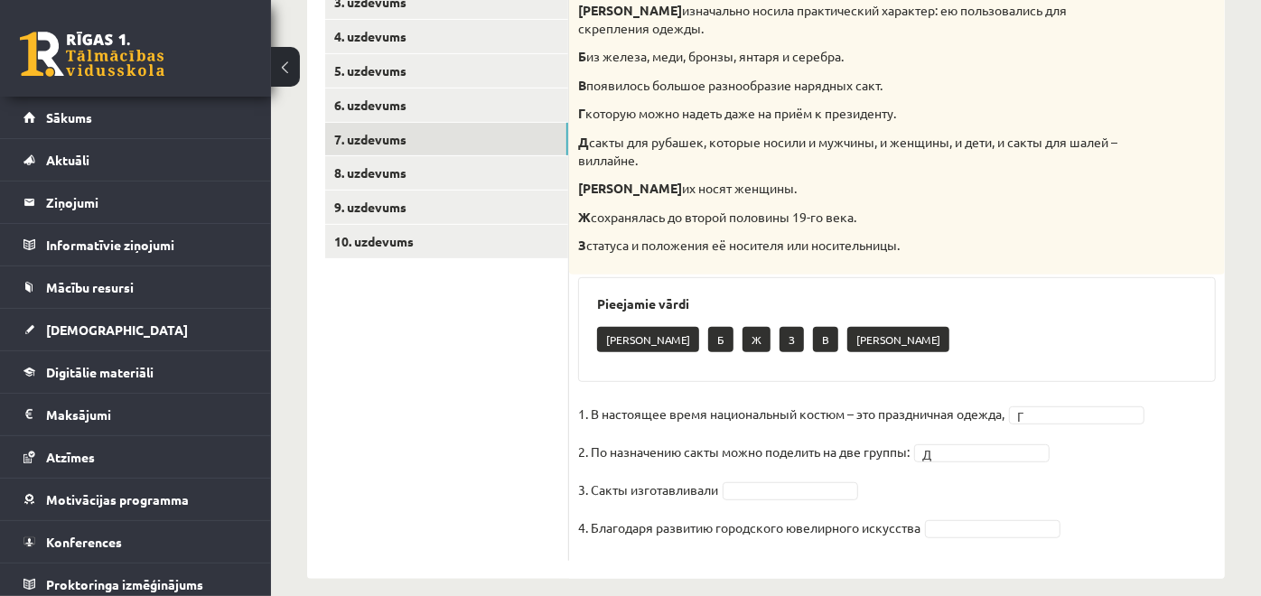
click at [840, 459] on fieldset "1. В настоящее время национальный костюм – это праздничная одежда, Г * 2. По на…" at bounding box center [897, 476] width 638 height 152
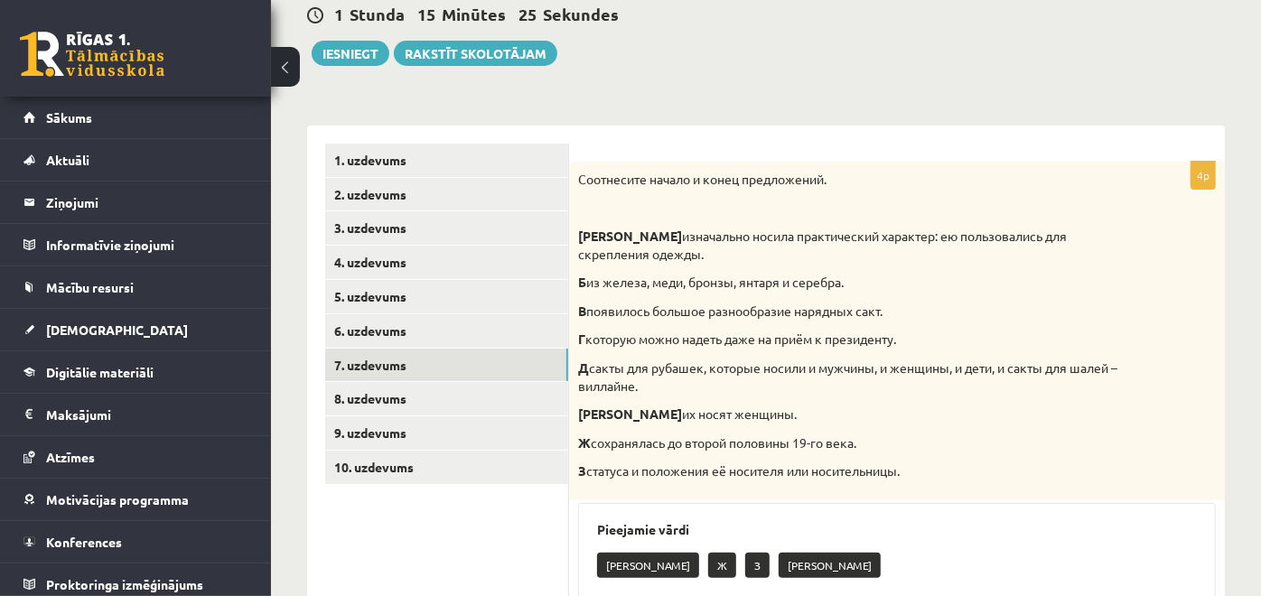
scroll to position [177, 0]
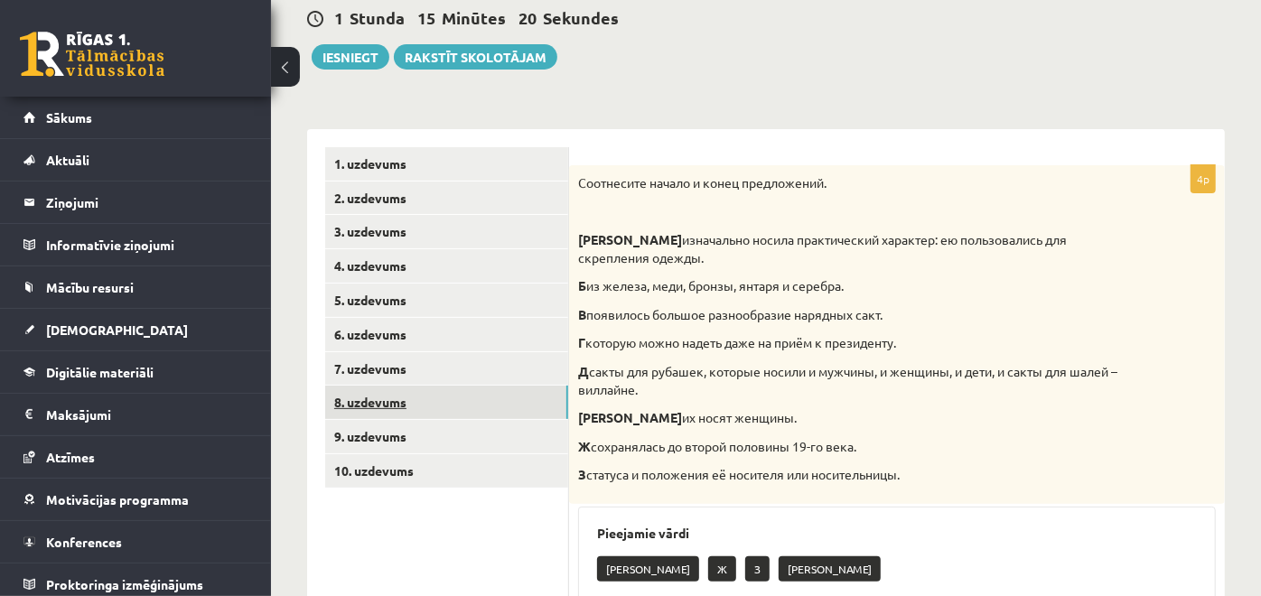
click at [447, 396] on link "8. uzdevums" at bounding box center [446, 402] width 243 height 33
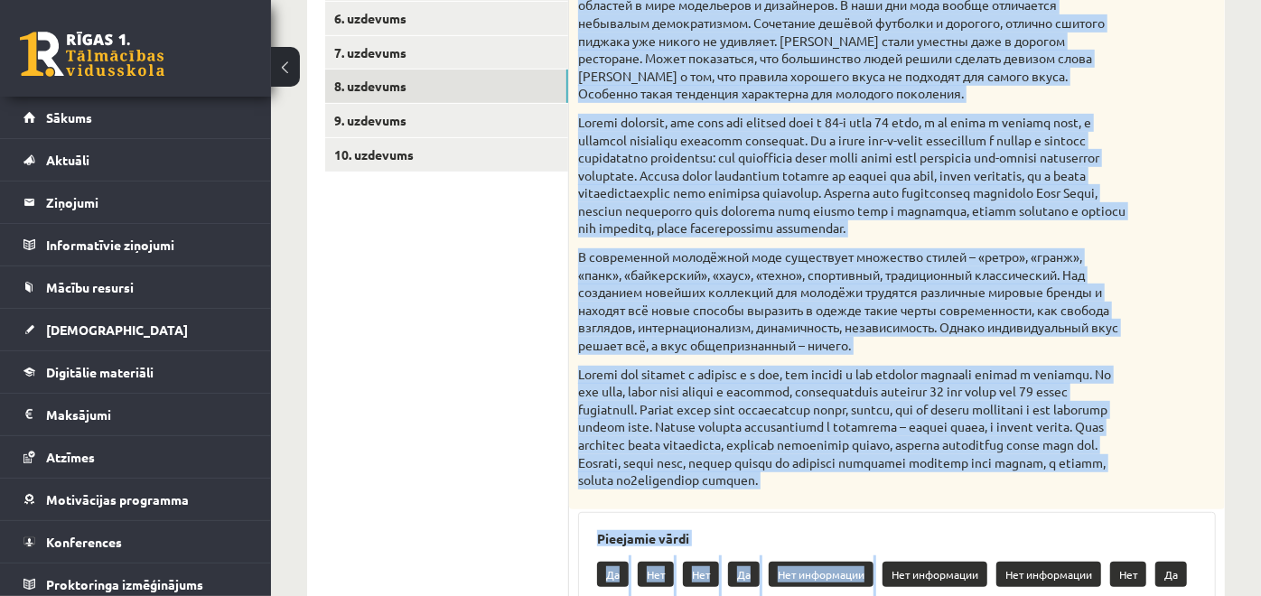
scroll to position [846, 0]
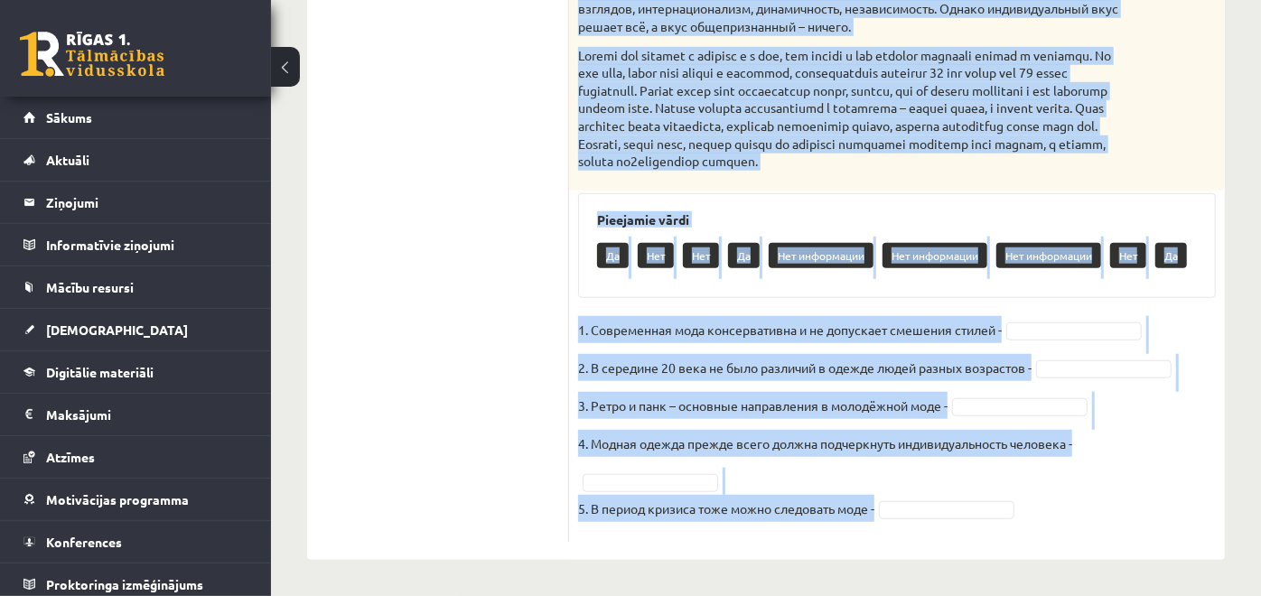
drag, startPoint x: 580, startPoint y: 64, endPoint x: 924, endPoint y: 512, distance: 564.8
click at [924, 512] on div "5p Прочитайте текст и выполните задание. Главное отличие молодёжной моды состои…" at bounding box center [897, 35] width 656 height 1011
copy div "Прочитайте текст и выполните задание. Главное отличие молодёжной моды состоит в…"
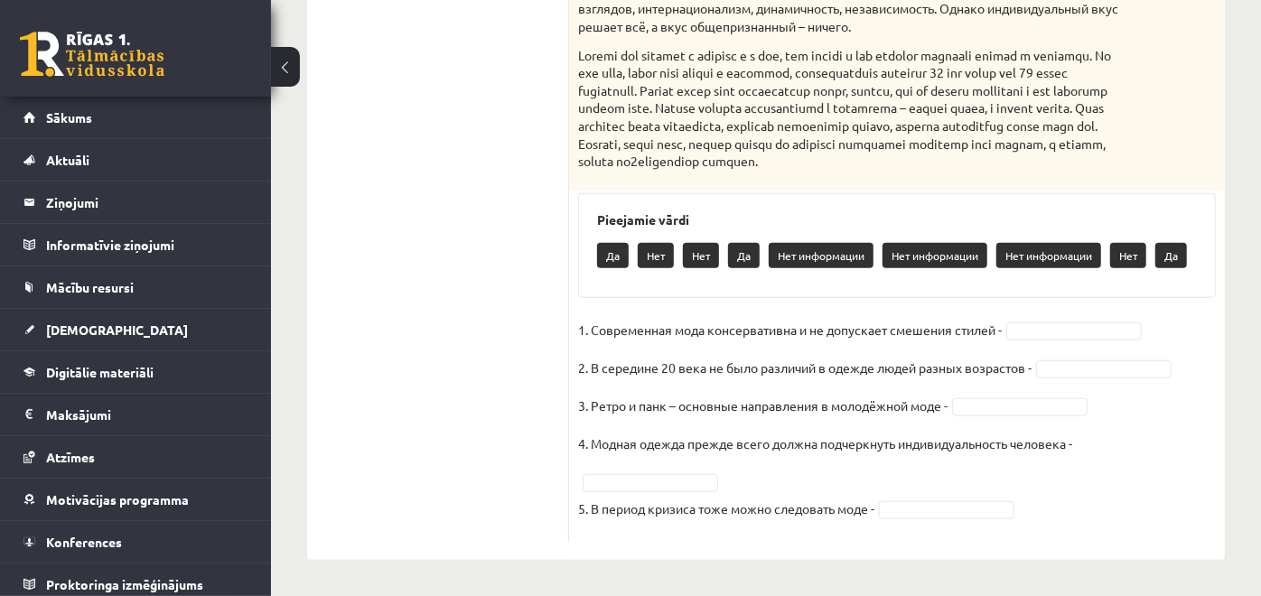
click at [430, 286] on ul "1. uzdevums 2. uzdevums 3. uzdevums 4. uzdevums 5. uzdevums 6. uzdevums 7. uzde…" at bounding box center [447, 27] width 244 height 1030
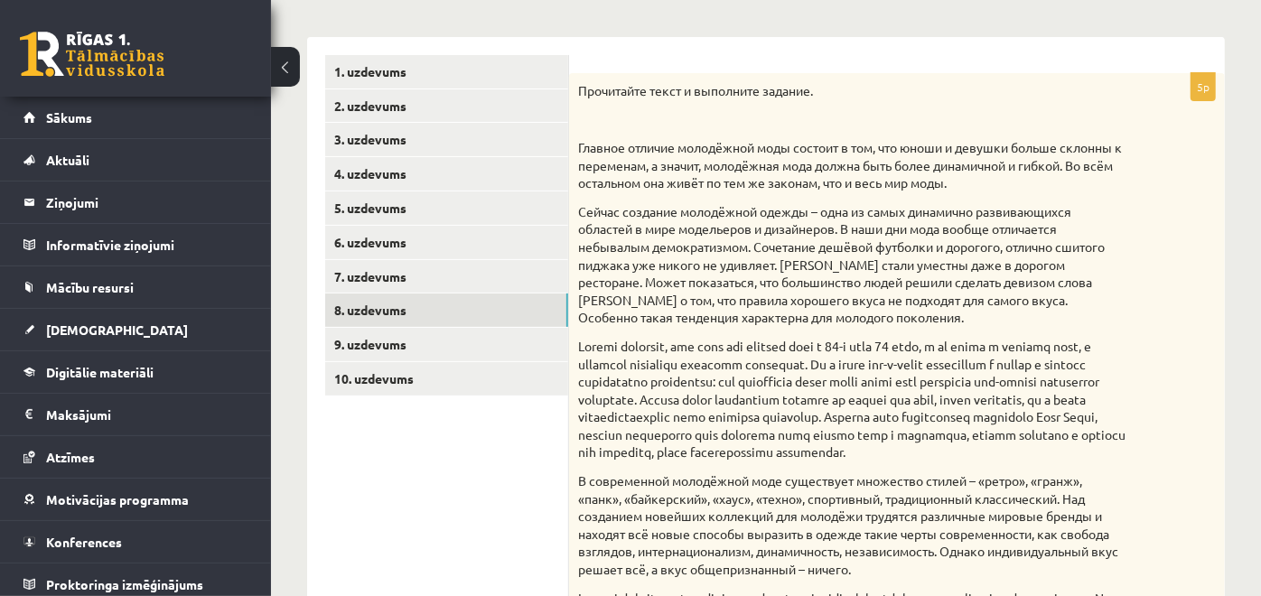
scroll to position [268, 0]
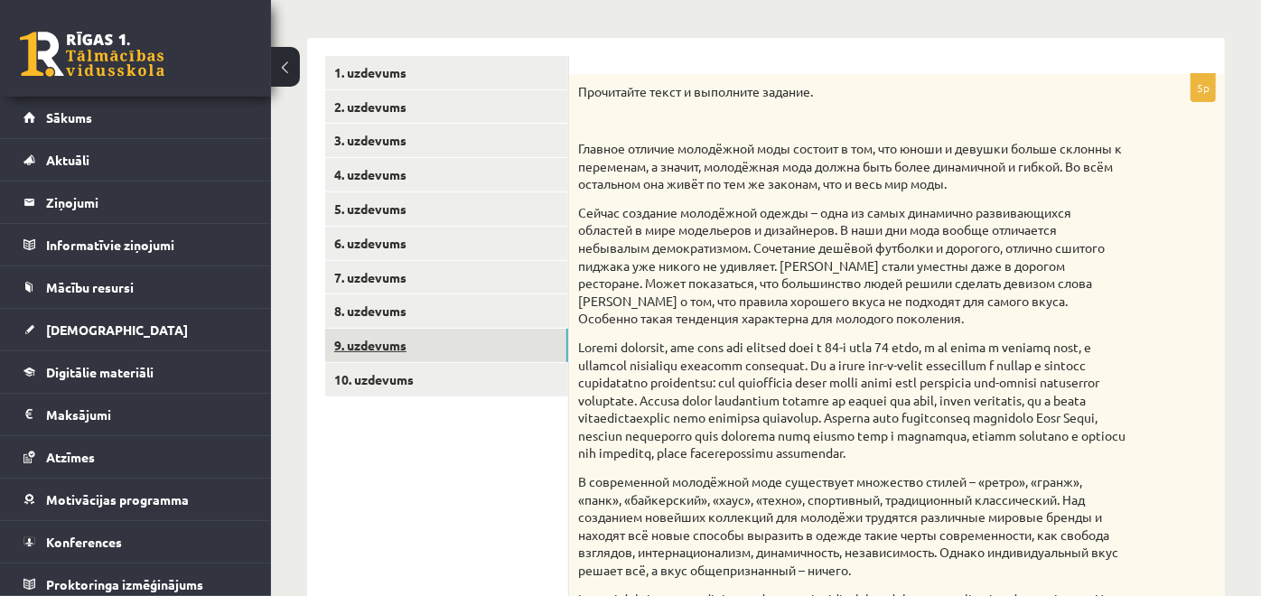
click at [484, 350] on link "9. uzdevums" at bounding box center [446, 345] width 243 height 33
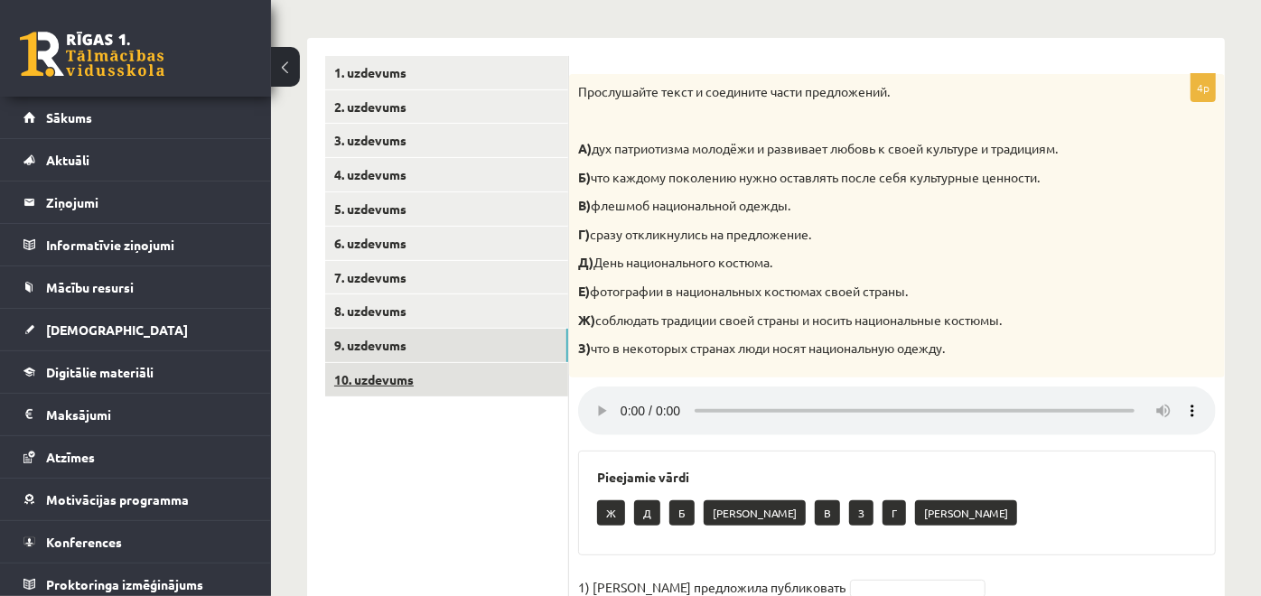
click at [460, 384] on link "10. uzdevums" at bounding box center [446, 379] width 243 height 33
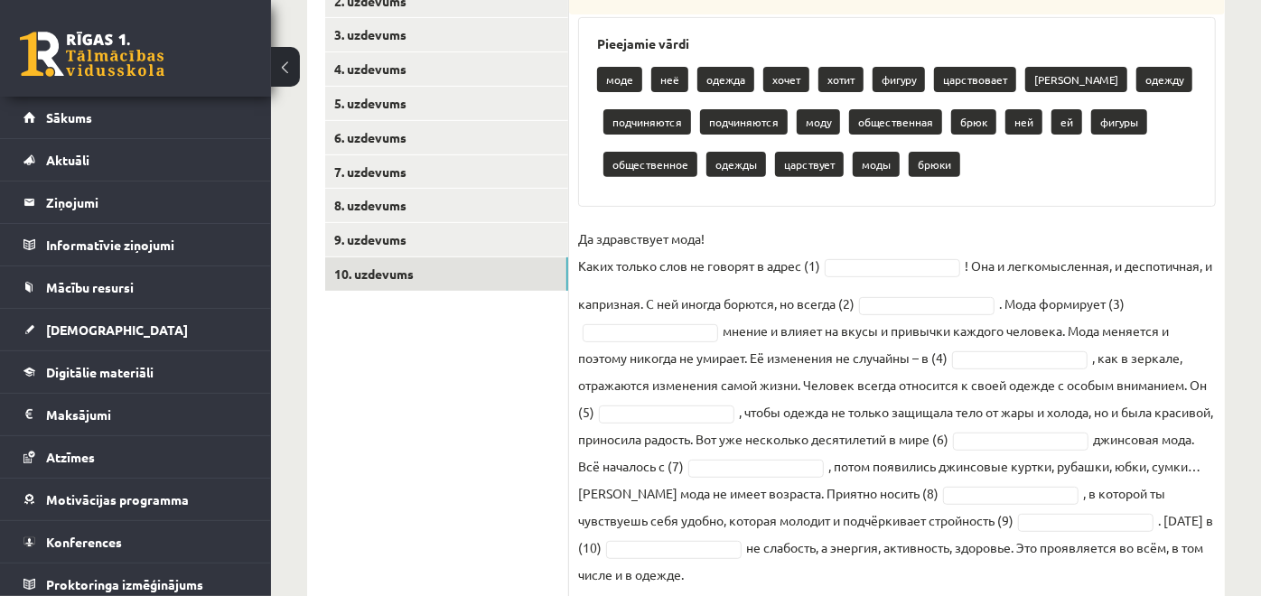
scroll to position [428, 0]
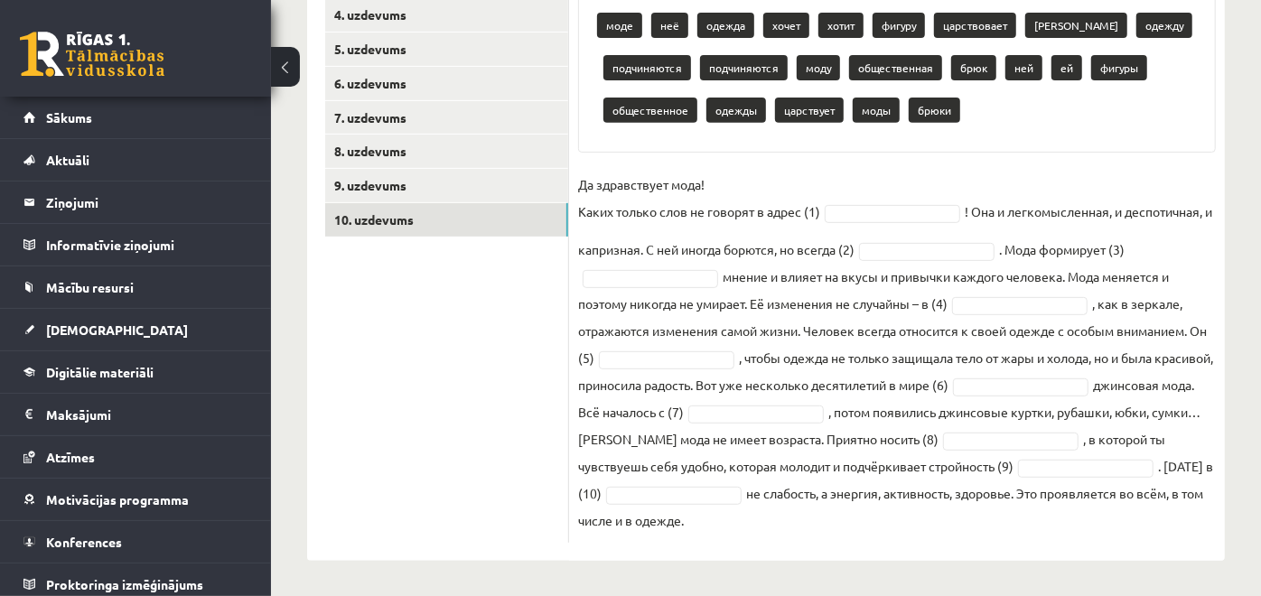
drag, startPoint x: 578, startPoint y: 93, endPoint x: 1027, endPoint y: 527, distance: 624.6
click at [1027, 527] on div "10p Восстановите текст, используйте слова для работы. Pieejamie vārdi моде неё …" at bounding box center [897, 228] width 656 height 629
copy div "Восстановите текст, используйте слова для работы. Pieejamie vārdi моде неё одеж…"
click at [465, 407] on ul "1. uzdevums 2. uzdevums 3. uzdevums 4. uzdevums 5. uzdevums 6. uzdevums 7. uzde…" at bounding box center [447, 219] width 244 height 647
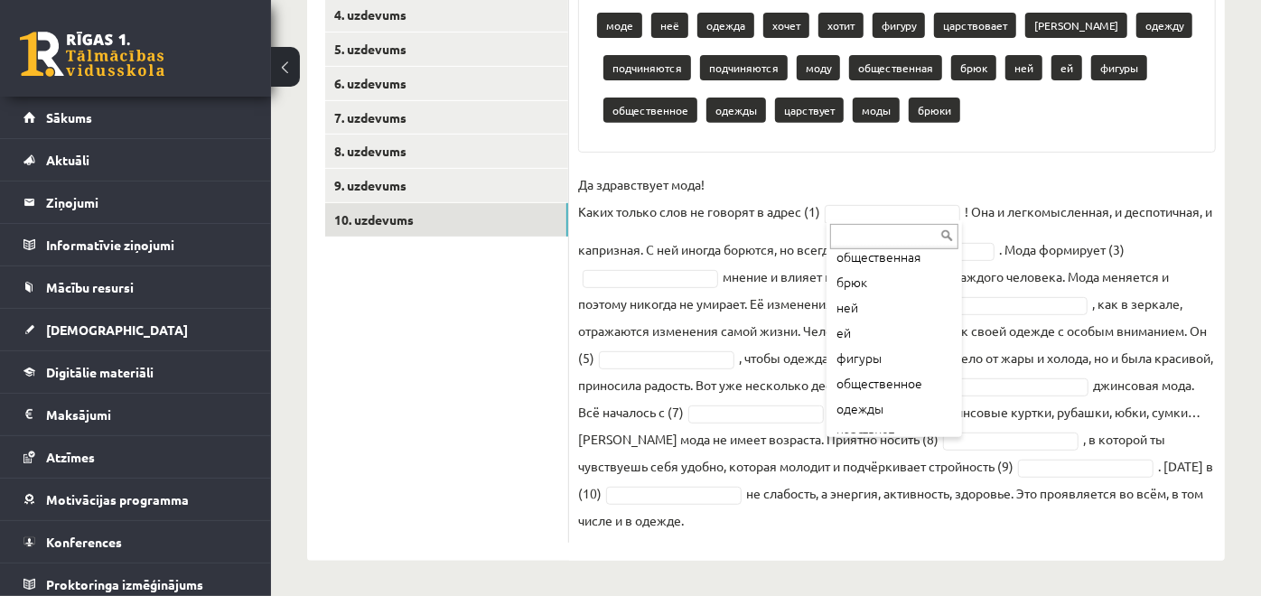
scroll to position [400, 0]
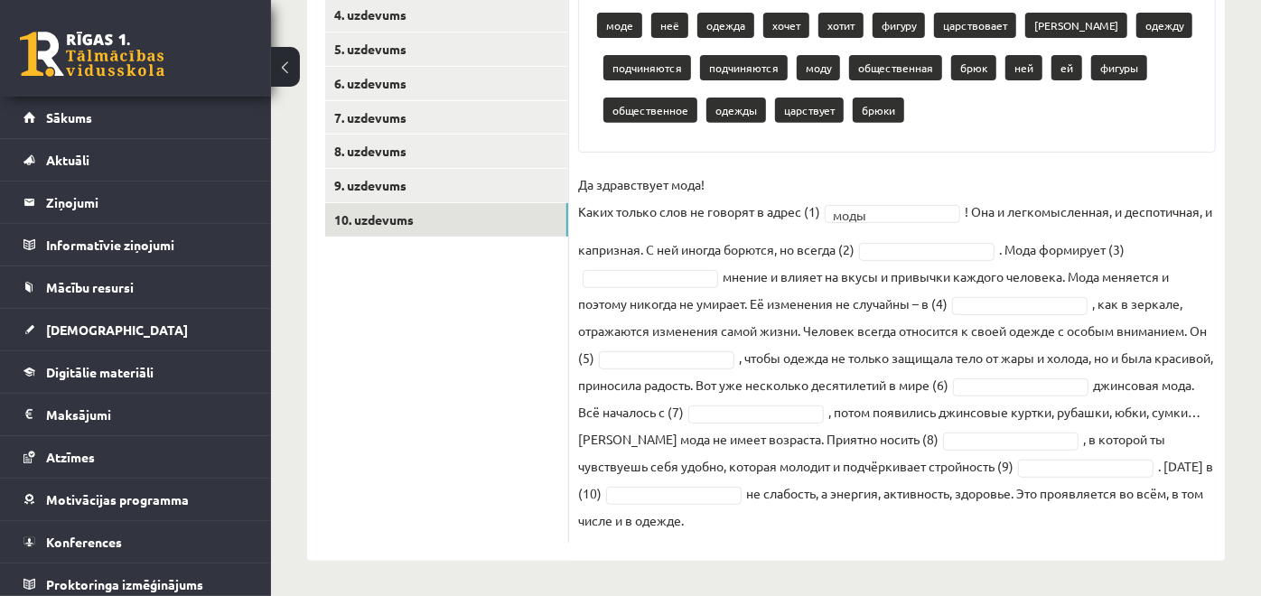
click at [949, 235] on fieldset "Да здравствует мода! Каких только слов не говорят в адрес (1) моды **** ! Она и…" at bounding box center [897, 352] width 638 height 363
drag, startPoint x: 949, startPoint y: 235, endPoint x: 901, endPoint y: 309, distance: 88.2
click at [901, 311] on fieldset "Да здравствует мода! Каких только слов не говорят в адрес (1) моды **** ! Она и…" at bounding box center [897, 352] width 638 height 363
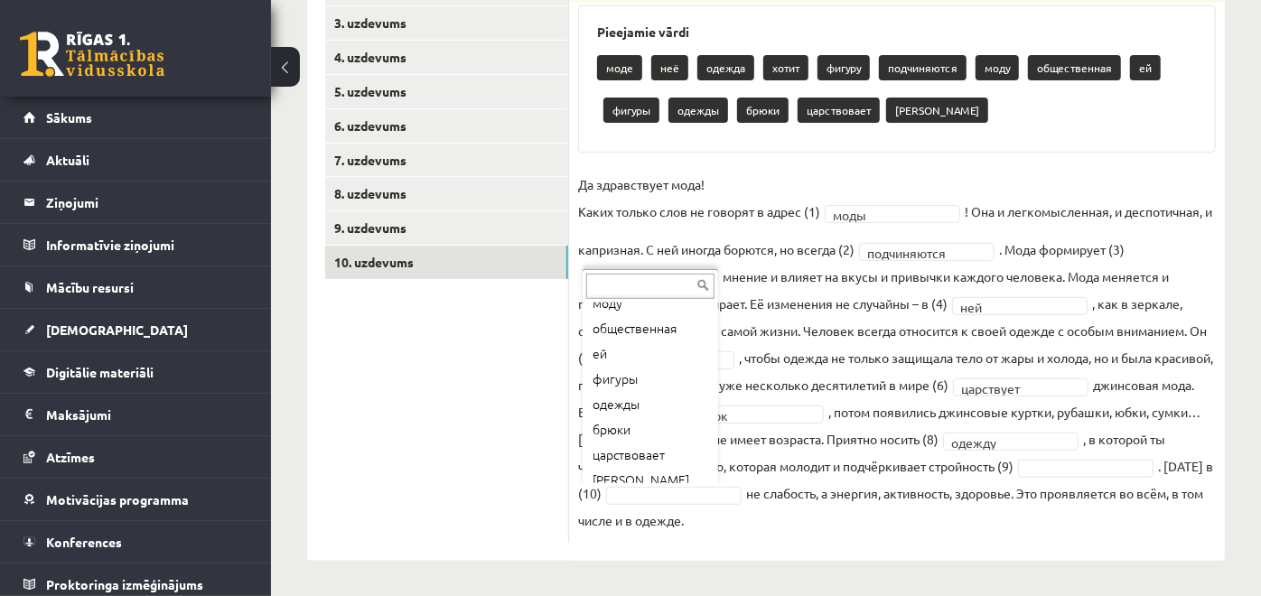
scroll to position [191, 0]
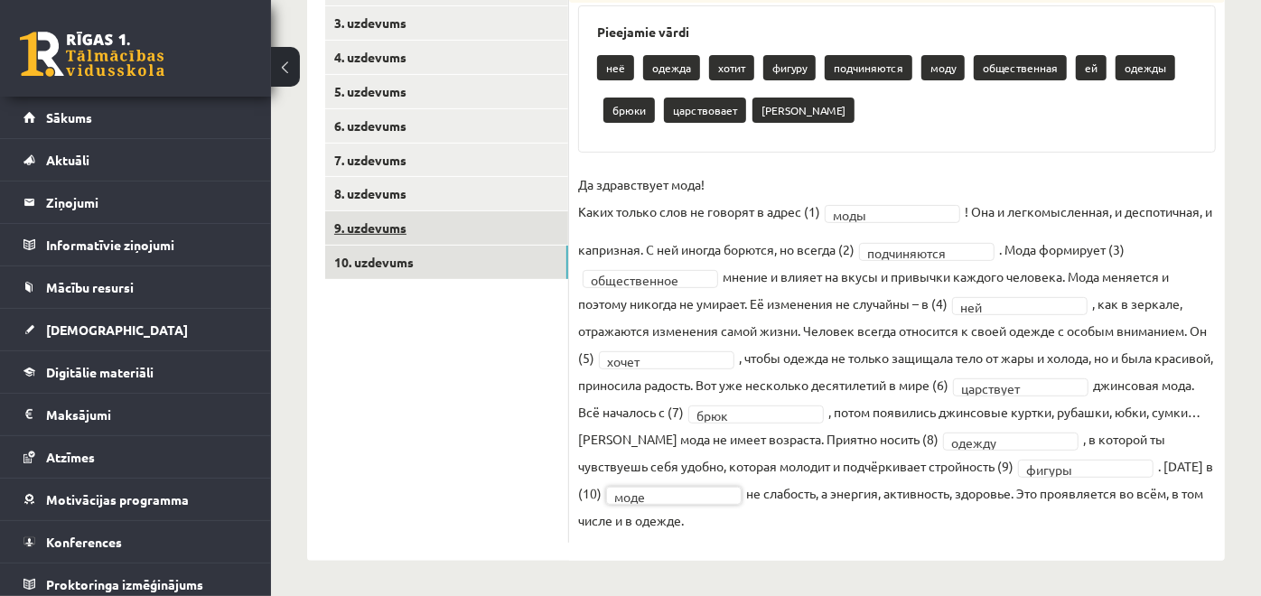
click at [415, 229] on link "9. uzdevums" at bounding box center [446, 227] width 243 height 33
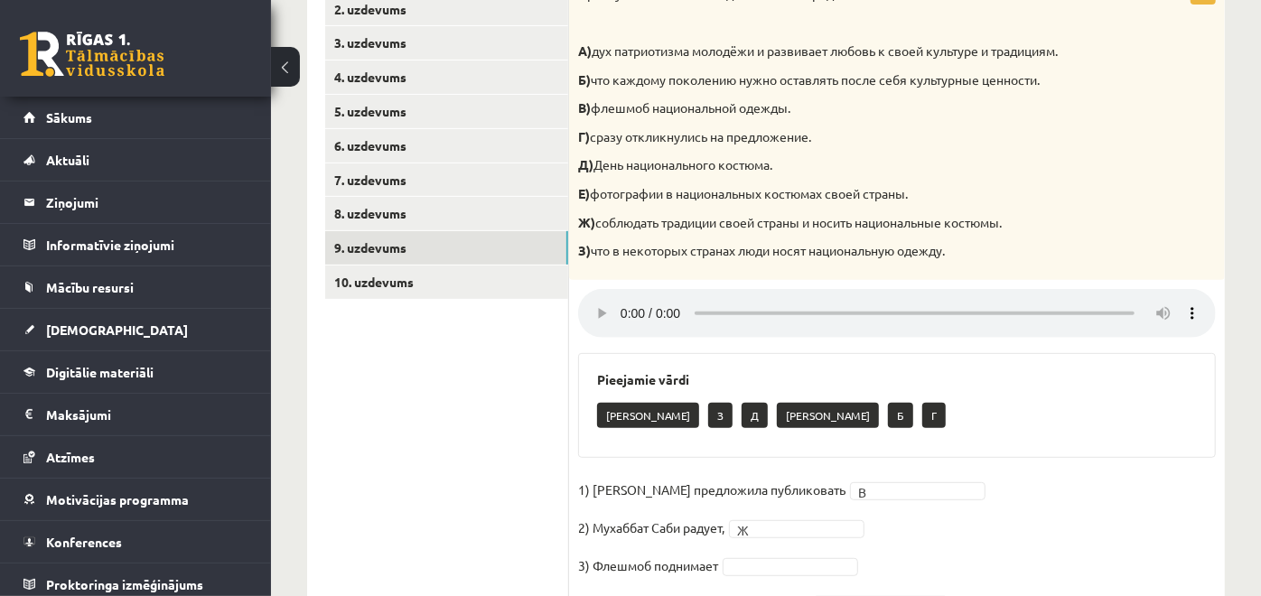
scroll to position [460, 0]
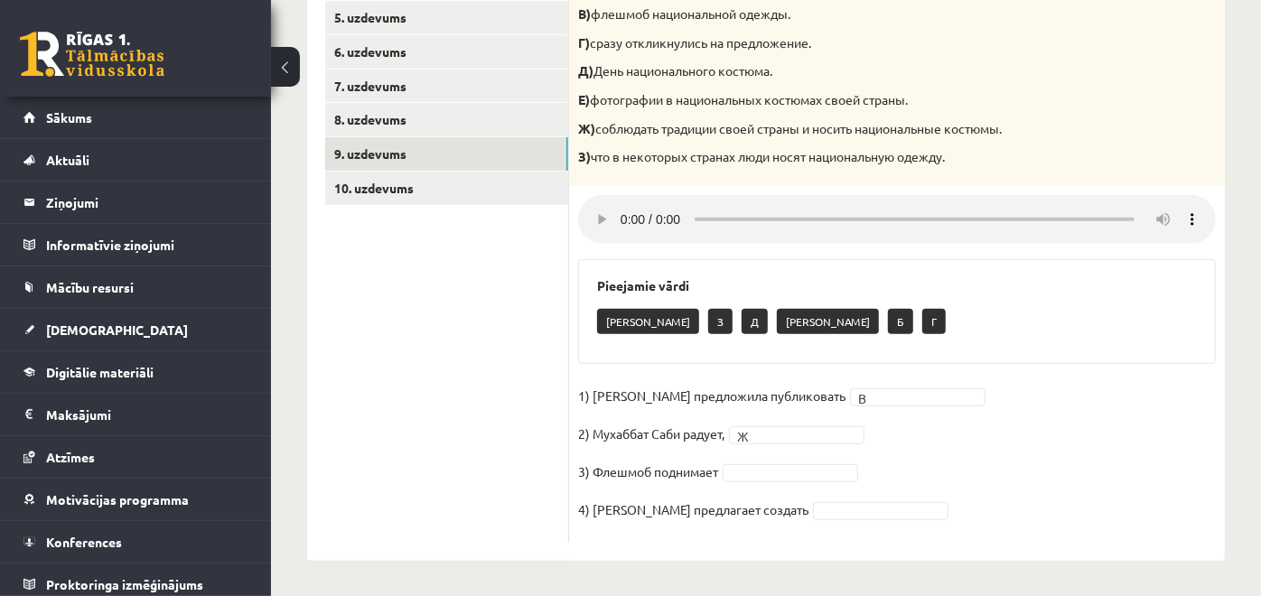
click at [755, 459] on fieldset "1) Девушка предложила публиковать В * 2) Мухаббат Саби радует, Ж * 3) Флешмоб п…" at bounding box center [897, 458] width 638 height 152
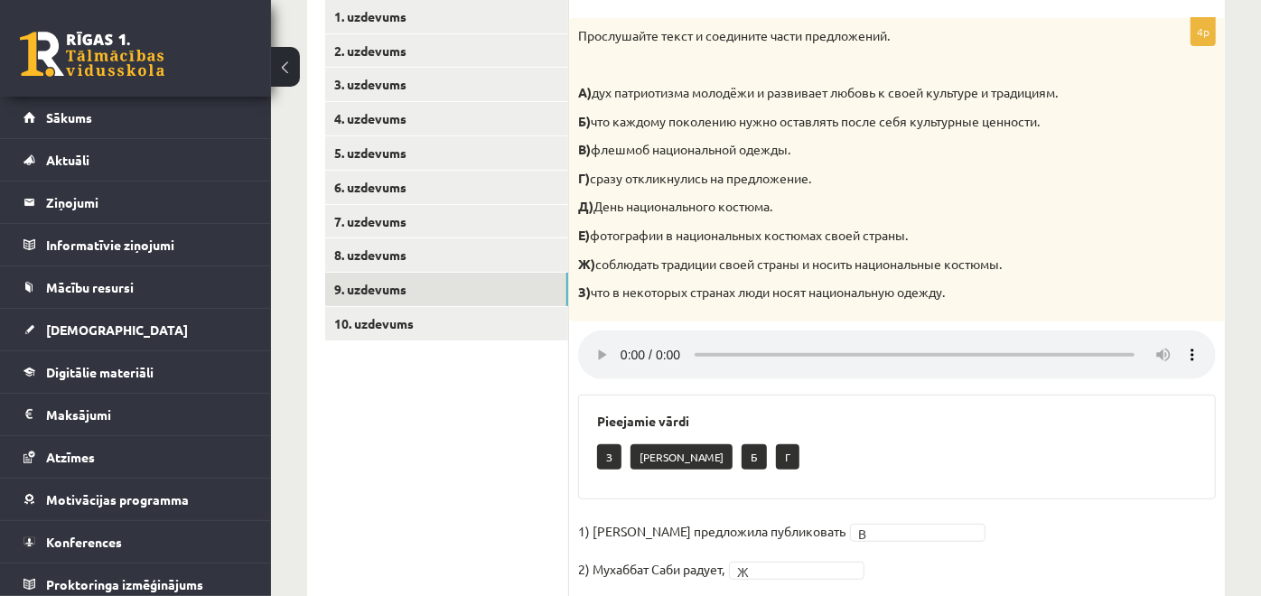
scroll to position [320, 0]
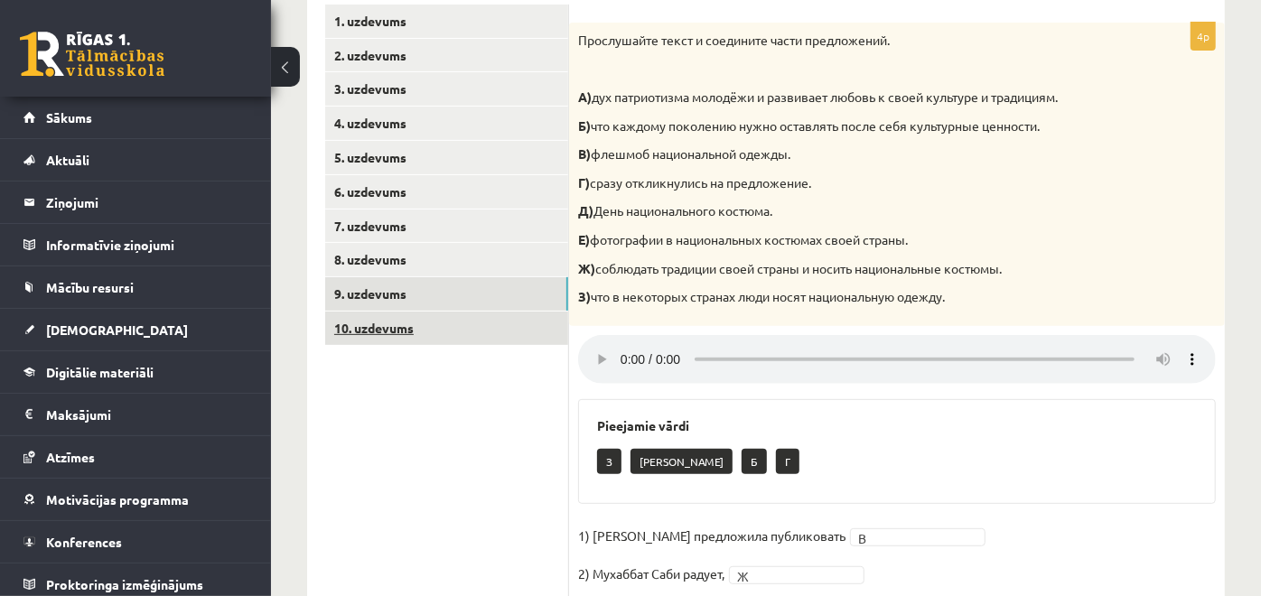
click at [425, 341] on link "10. uzdevums" at bounding box center [446, 328] width 243 height 33
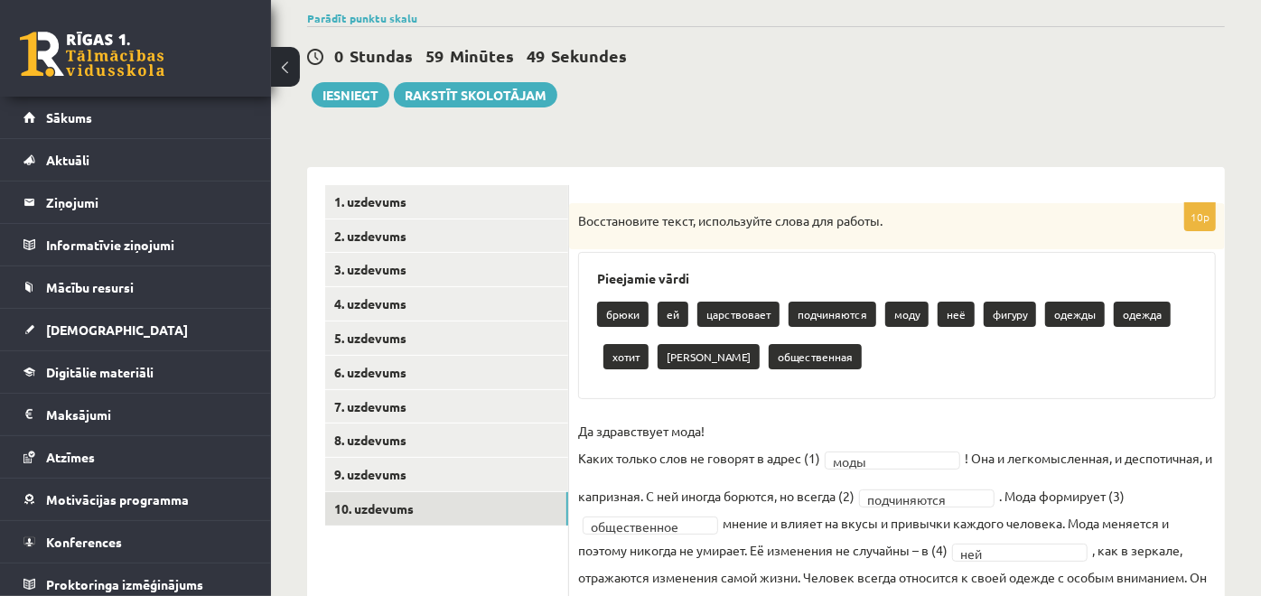
scroll to position [142, 0]
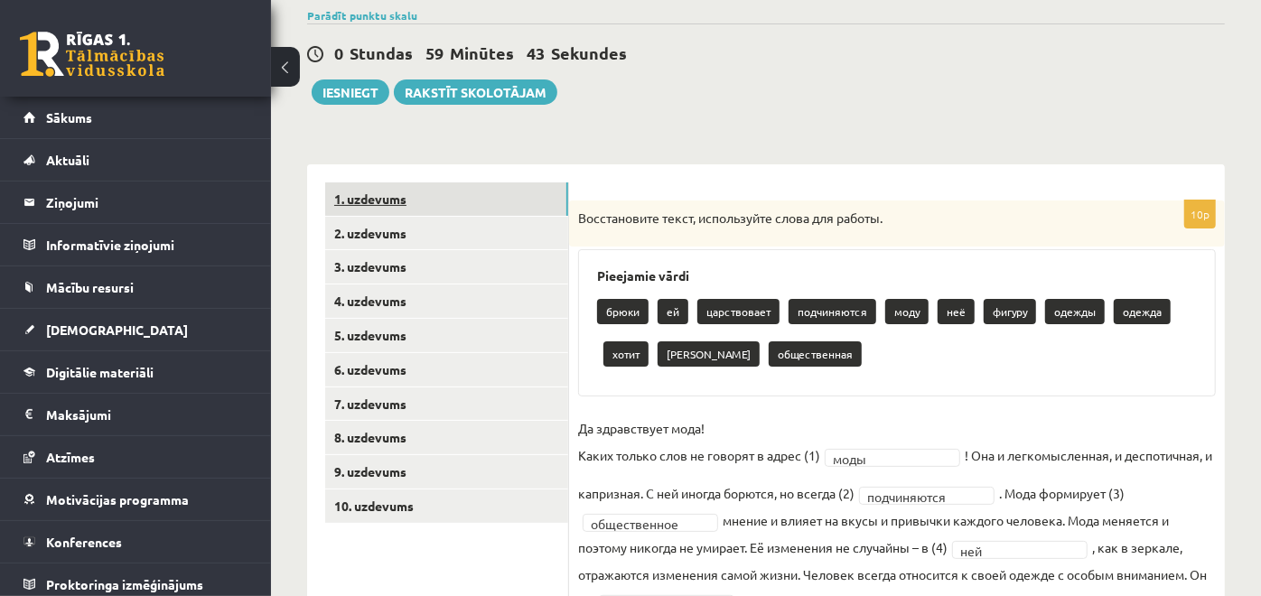
click at [383, 209] on link "1. uzdevums" at bounding box center [446, 198] width 243 height 33
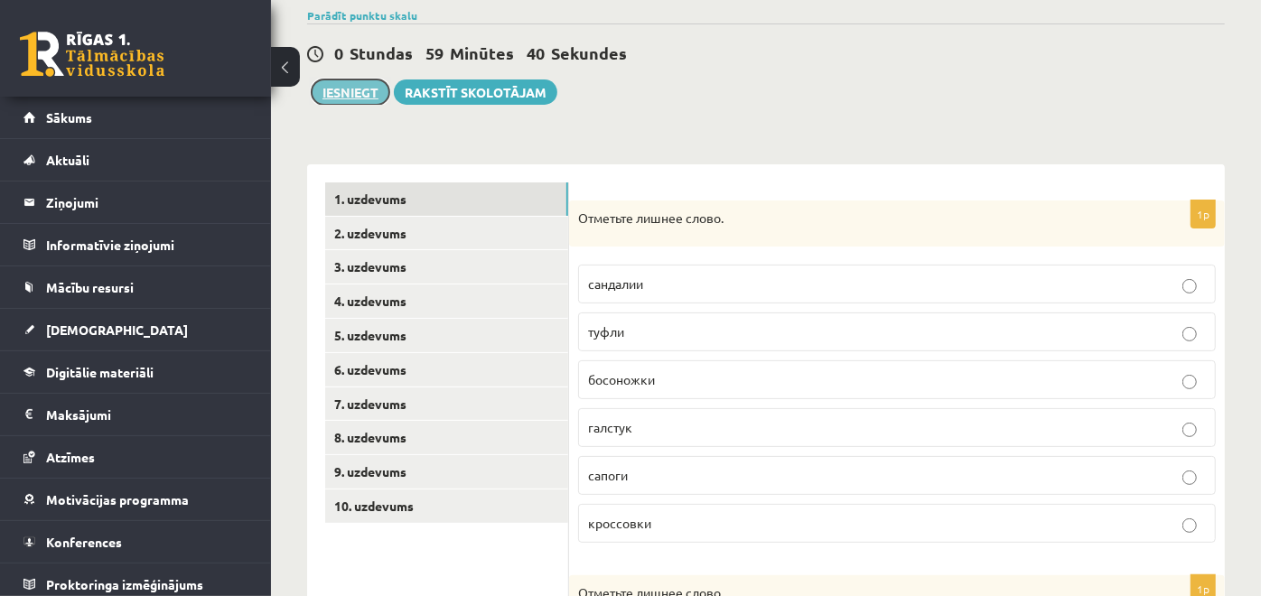
click at [332, 95] on button "Iesniegt" at bounding box center [351, 91] width 78 height 25
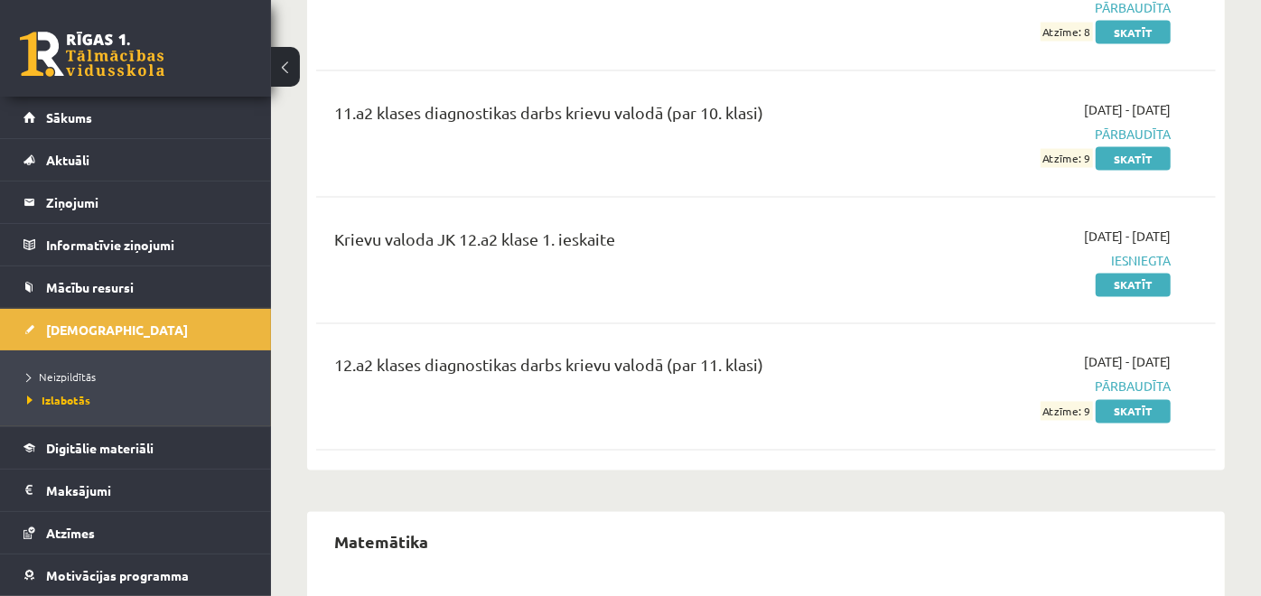
scroll to position [6117, 0]
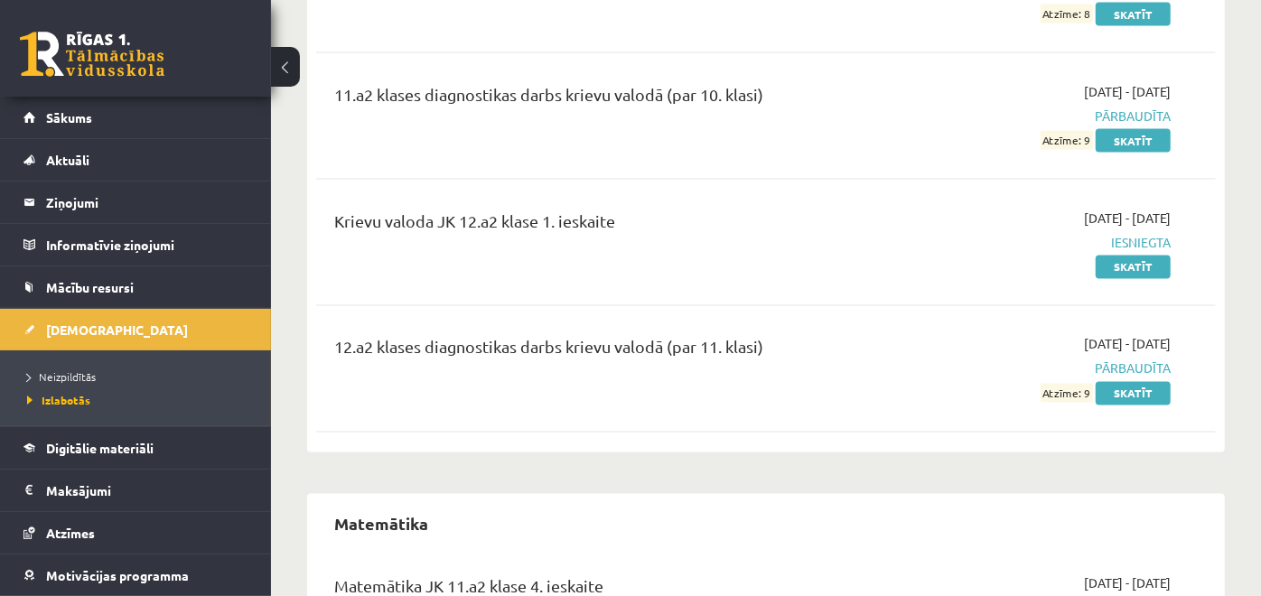
click at [121, 55] on link at bounding box center [92, 54] width 144 height 45
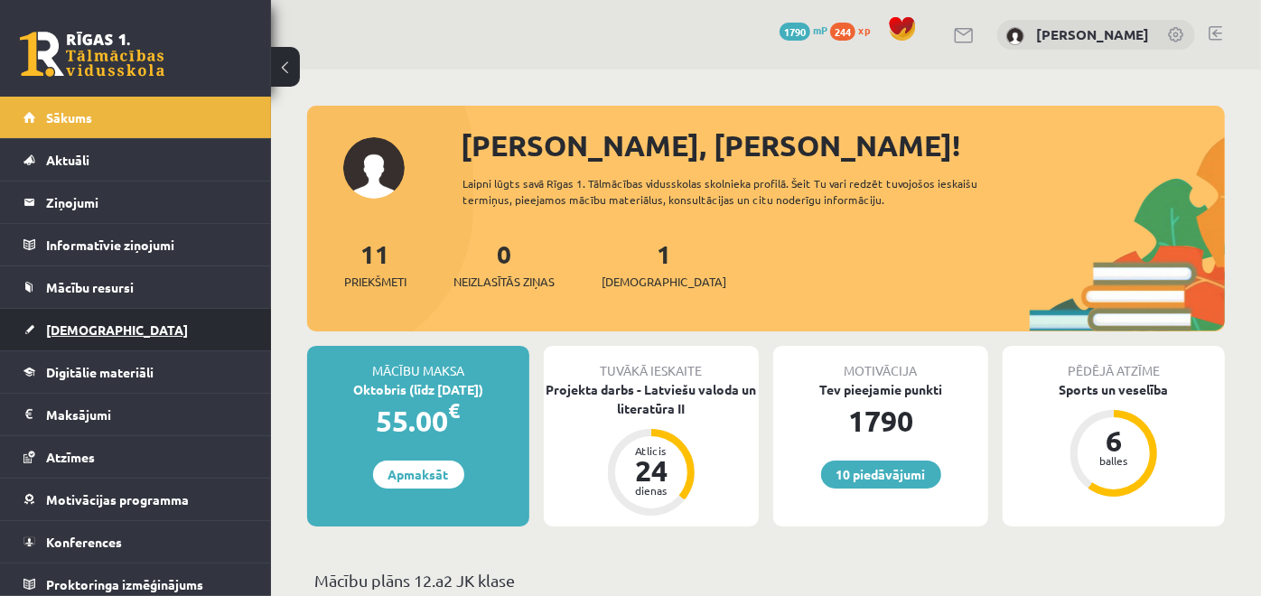
click at [94, 322] on span "[DEMOGRAPHIC_DATA]" at bounding box center [117, 329] width 142 height 16
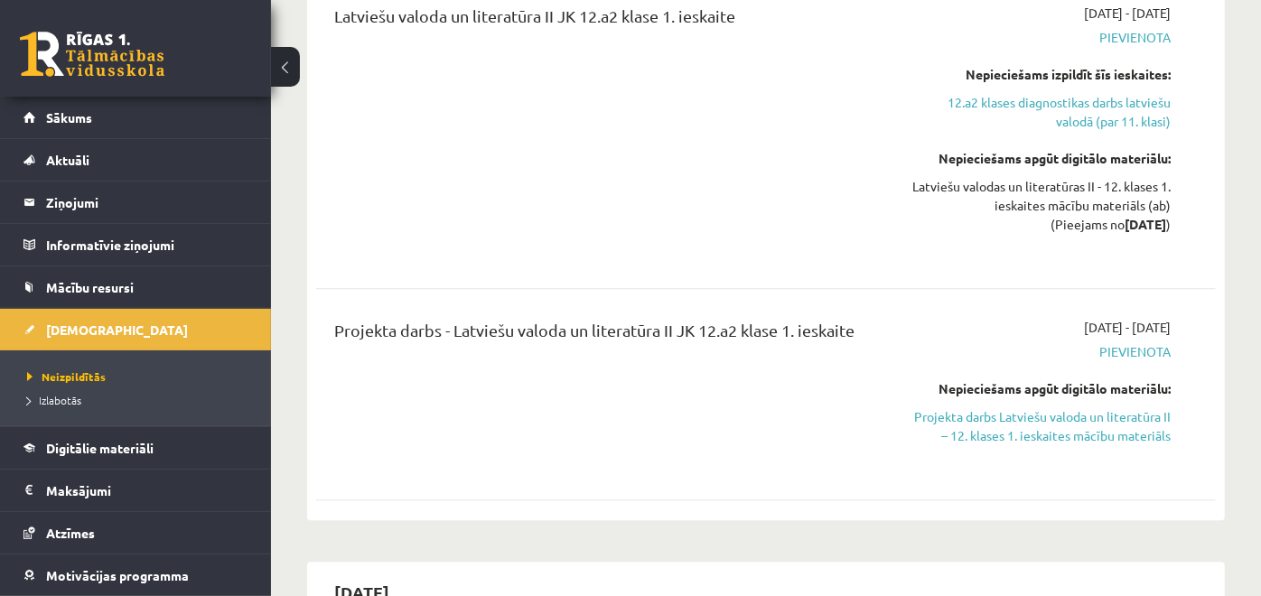
scroll to position [2680, 0]
